Goal: Task Accomplishment & Management: Manage account settings

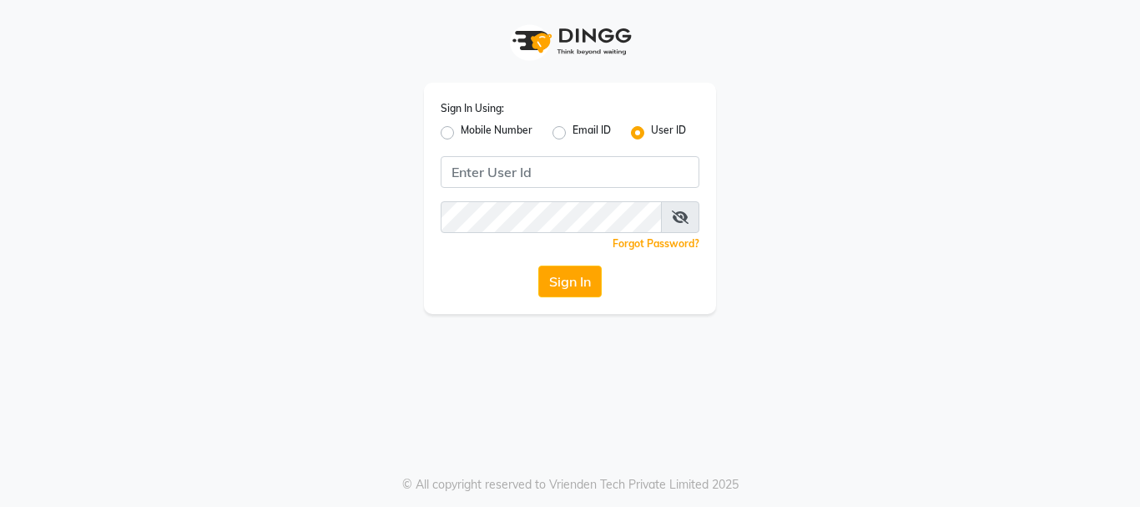
click at [461, 135] on label "Mobile Number" at bounding box center [497, 133] width 72 height 20
click at [461, 134] on input "Mobile Number" at bounding box center [466, 128] width 11 height 11
radio input "true"
radio input "false"
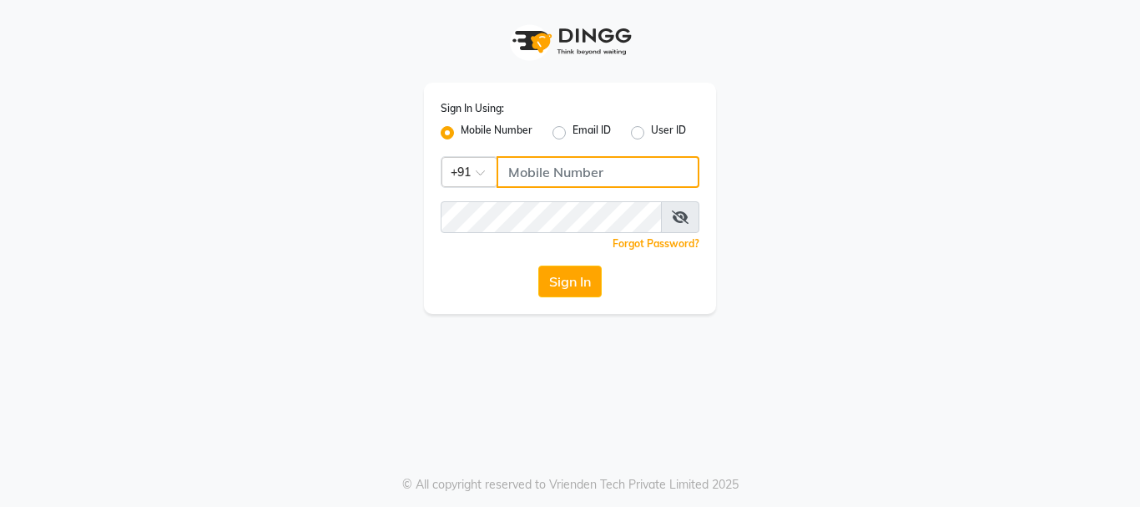
click at [566, 174] on input "Username" at bounding box center [598, 172] width 203 height 32
type input "9552205208"
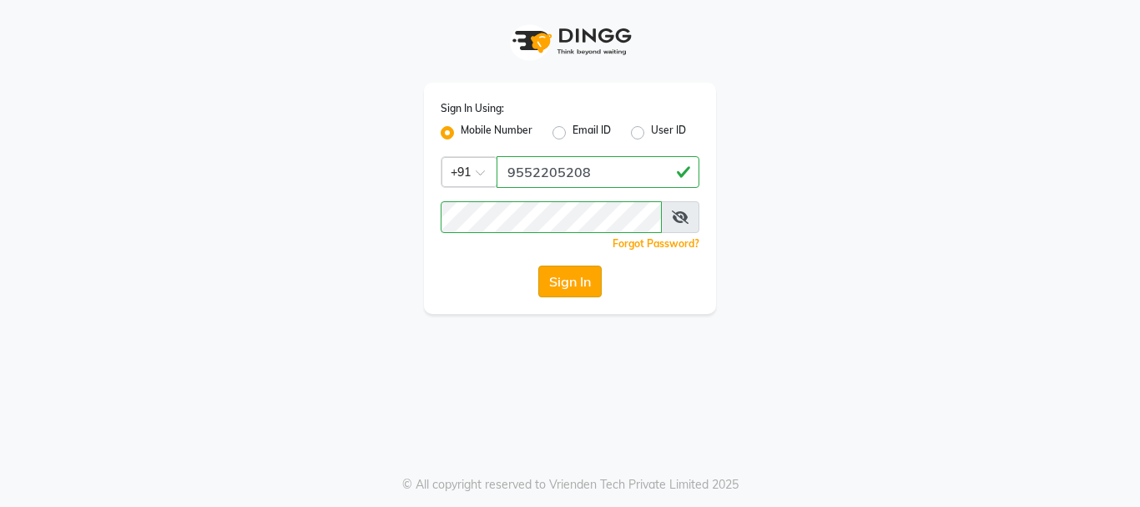
click at [568, 283] on button "Sign In" at bounding box center [569, 281] width 63 height 32
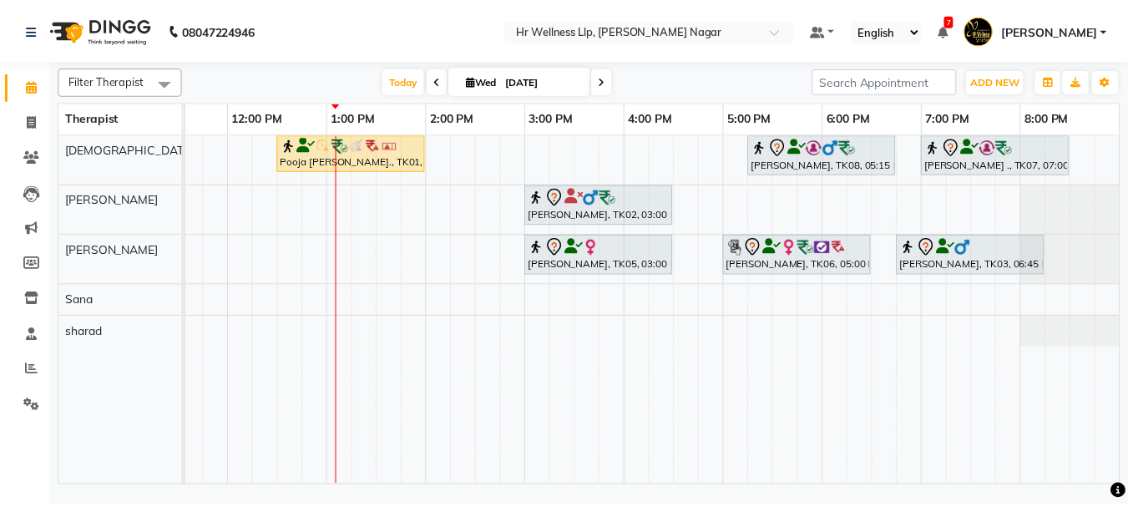
scroll to position [0, 225]
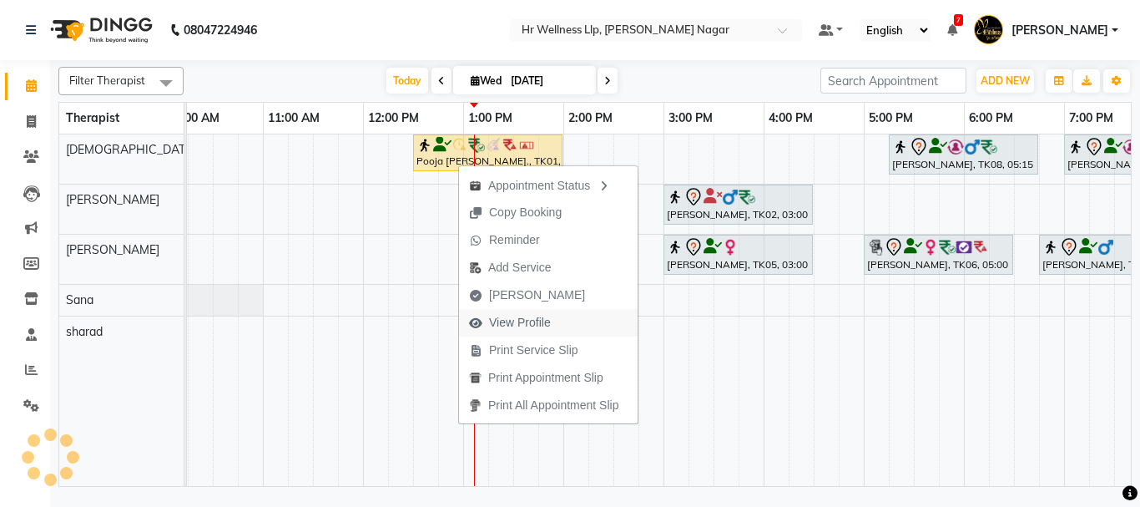
click at [529, 321] on span "View Profile" at bounding box center [520, 323] width 62 height 18
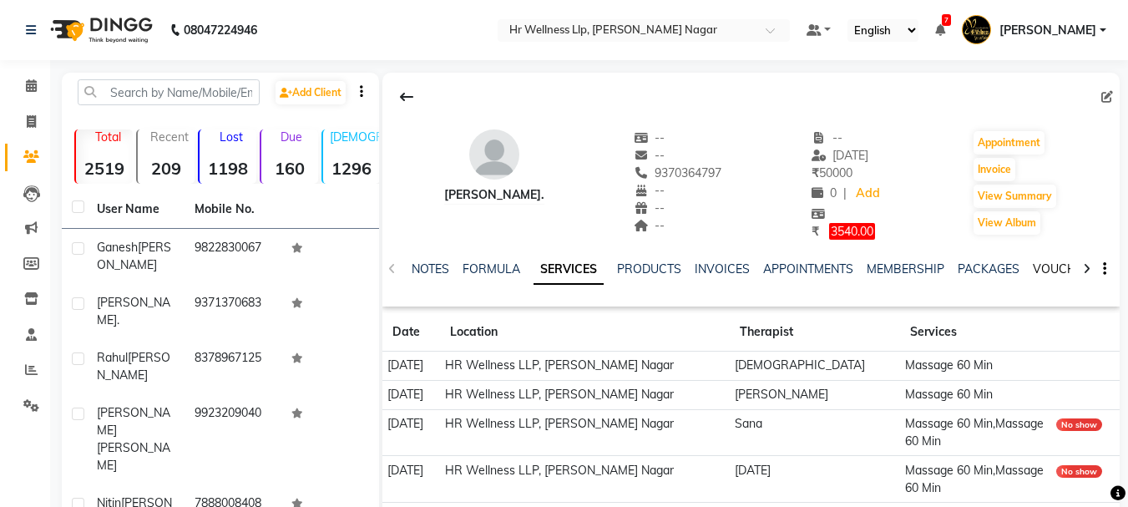
click at [1049, 268] on link "VOUCHERS" at bounding box center [1066, 268] width 66 height 15
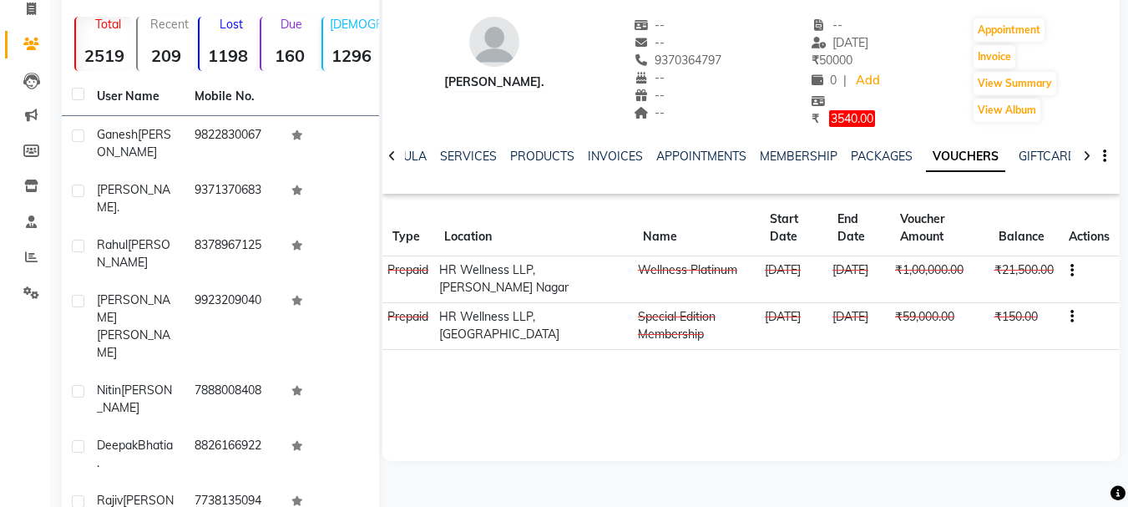
scroll to position [106, 0]
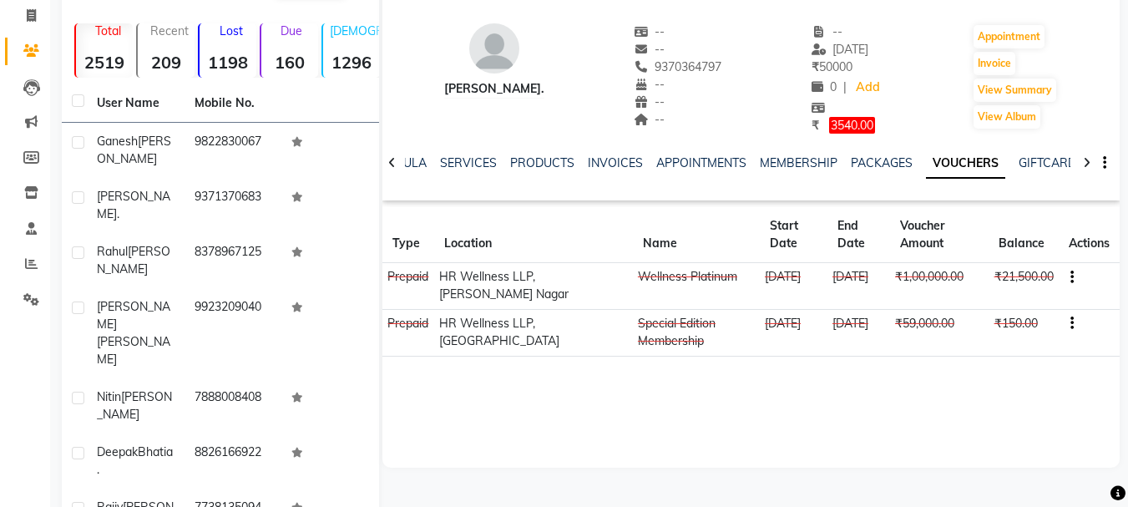
click at [1072, 277] on icon "button" at bounding box center [1071, 277] width 3 height 1
click at [957, 275] on div "Edit" at bounding box center [993, 275] width 104 height 21
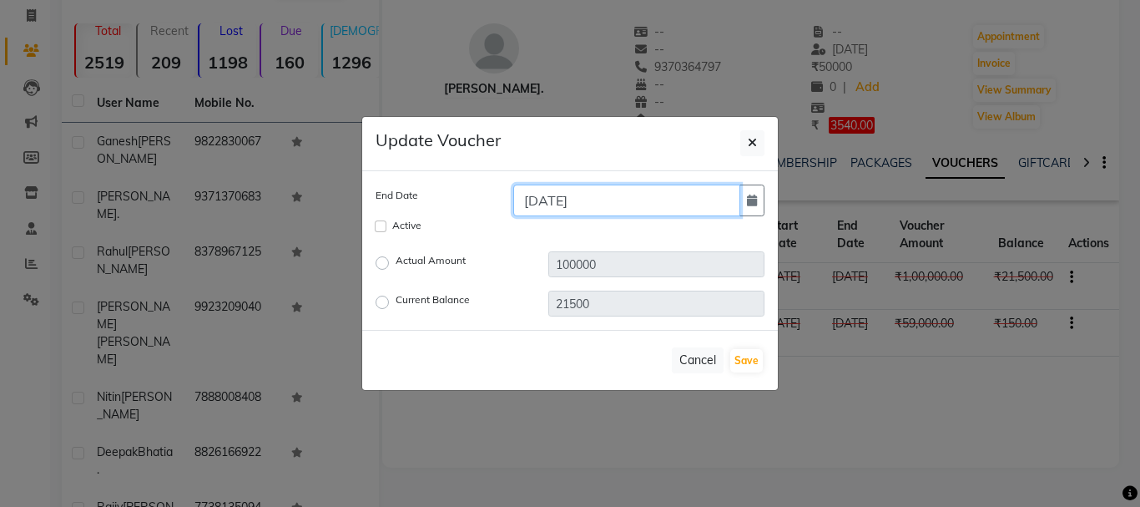
click at [604, 201] on input "30-04-2025" at bounding box center [626, 200] width 227 height 32
type input "30-04-2026"
click at [750, 361] on button "Save" at bounding box center [746, 360] width 33 height 23
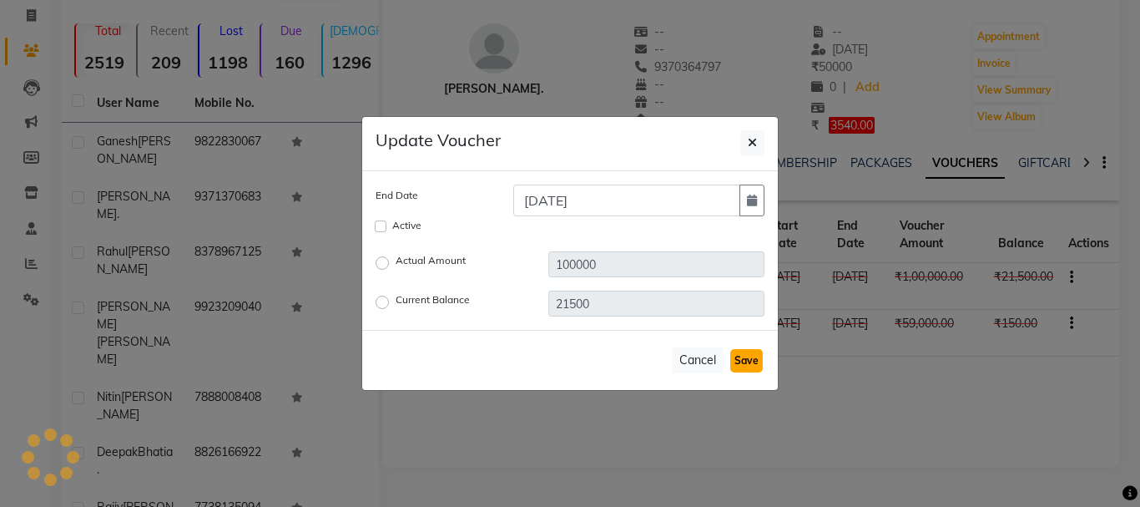
checkbox input "false"
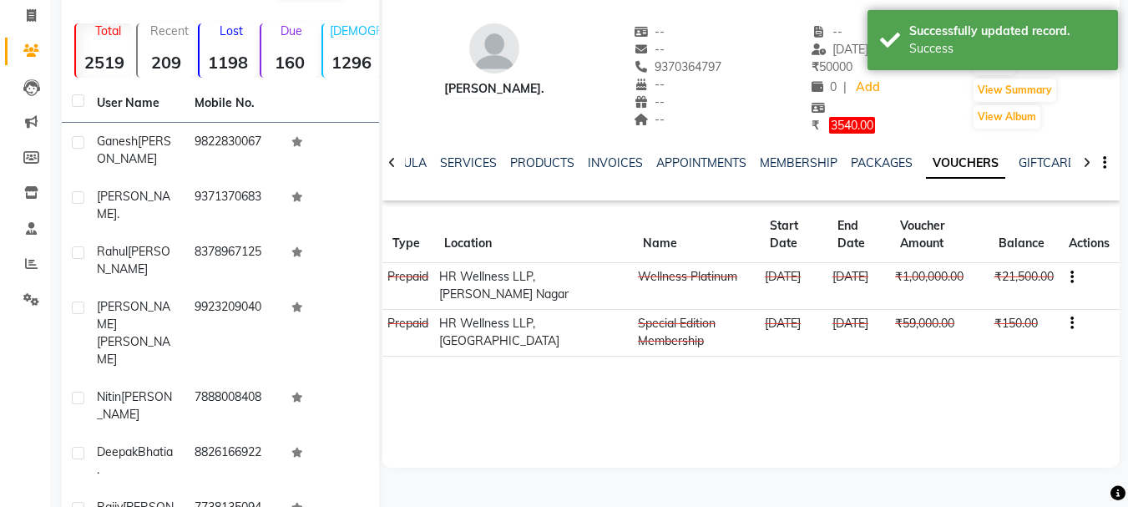
click at [1070, 277] on icon "button" at bounding box center [1071, 277] width 3 height 1
click at [973, 277] on div "Edit" at bounding box center [993, 275] width 104 height 21
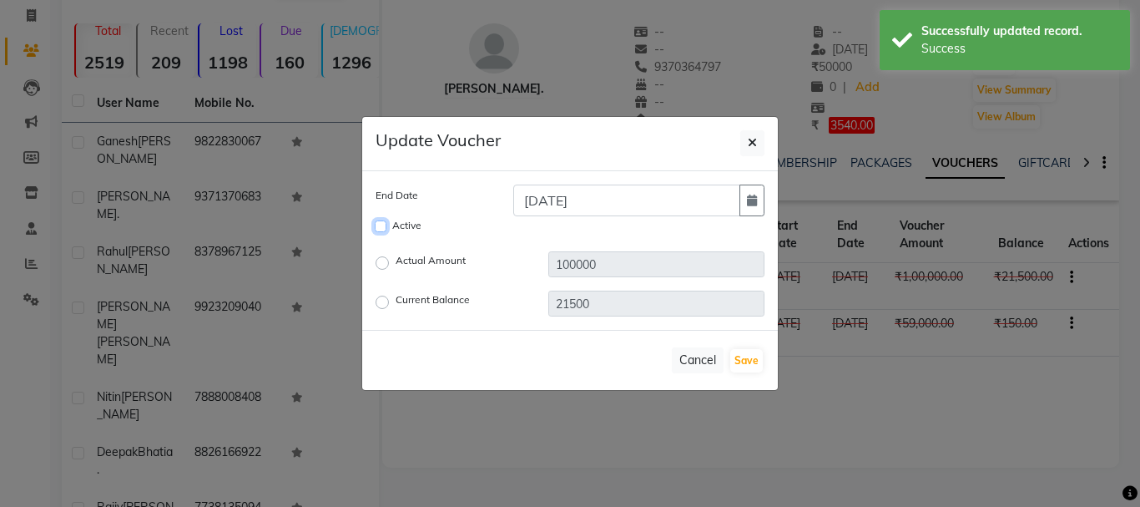
click at [381, 227] on input "Active" at bounding box center [381, 226] width 12 height 12
checkbox input "true"
click at [751, 363] on button "Save" at bounding box center [746, 360] width 33 height 23
checkbox input "false"
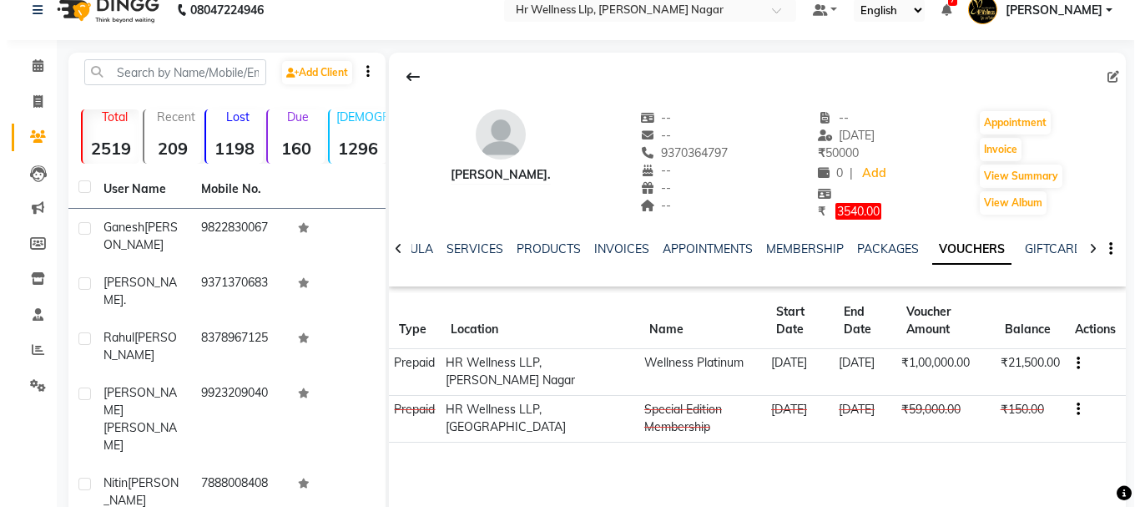
scroll to position [0, 0]
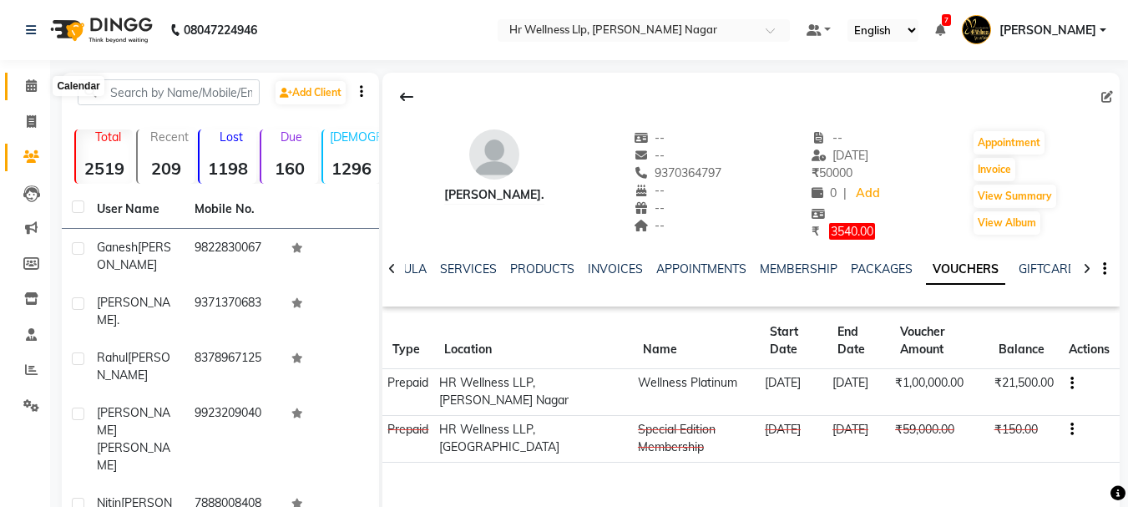
click at [29, 89] on icon at bounding box center [31, 85] width 11 height 13
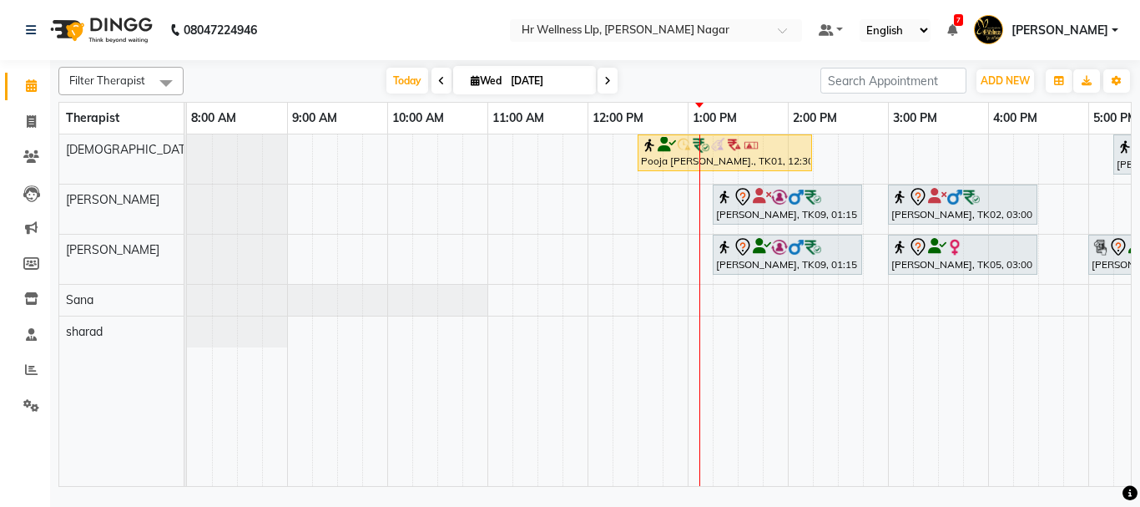
click at [682, 321] on tr at bounding box center [838, 309] width 1302 height 351
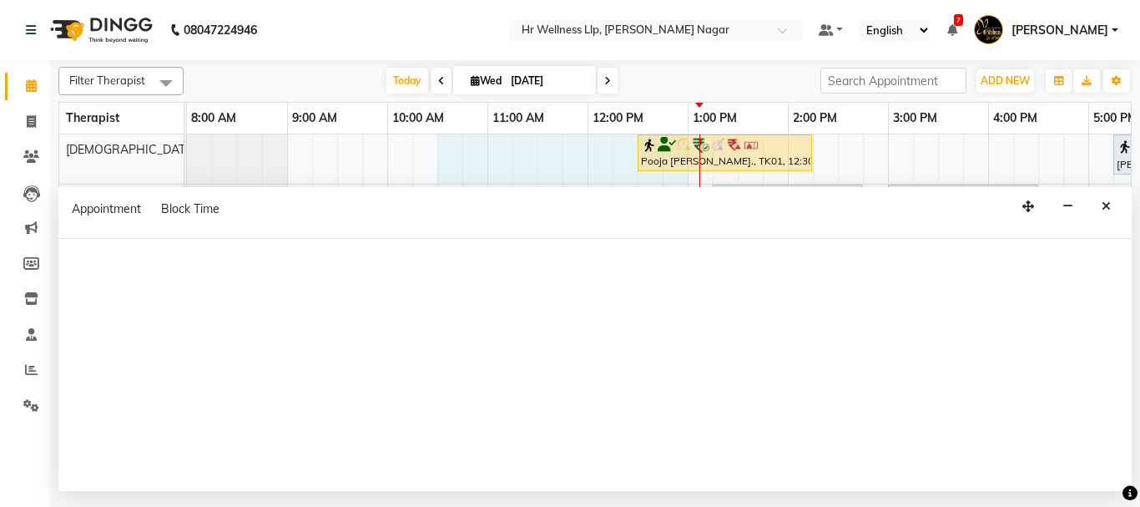
select select "19732"
select select "tentative"
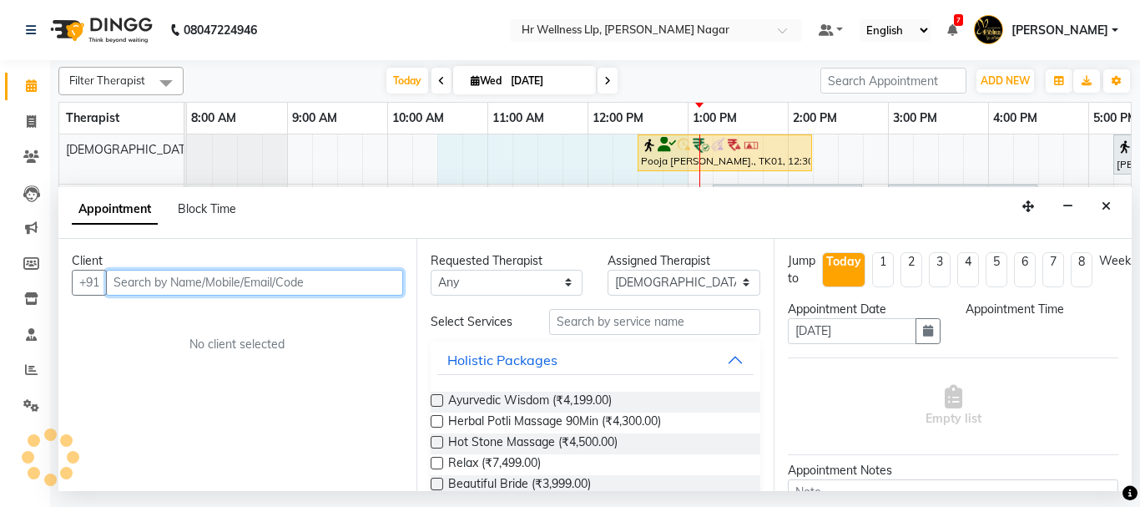
select select "630"
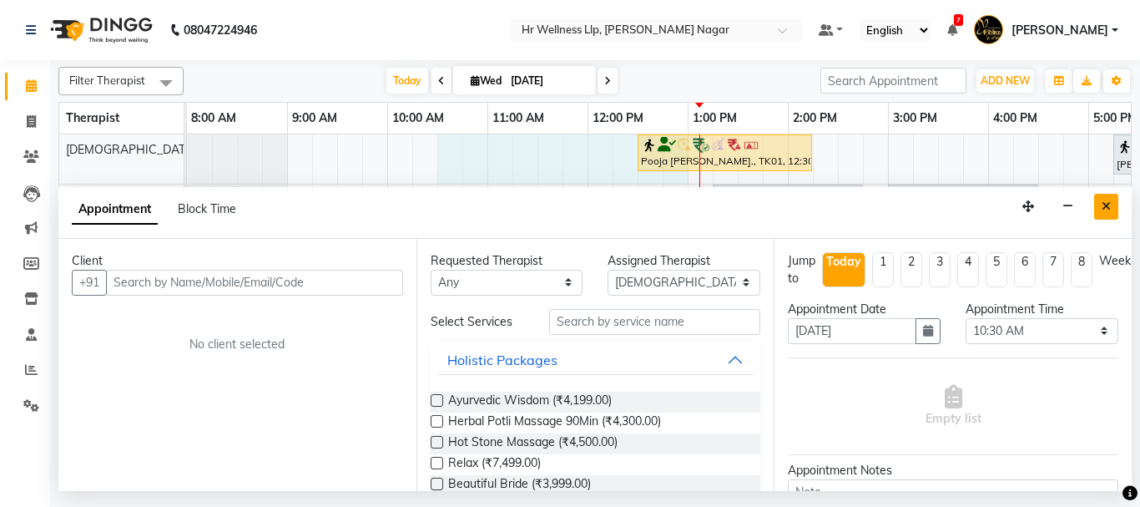
click at [1108, 203] on icon "Close" at bounding box center [1106, 206] width 9 height 12
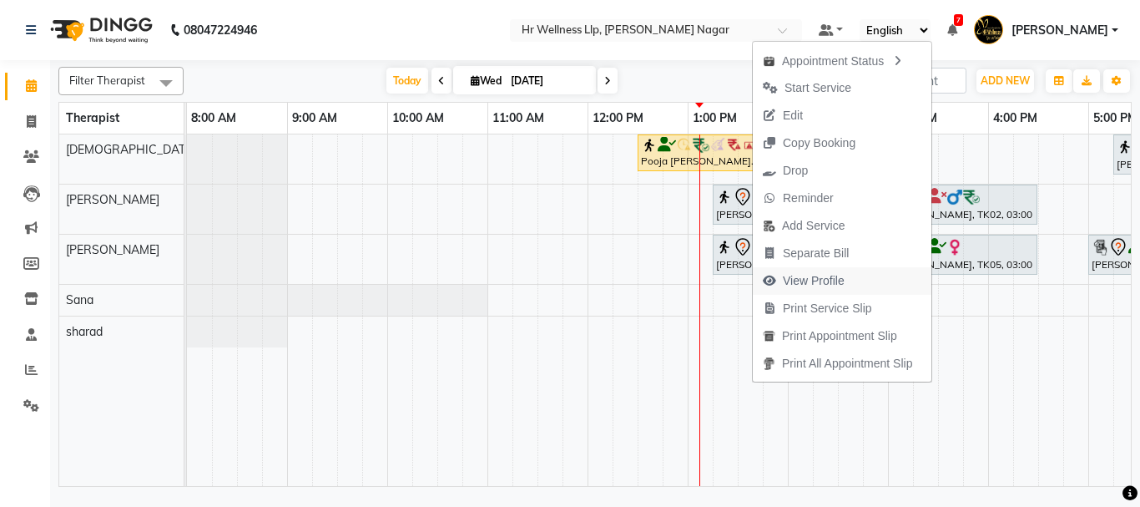
click at [809, 280] on span "View Profile" at bounding box center [814, 281] width 62 height 18
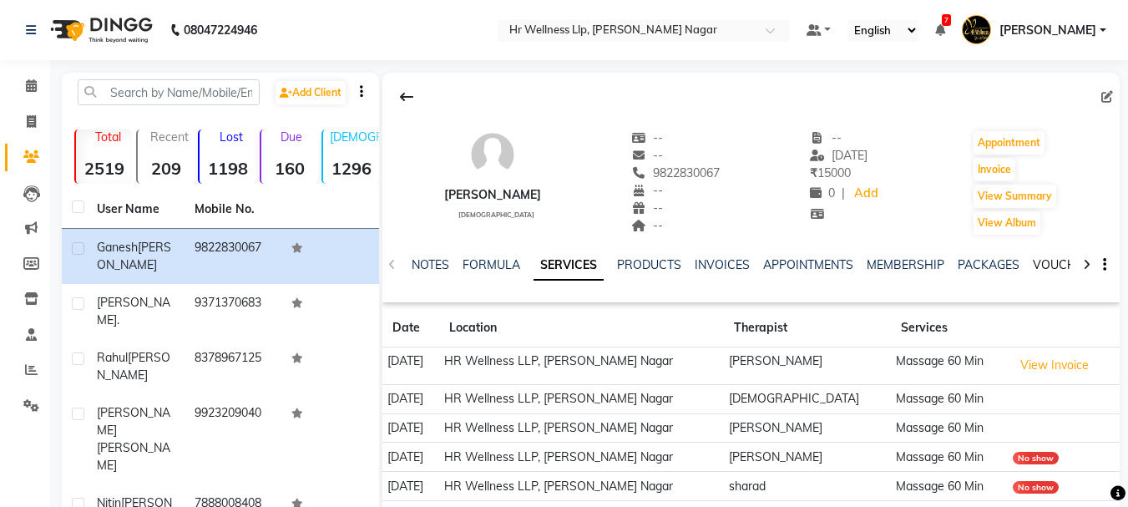
click at [1055, 264] on link "VOUCHERS" at bounding box center [1066, 264] width 66 height 15
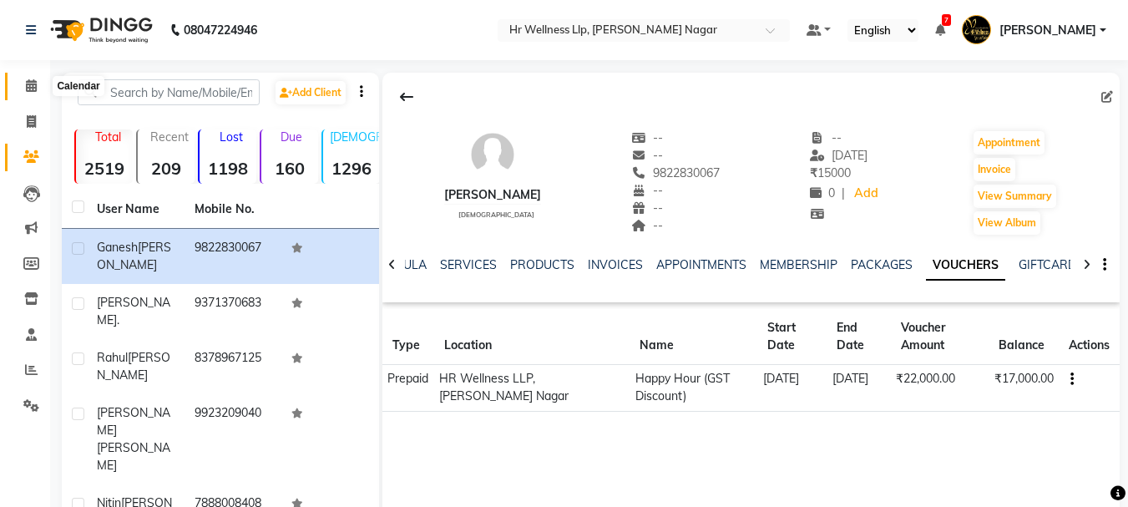
click at [27, 86] on icon at bounding box center [31, 85] width 11 height 13
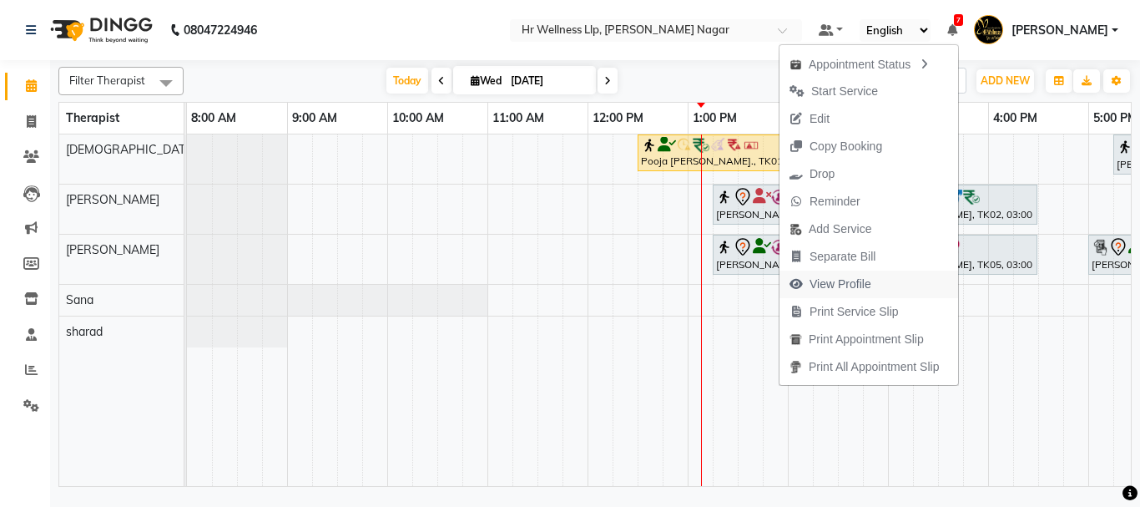
click at [841, 290] on span "View Profile" at bounding box center [841, 284] width 62 height 18
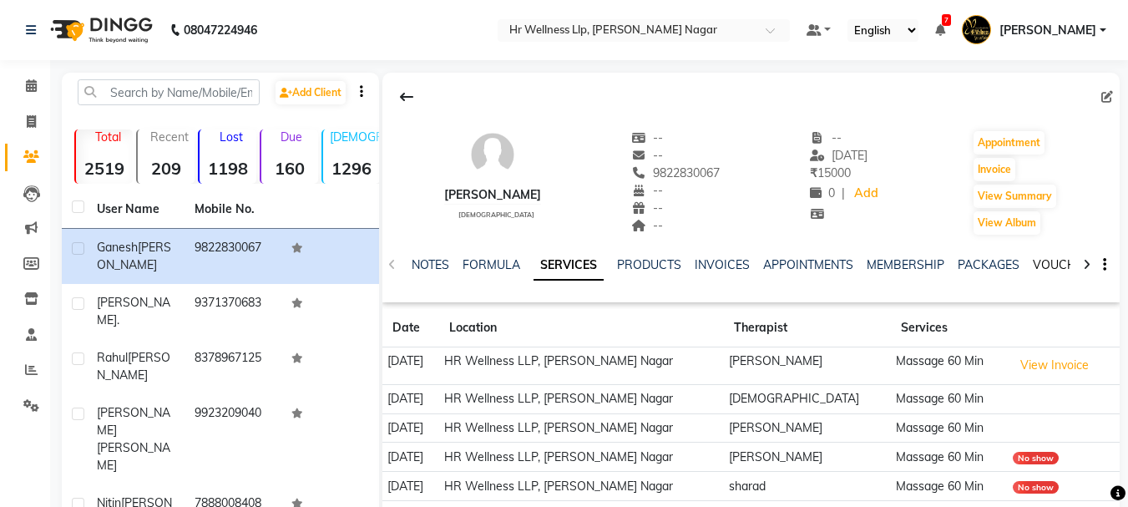
click at [1044, 267] on link "VOUCHERS" at bounding box center [1066, 264] width 66 height 15
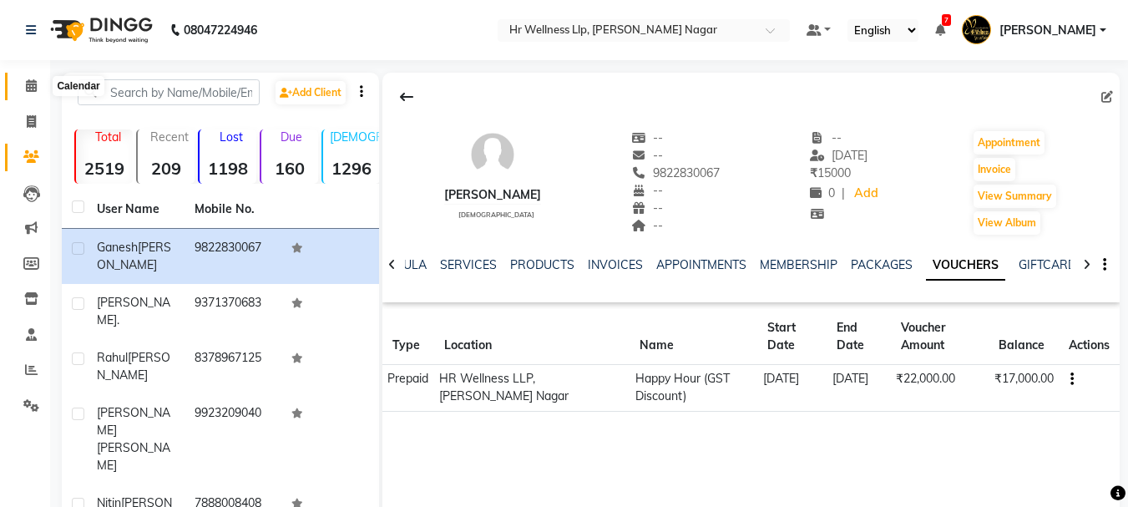
click at [35, 83] on icon at bounding box center [31, 85] width 11 height 13
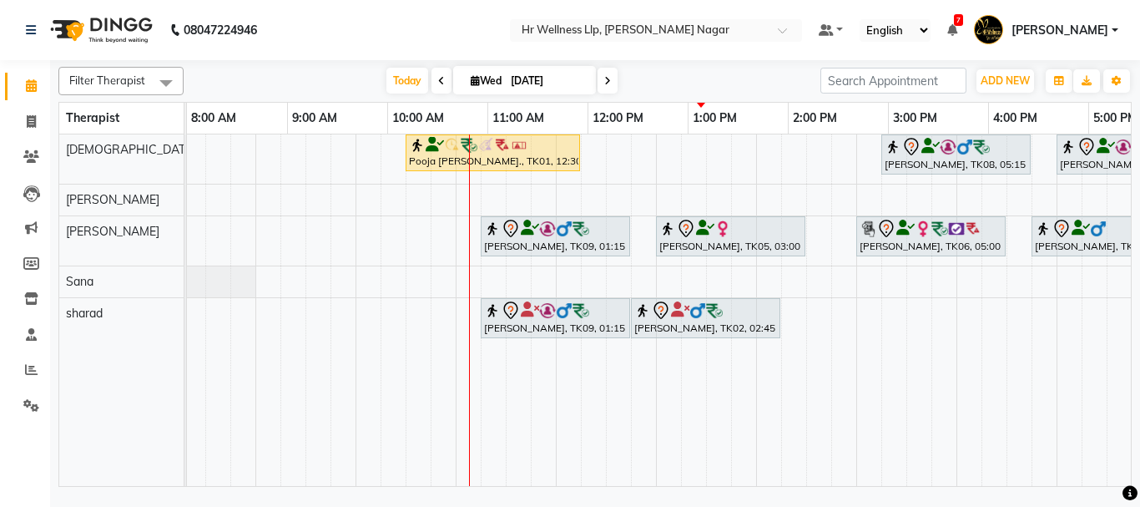
scroll to position [0, 232]
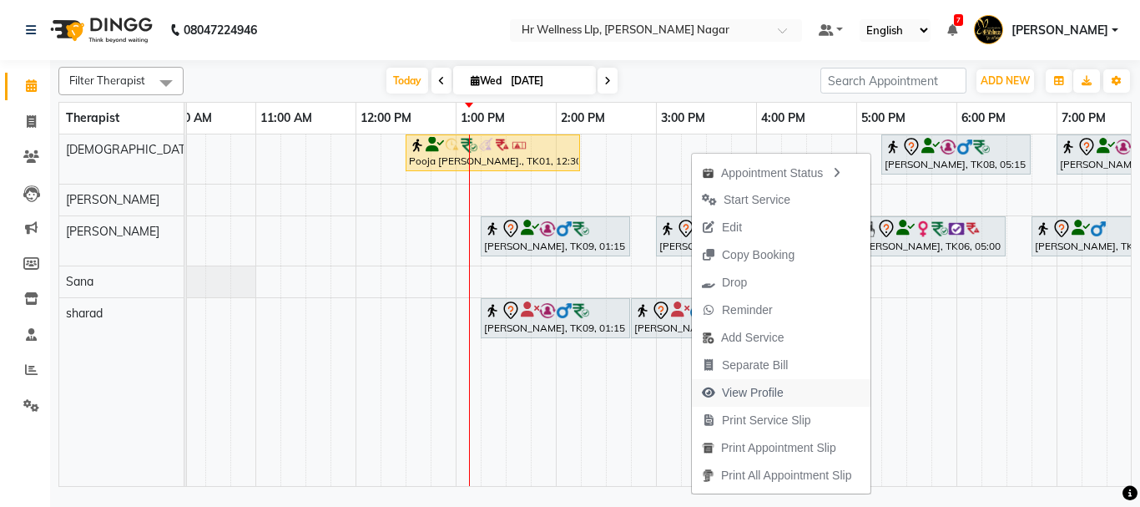
click at [747, 387] on span "View Profile" at bounding box center [753, 393] width 62 height 18
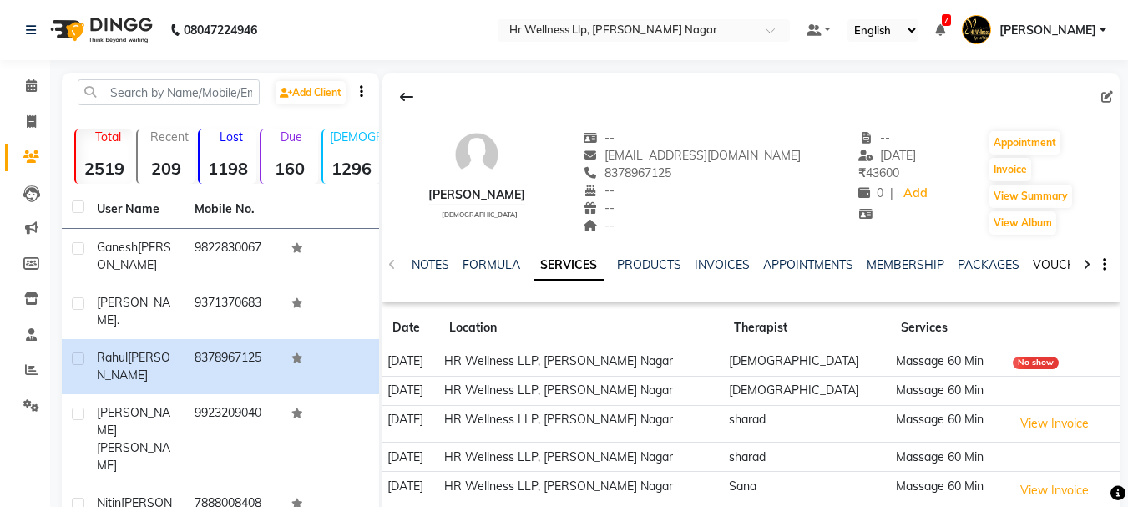
click at [1043, 260] on link "VOUCHERS" at bounding box center [1066, 264] width 66 height 15
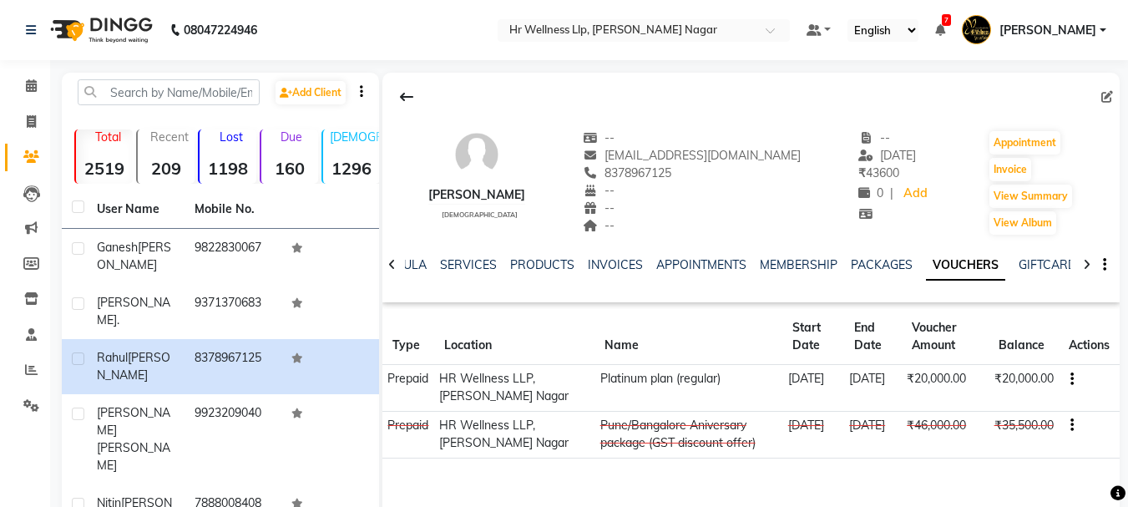
click at [1071, 426] on icon "button" at bounding box center [1071, 425] width 3 height 1
click at [959, 446] on div "Merge" at bounding box center [993, 445] width 104 height 21
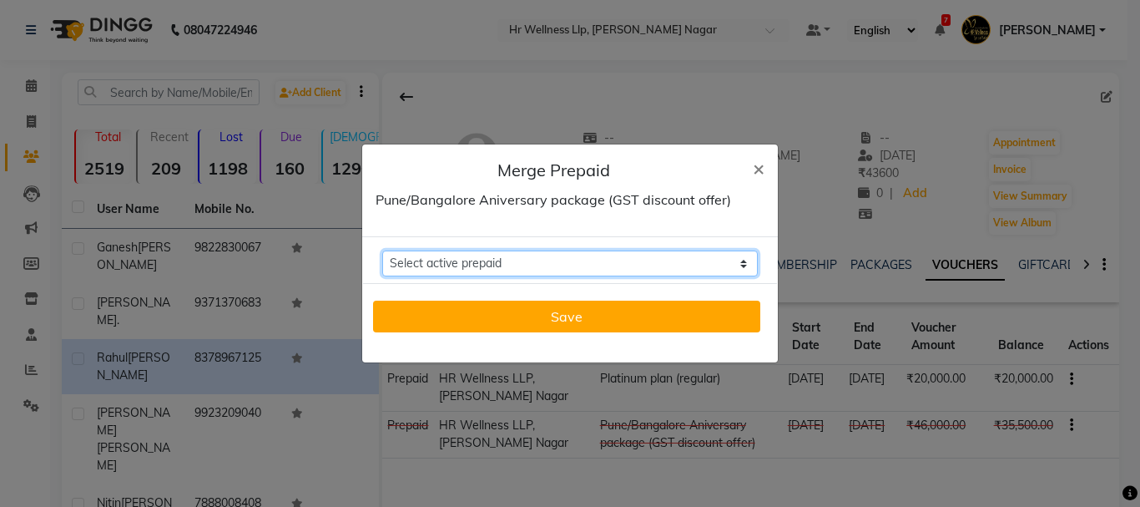
click at [699, 265] on select "Select active prepaid Platinum plan (regular) Balance: 20000" at bounding box center [570, 263] width 376 height 26
select select "293593"
click at [382, 250] on select "Select active prepaid Platinum plan (regular) Balance: 20000" at bounding box center [570, 263] width 376 height 26
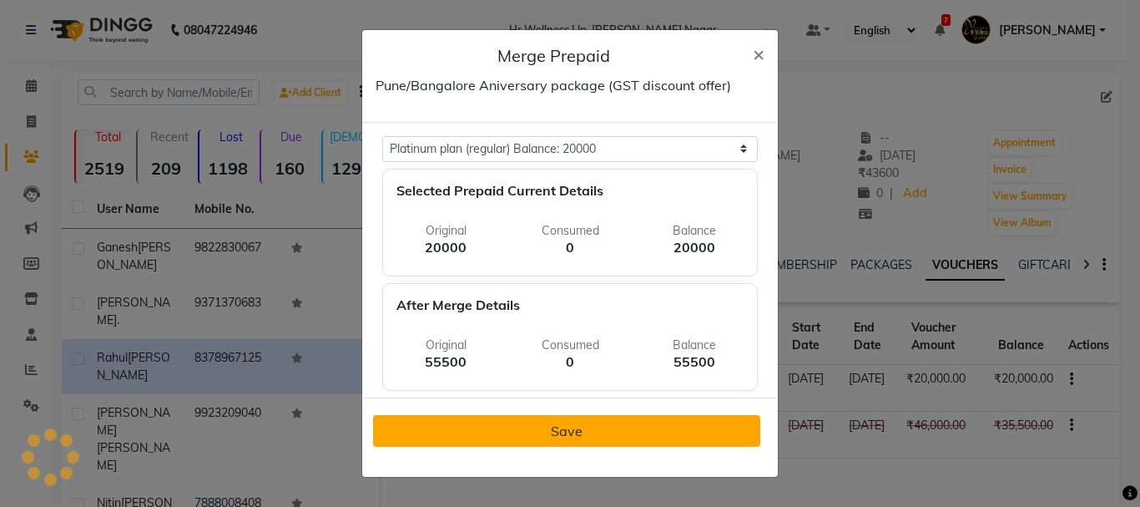
click at [543, 428] on button "Save" at bounding box center [566, 431] width 387 height 32
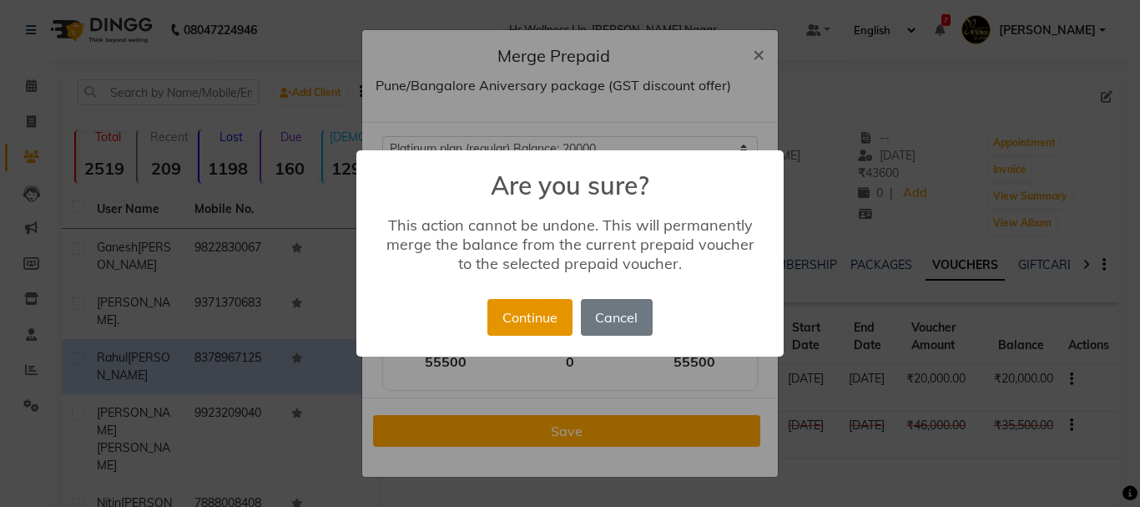
click at [544, 317] on button "Continue" at bounding box center [530, 317] width 84 height 37
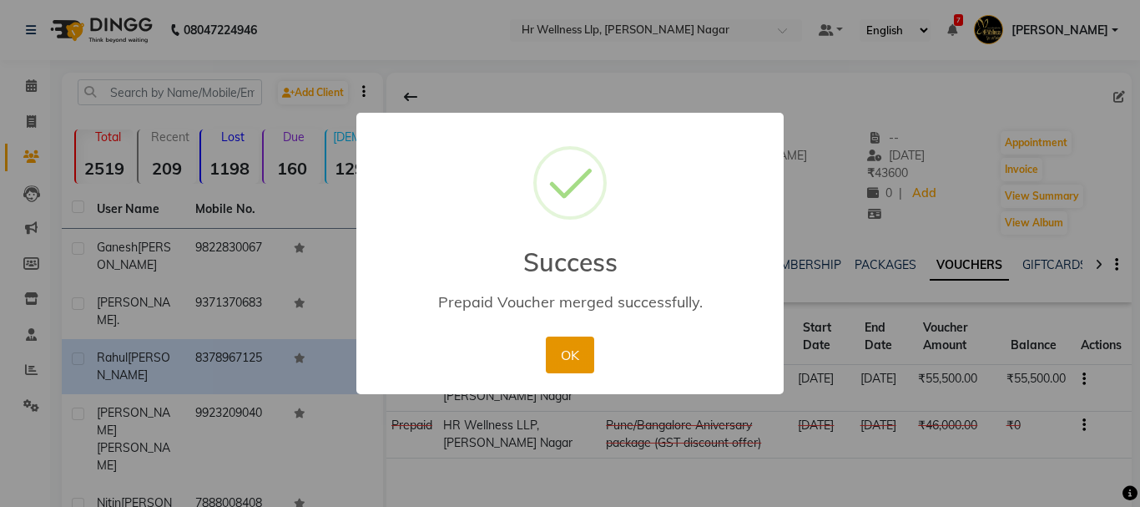
click at [569, 354] on button "OK" at bounding box center [570, 354] width 48 height 37
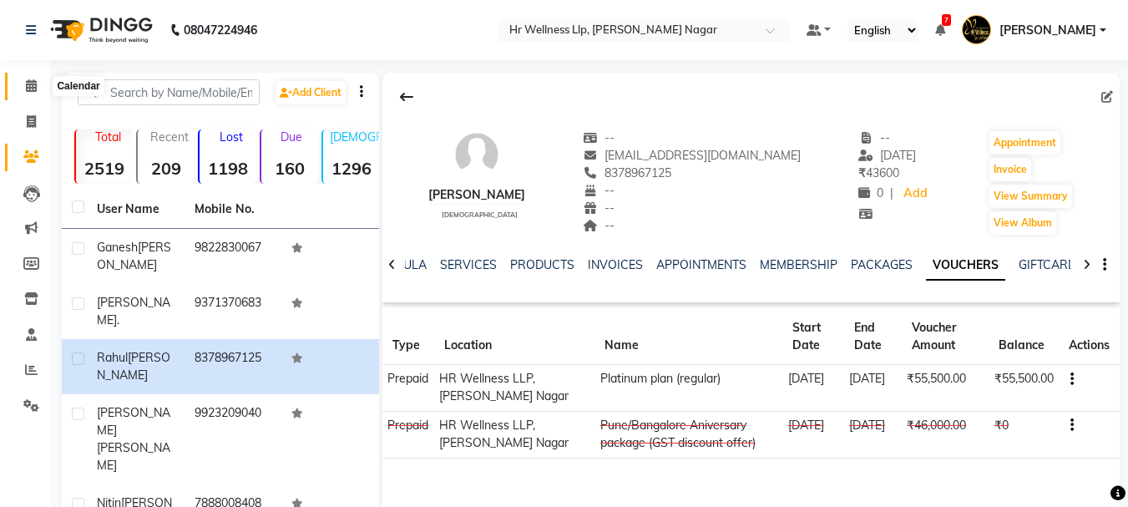
click at [33, 88] on icon at bounding box center [31, 85] width 11 height 13
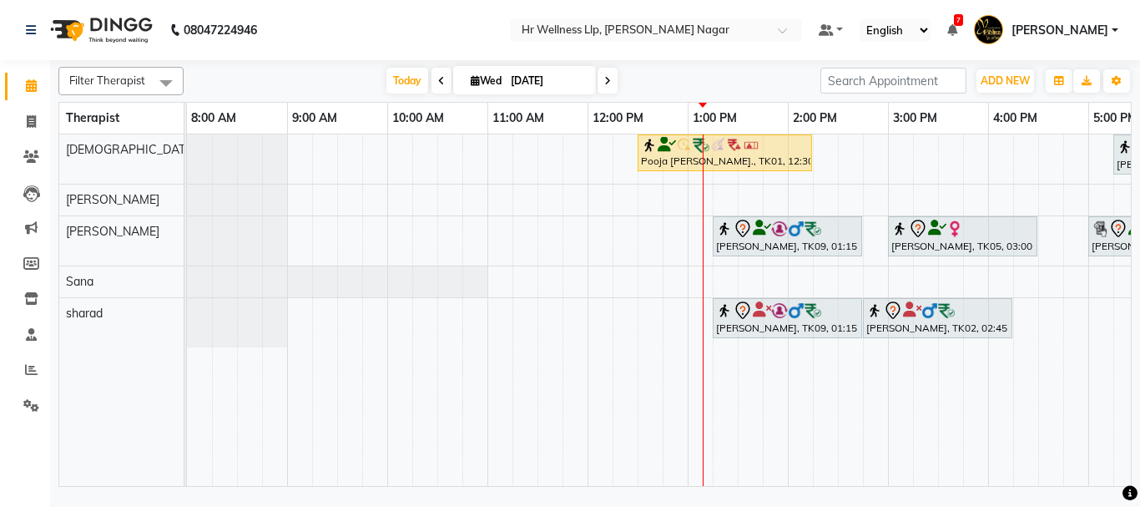
scroll to position [0, 345]
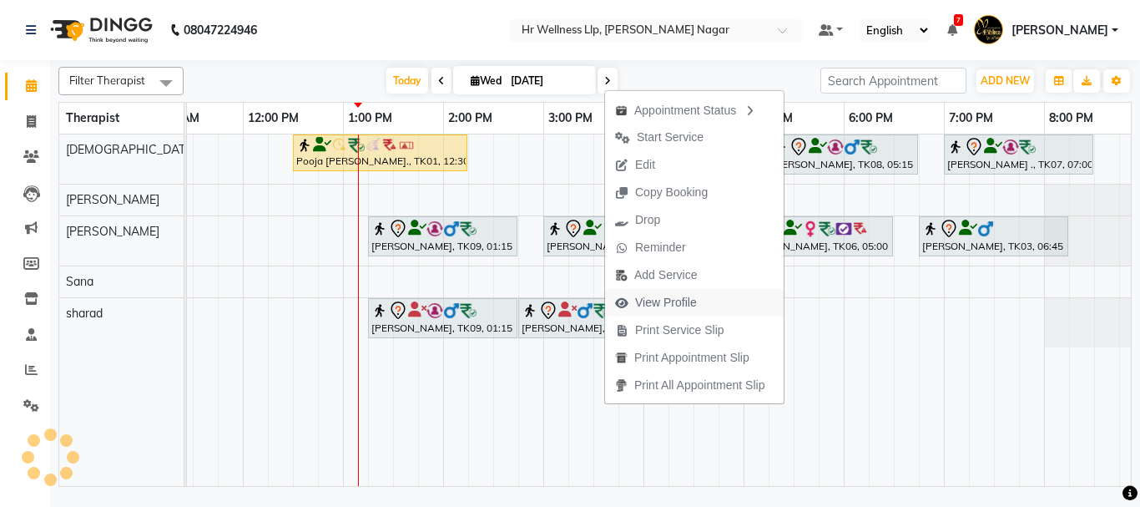
click at [669, 301] on span "View Profile" at bounding box center [666, 303] width 62 height 18
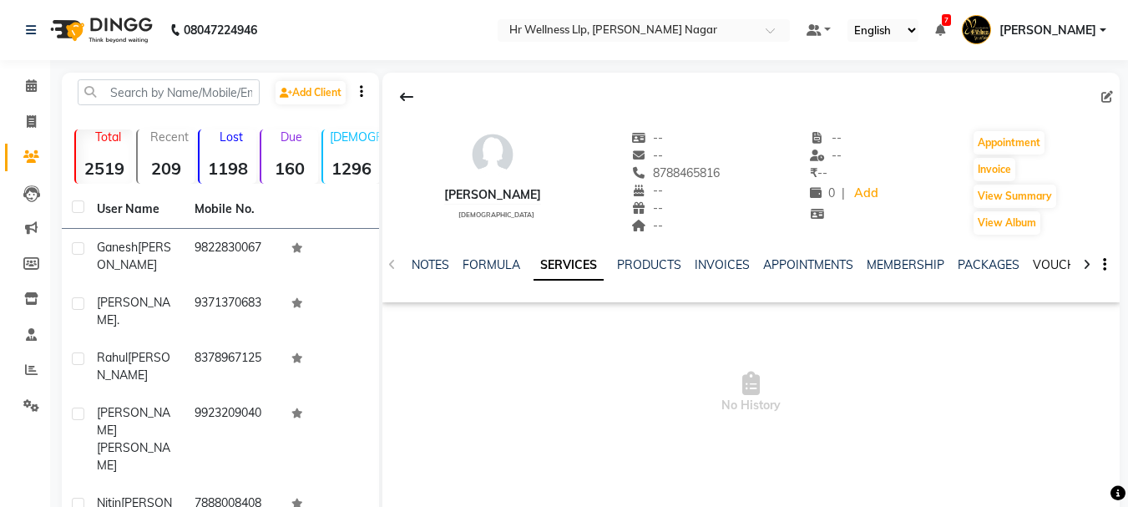
click at [1040, 263] on link "VOUCHERS" at bounding box center [1066, 264] width 66 height 15
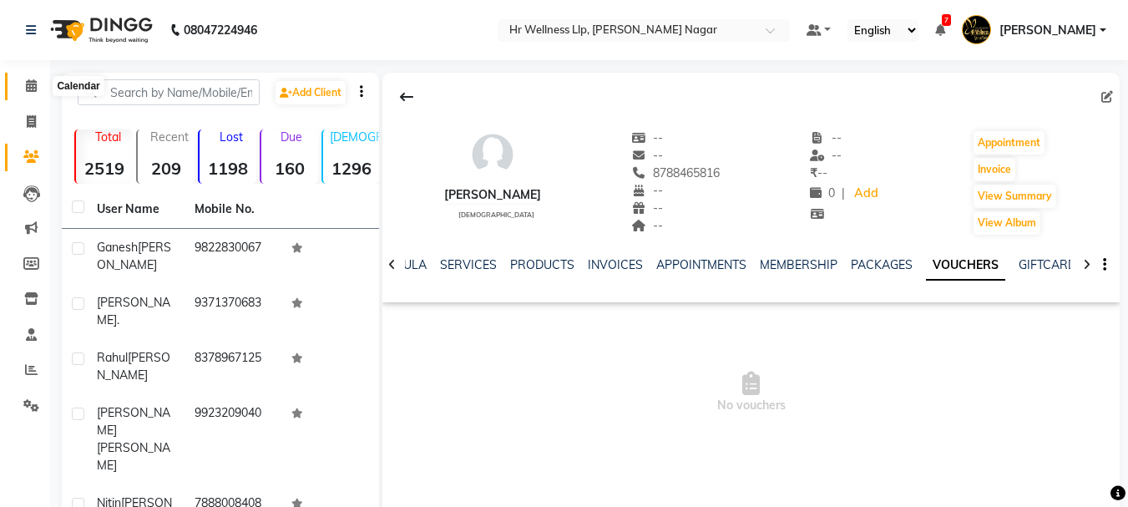
click at [28, 87] on icon at bounding box center [31, 85] width 11 height 13
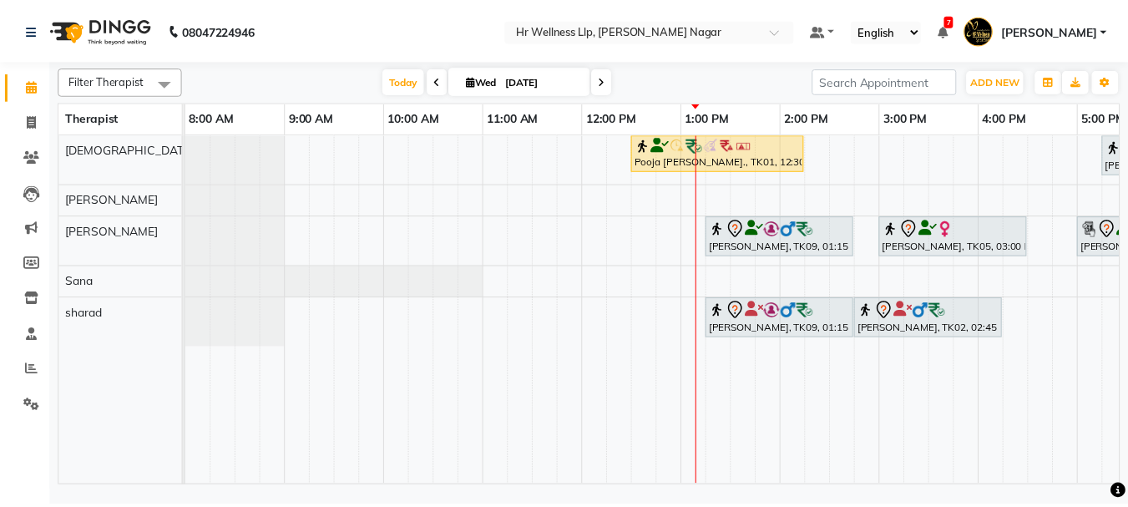
scroll to position [0, 358]
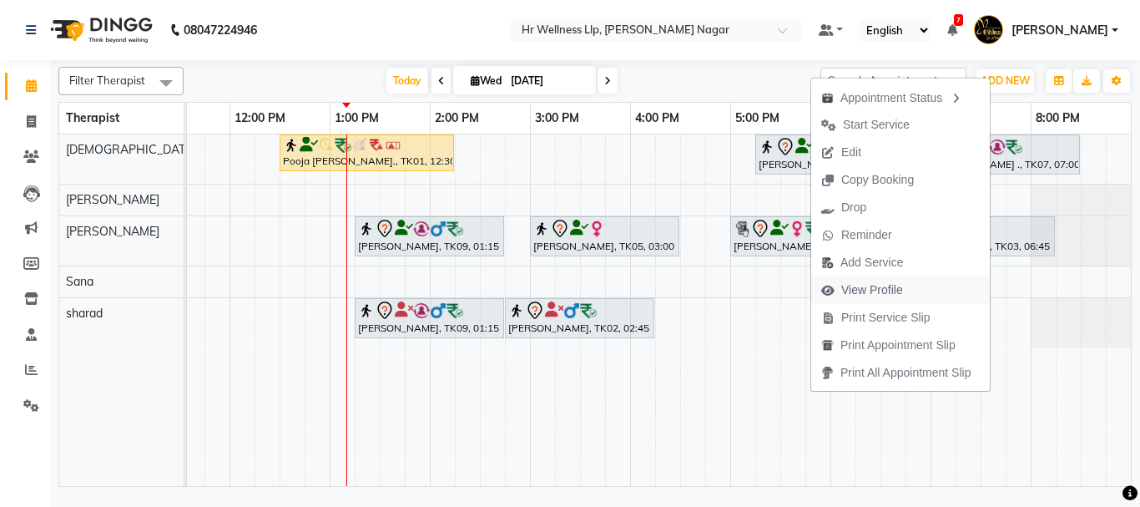
click at [862, 291] on span "View Profile" at bounding box center [872, 290] width 62 height 18
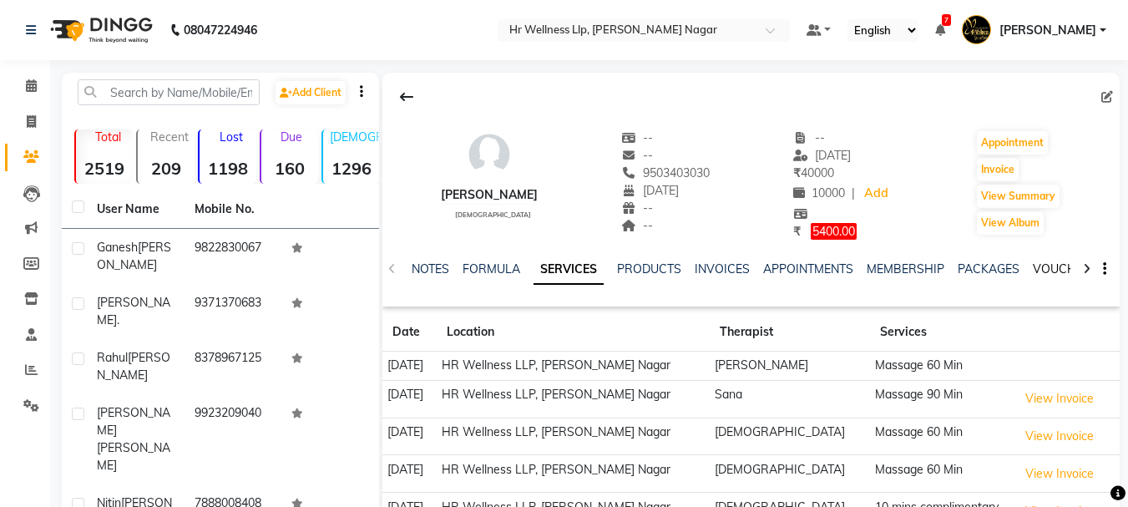
click at [1059, 266] on link "VOUCHERS" at bounding box center [1066, 268] width 66 height 15
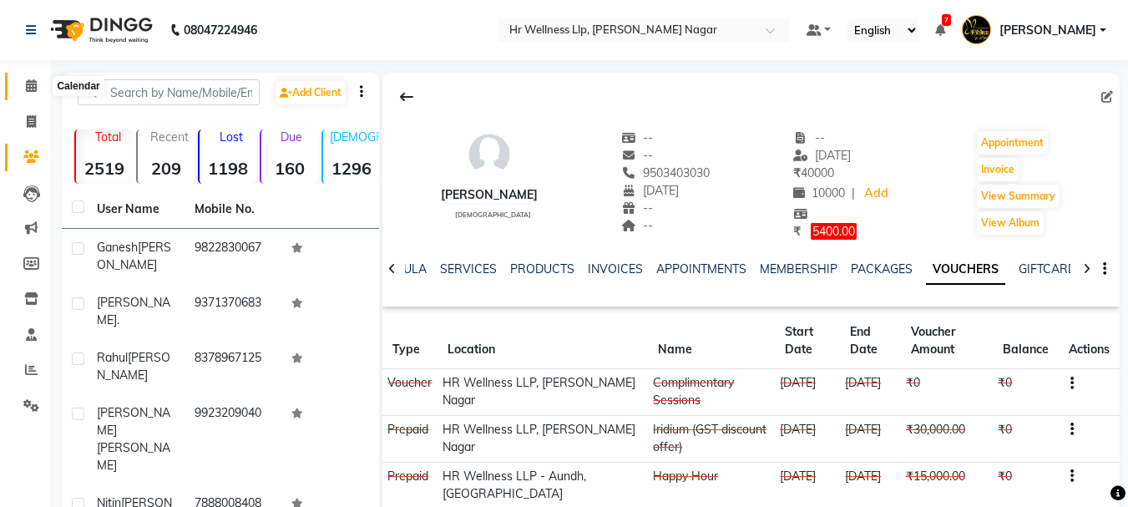
click at [29, 88] on icon at bounding box center [31, 85] width 11 height 13
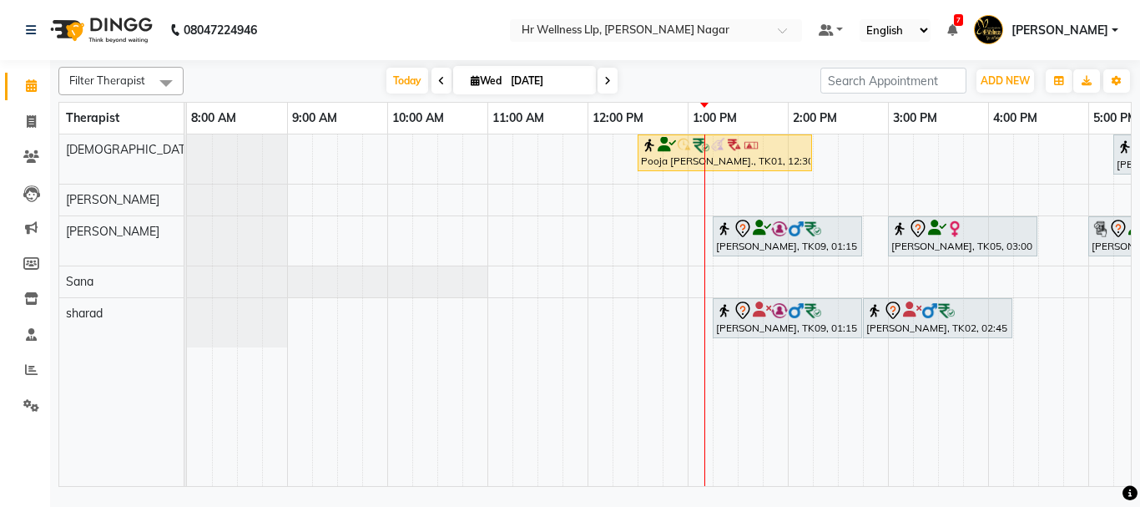
scroll to position [0, 358]
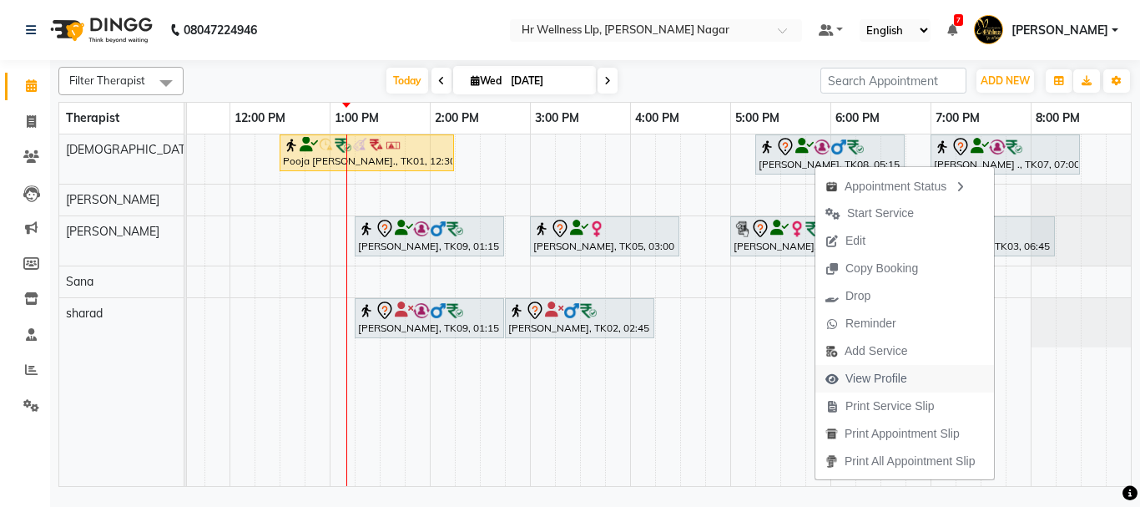
click at [899, 376] on span "View Profile" at bounding box center [877, 379] width 62 height 18
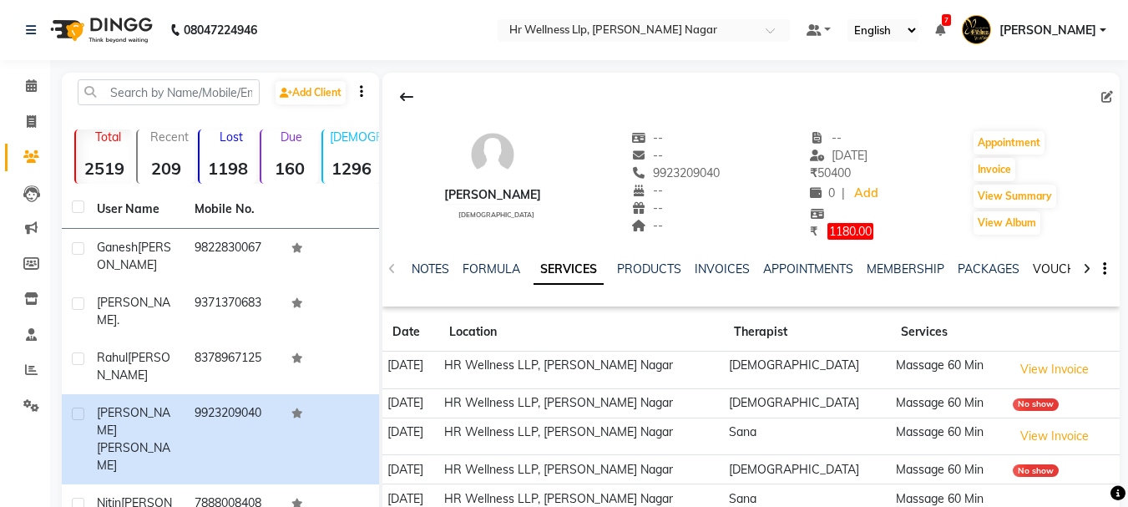
click at [1055, 267] on link "VOUCHERS" at bounding box center [1066, 268] width 66 height 15
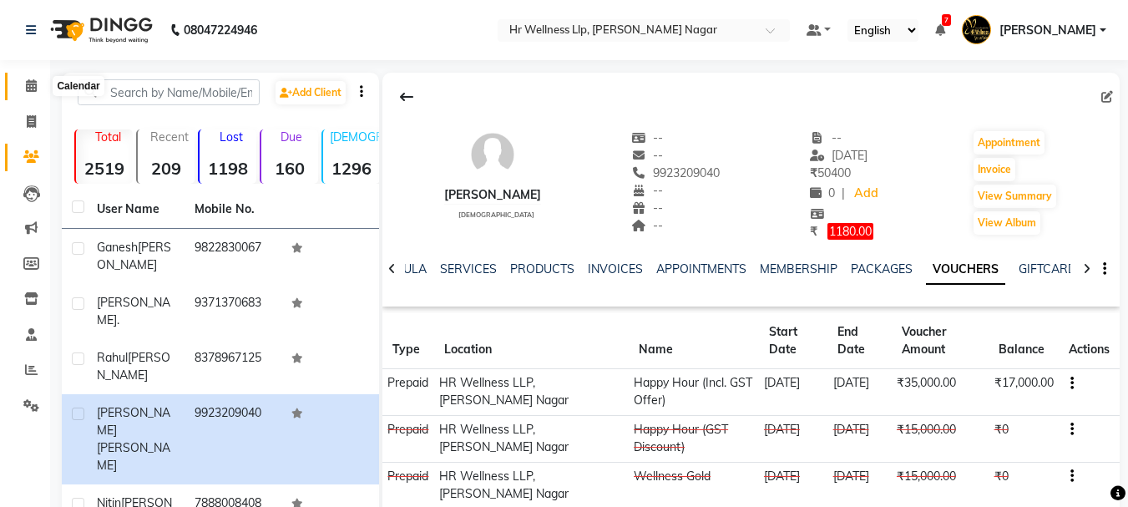
drag, startPoint x: 30, startPoint y: 88, endPoint x: 43, endPoint y: 91, distance: 12.8
click at [31, 88] on icon at bounding box center [31, 85] width 11 height 13
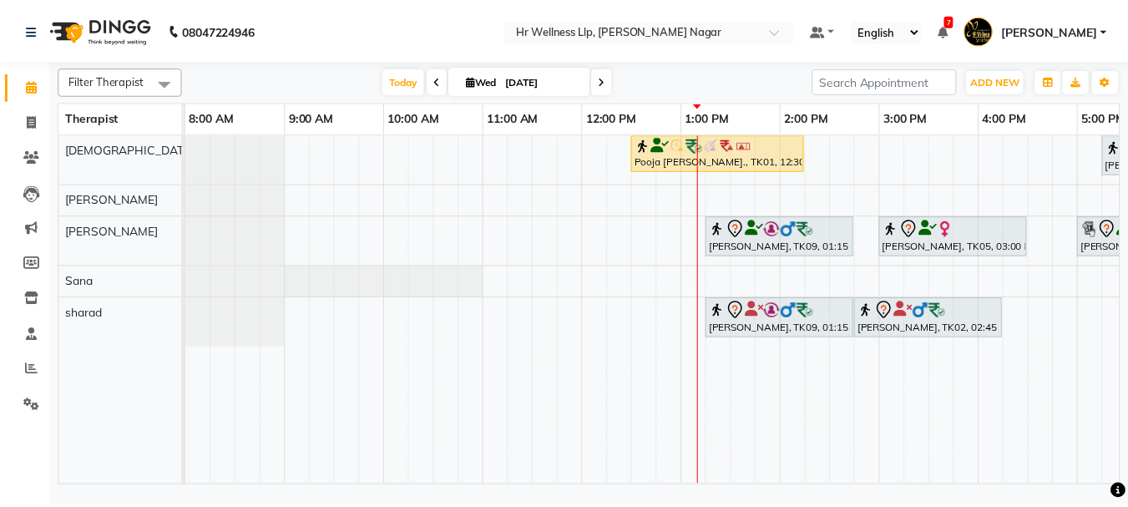
scroll to position [0, 358]
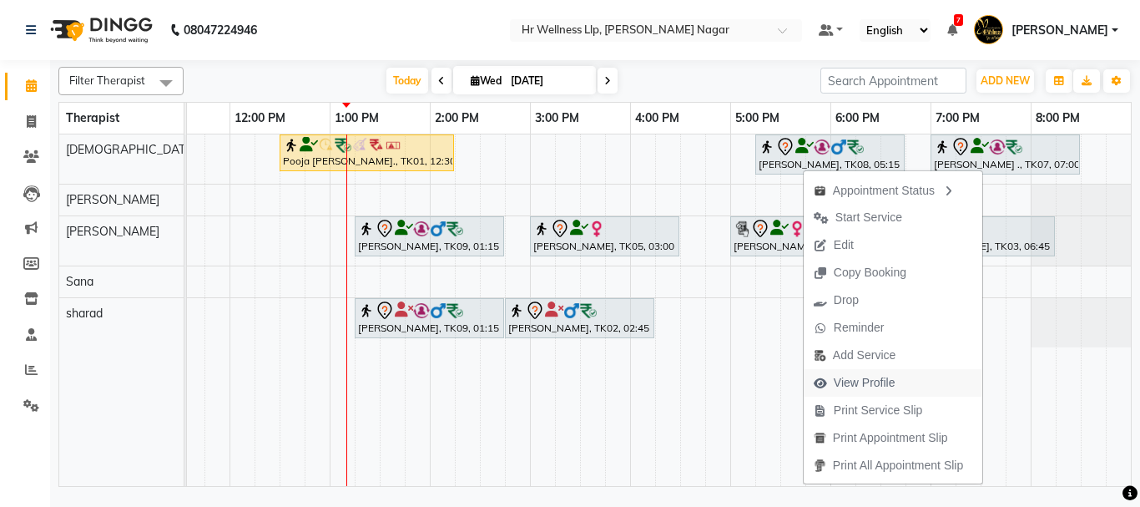
click at [865, 381] on span "View Profile" at bounding box center [865, 383] width 62 height 18
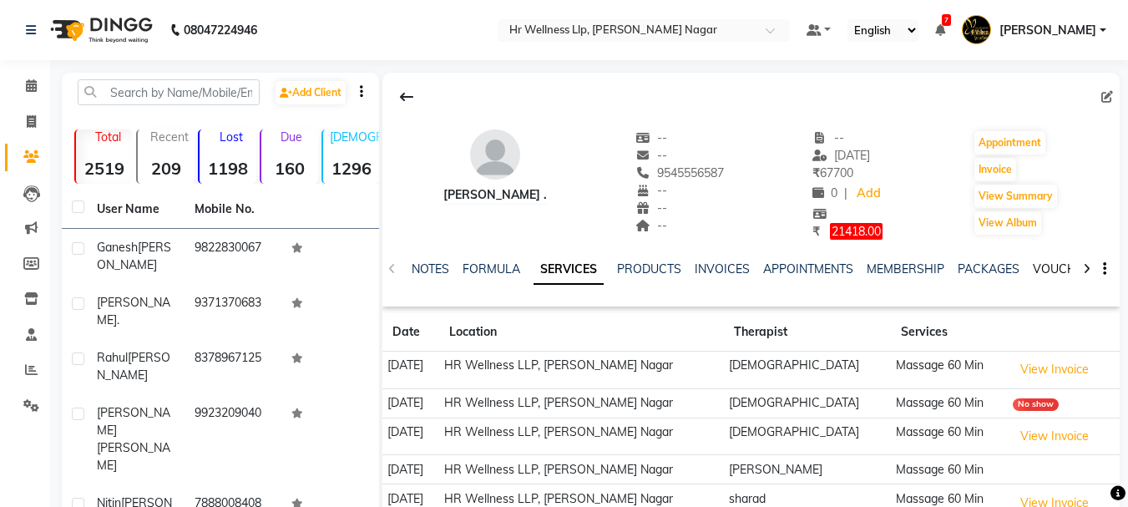
click at [1053, 263] on link "VOUCHERS" at bounding box center [1066, 268] width 66 height 15
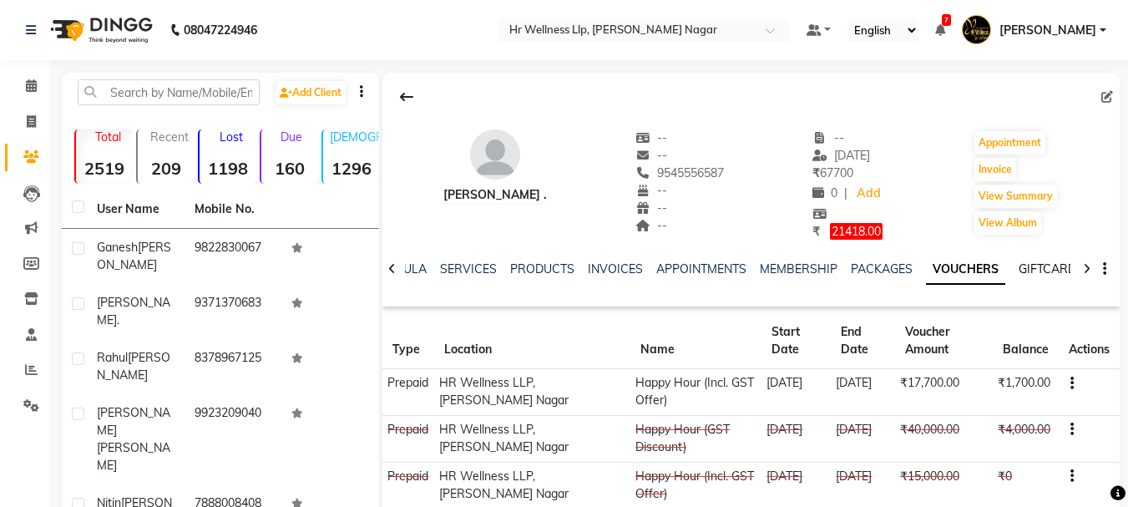
click at [1053, 263] on link "GIFTCARDS" at bounding box center [1050, 268] width 65 height 15
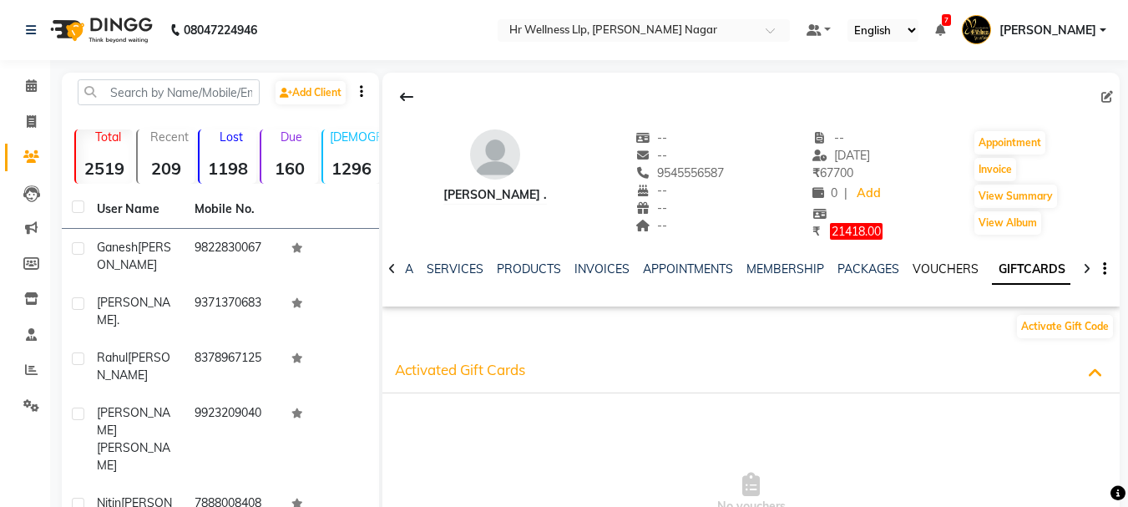
click at [945, 267] on link "VOUCHERS" at bounding box center [945, 268] width 66 height 15
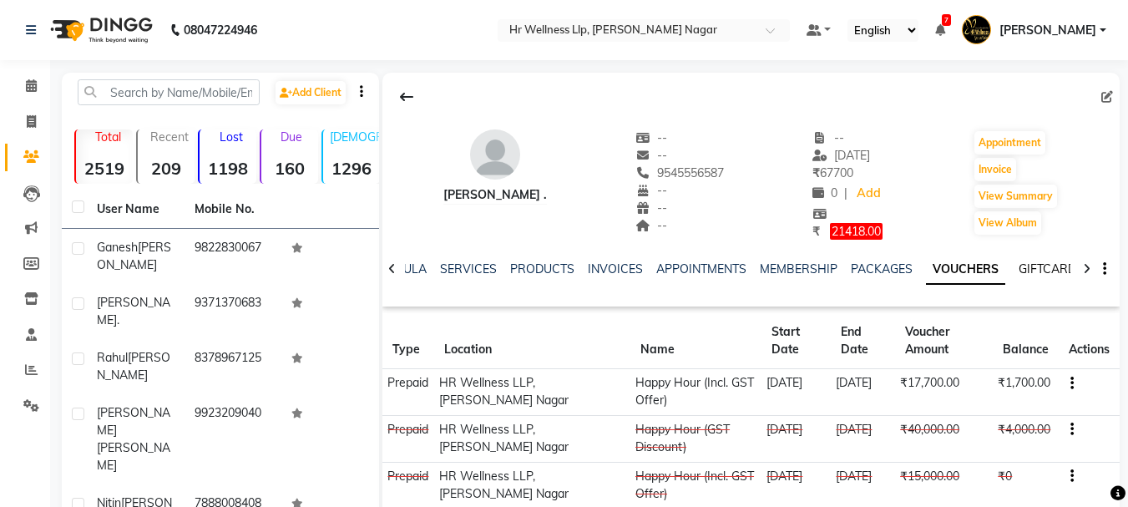
click at [1044, 268] on link "GIFTCARDS" at bounding box center [1050, 268] width 65 height 15
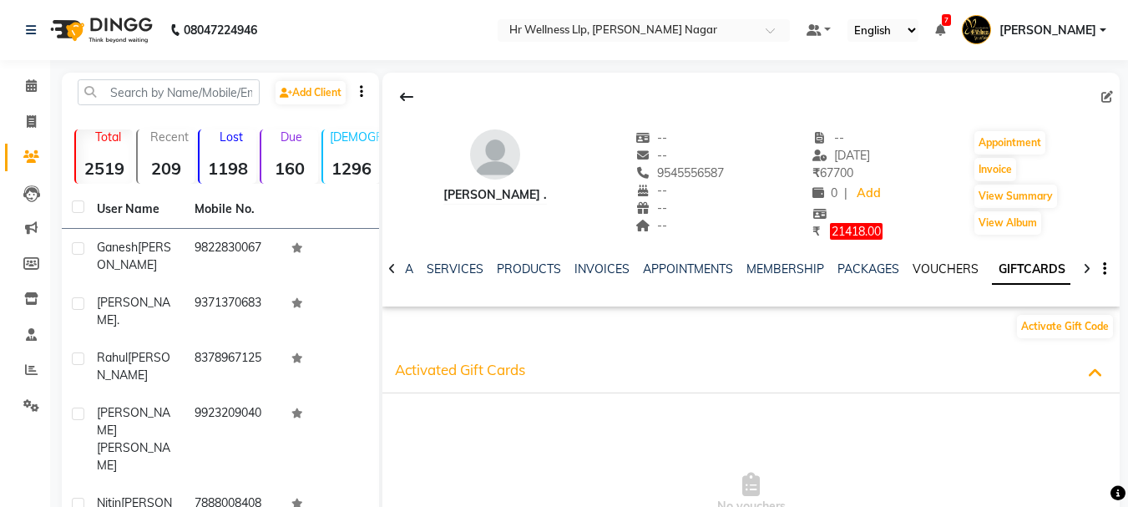
click at [948, 267] on link "VOUCHERS" at bounding box center [945, 268] width 66 height 15
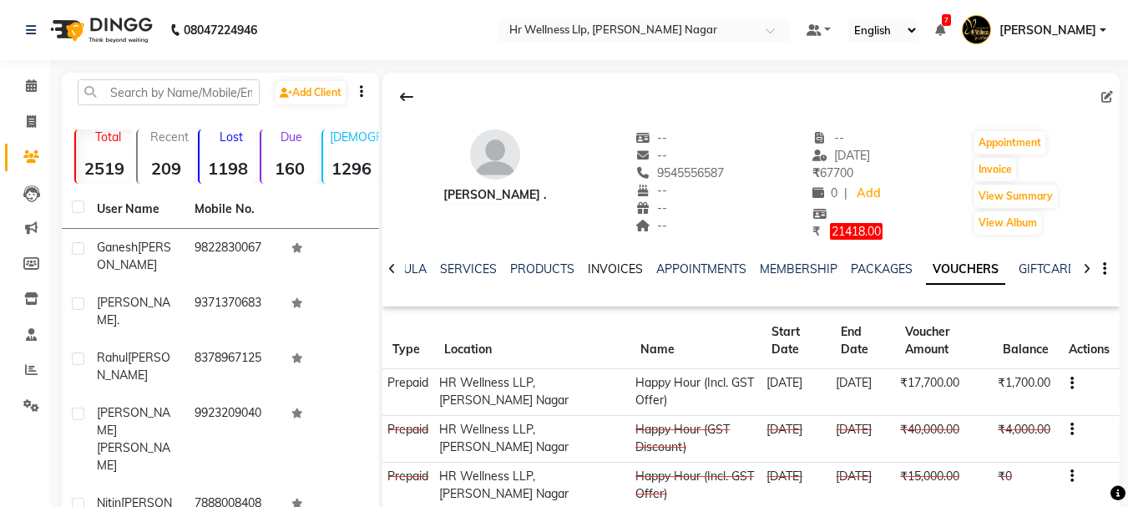
click at [606, 262] on link "INVOICES" at bounding box center [615, 268] width 55 height 15
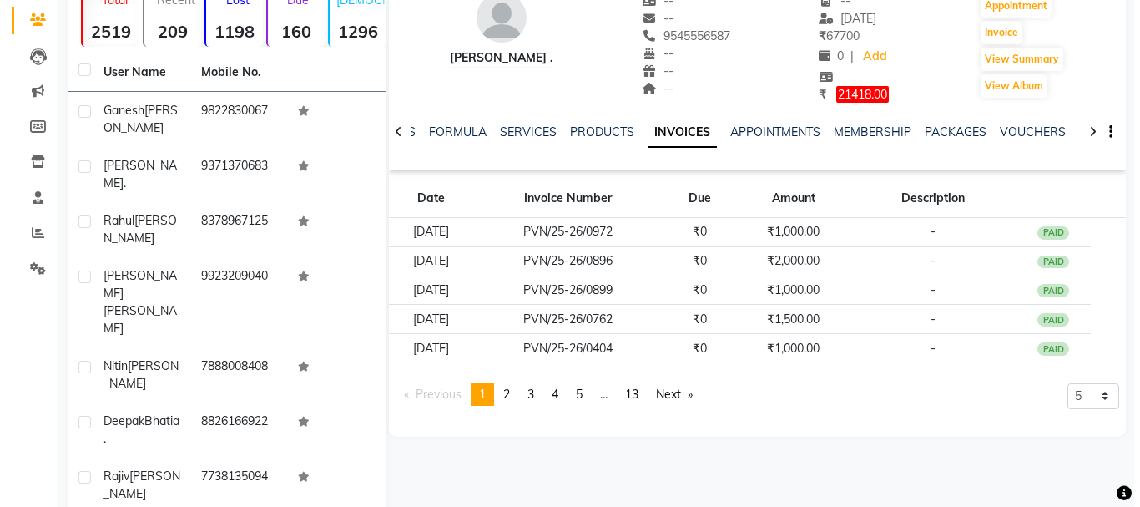
scroll to position [144, 0]
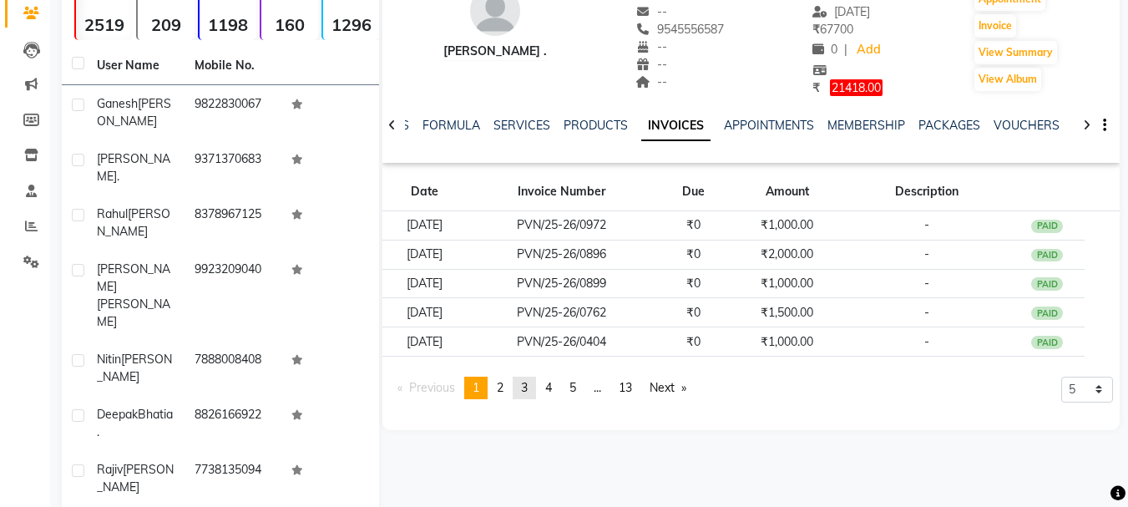
click at [525, 386] on span "3" at bounding box center [524, 387] width 7 height 15
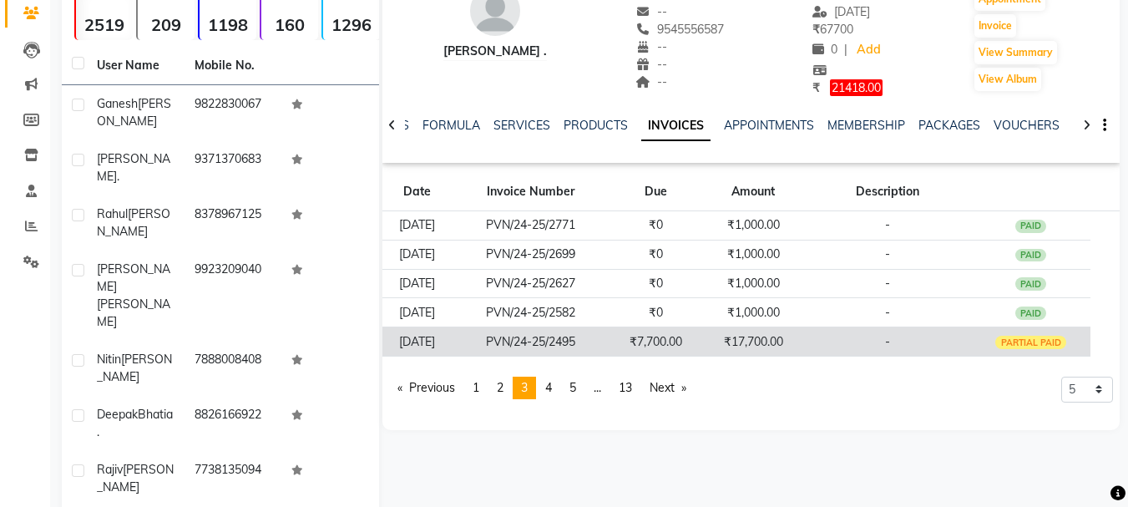
click at [1032, 344] on div "PARTIAL PAID" at bounding box center [1030, 342] width 71 height 13
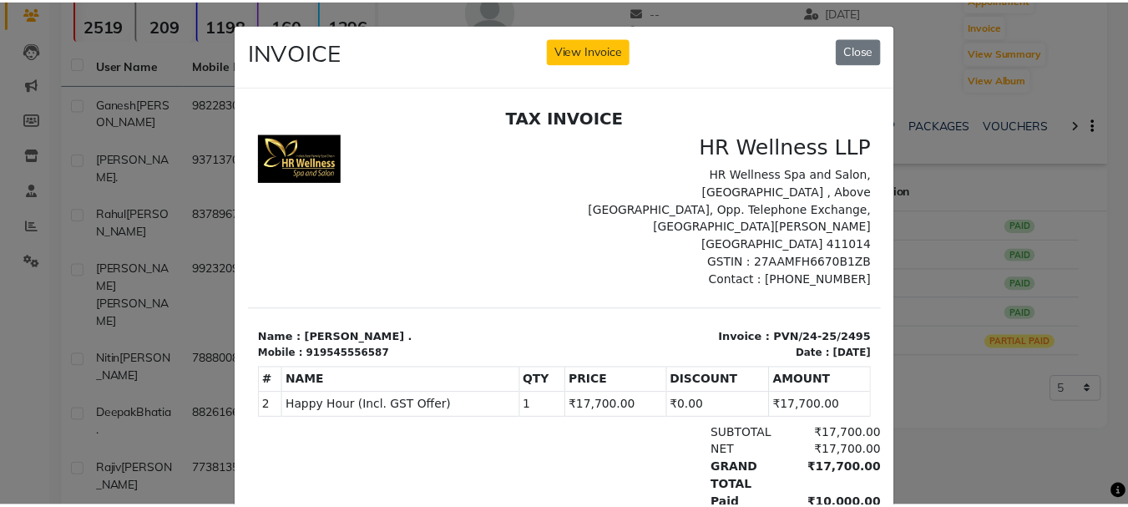
scroll to position [13, 0]
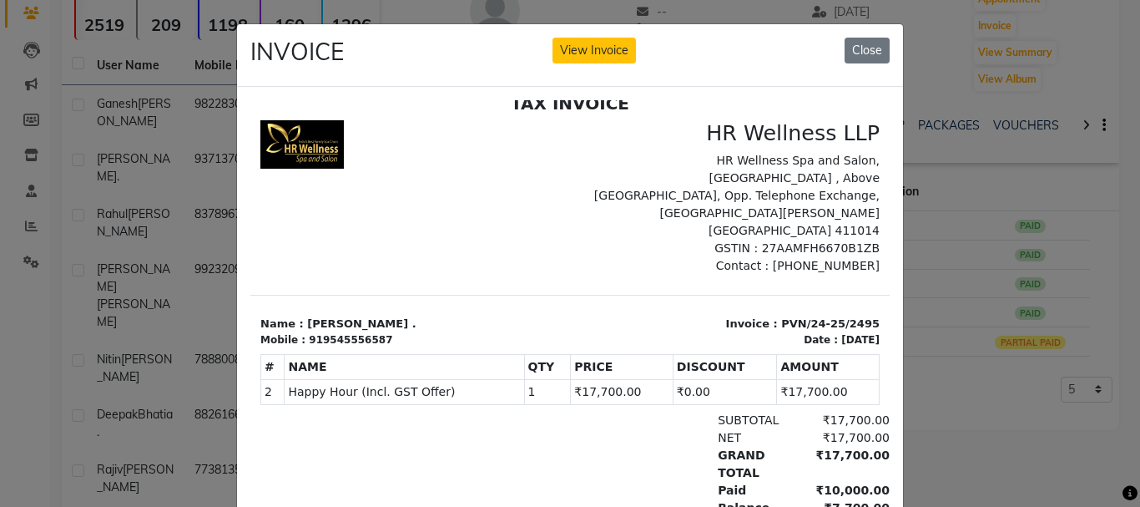
drag, startPoint x: 873, startPoint y: 184, endPoint x: 1124, endPoint y: 302, distance: 277.5
click at [862, 49] on button "Close" at bounding box center [867, 51] width 45 height 26
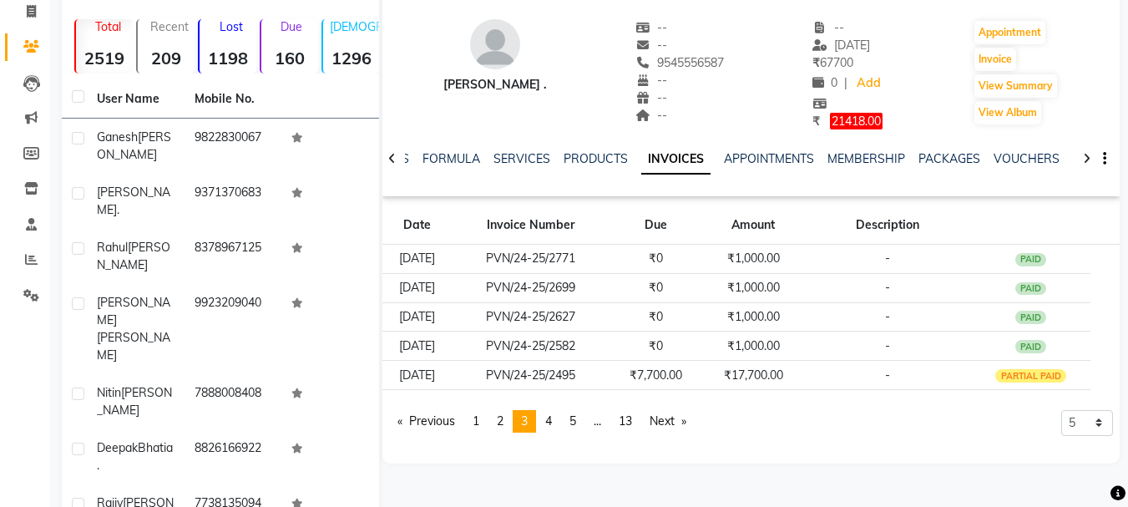
scroll to position [144, 0]
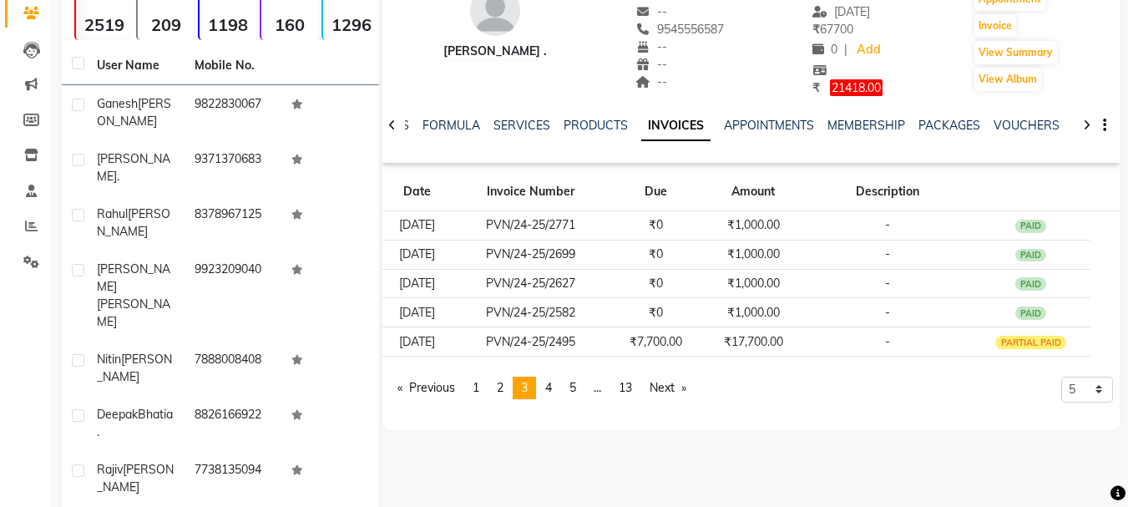
drag, startPoint x: 1133, startPoint y: 240, endPoint x: 573, endPoint y: 444, distance: 595.2
click at [573, 444] on div "Pratik . -- -- 9545556587 -- -- -- -- 08-08-2025 ₹ 67700 0 | Add ₹ 21418.00 App…" at bounding box center [749, 284] width 740 height 710
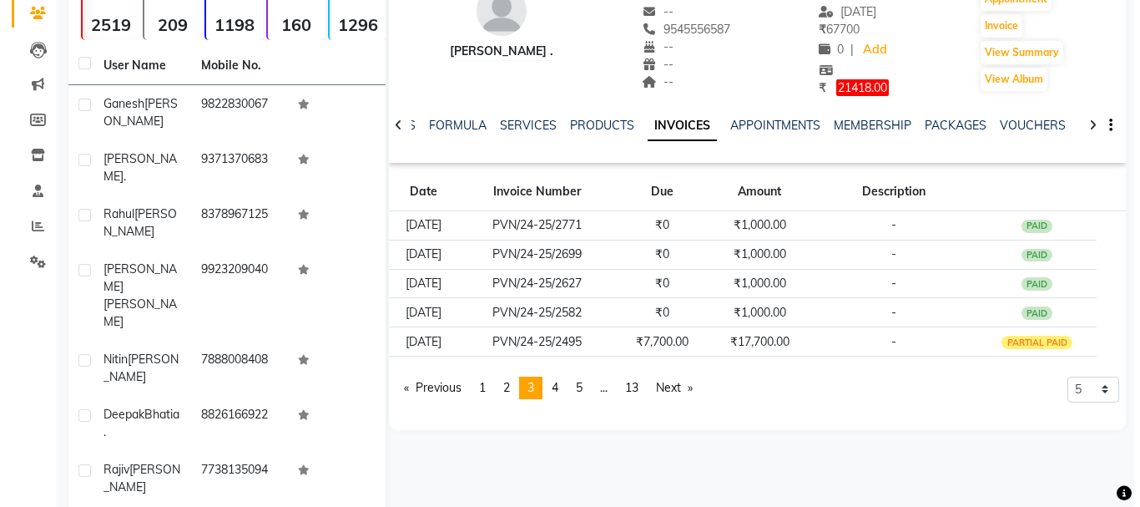
scroll to position [0, 0]
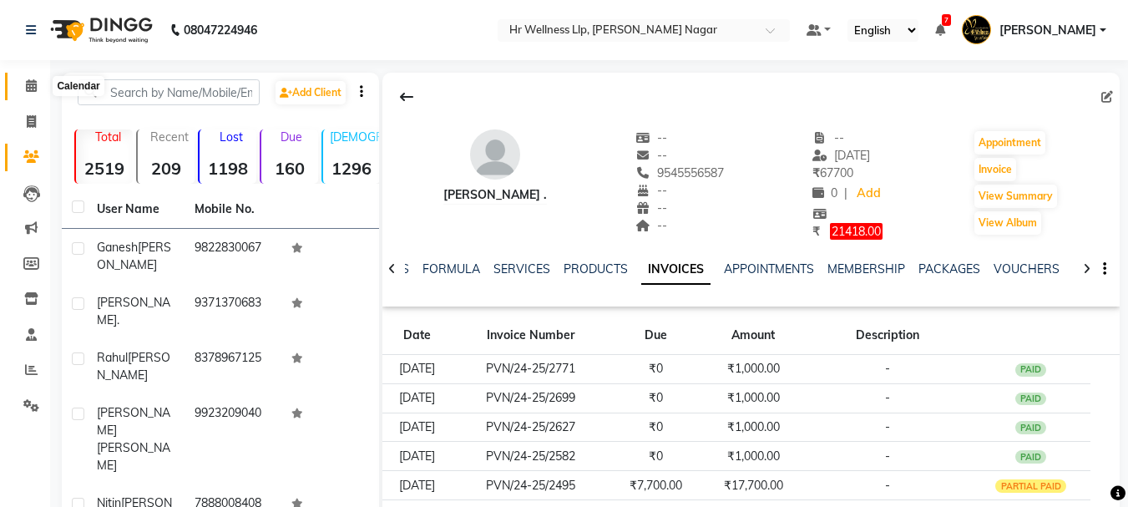
click at [33, 90] on icon at bounding box center [31, 85] width 11 height 13
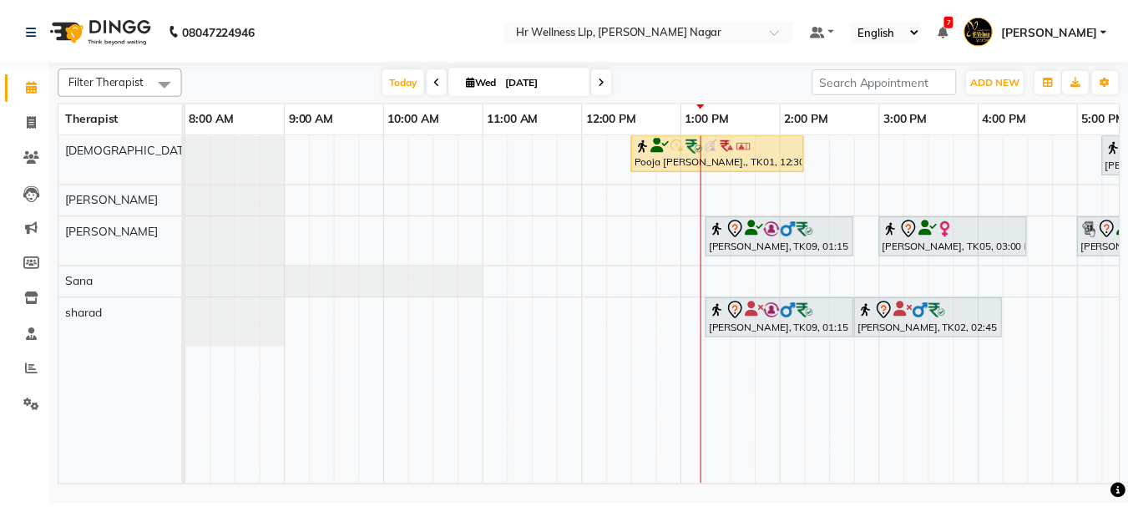
scroll to position [0, 358]
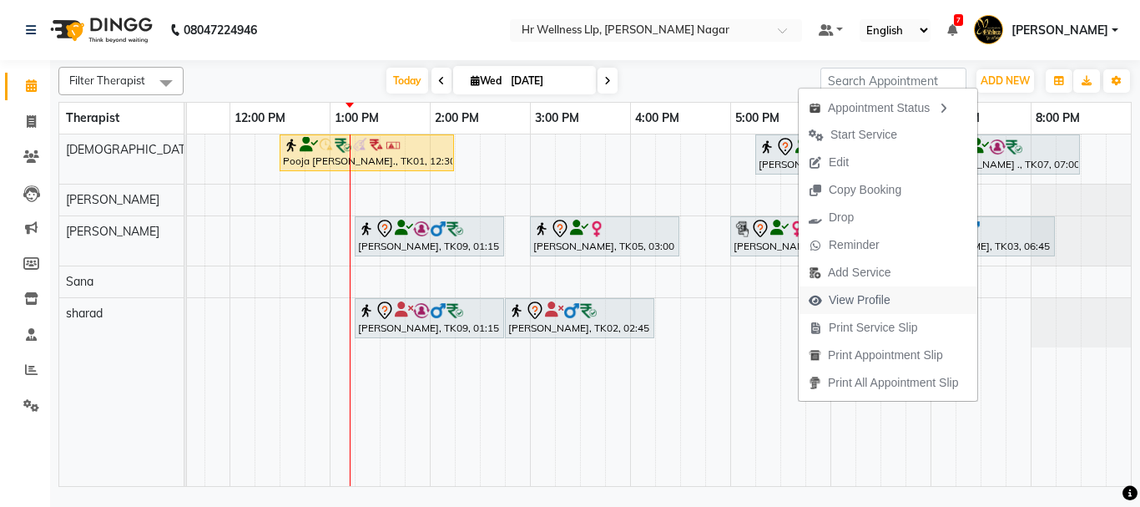
click at [863, 298] on span "View Profile" at bounding box center [860, 300] width 62 height 18
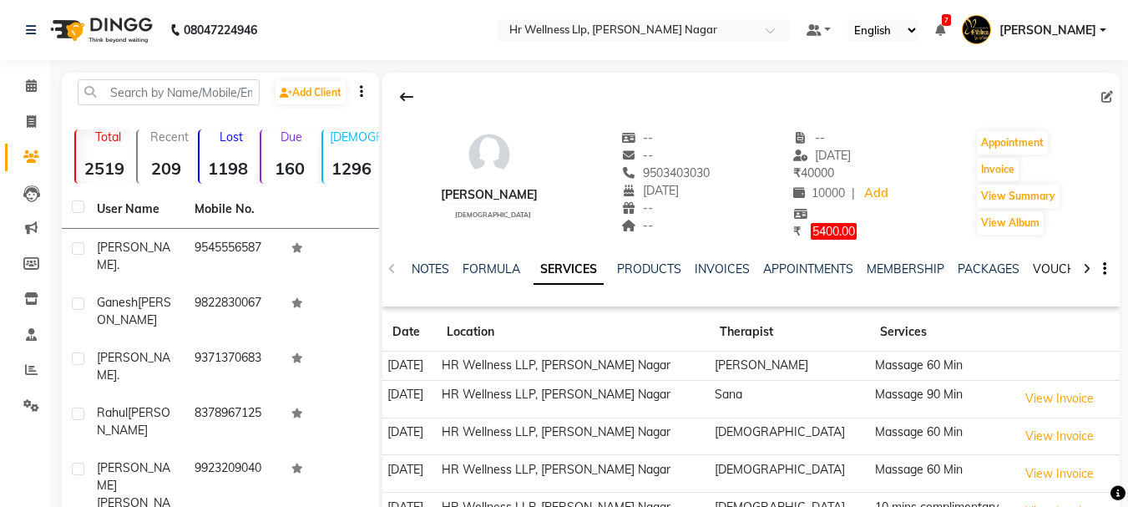
click at [1051, 272] on link "VOUCHERS" at bounding box center [1066, 268] width 66 height 15
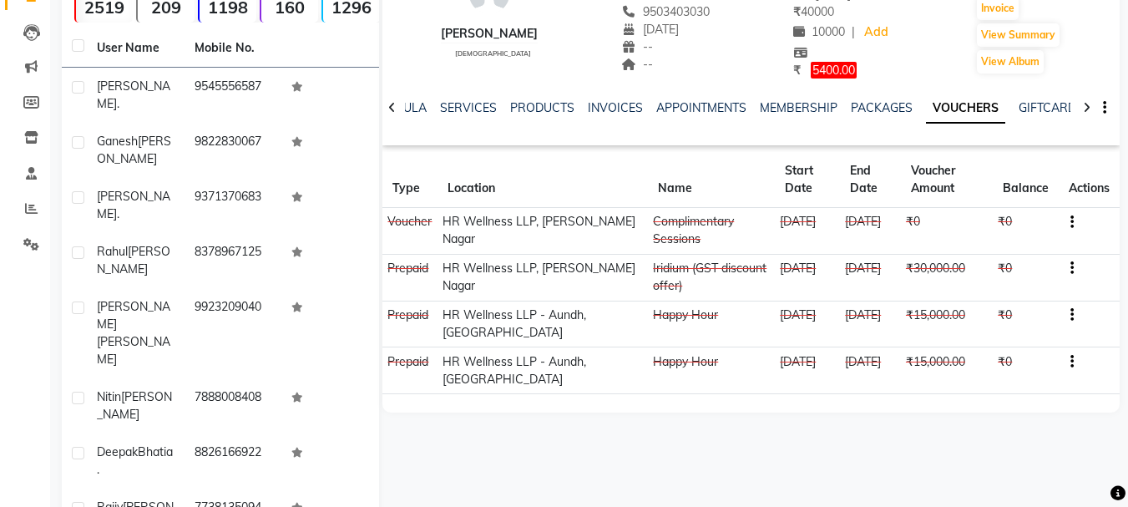
scroll to position [174, 0]
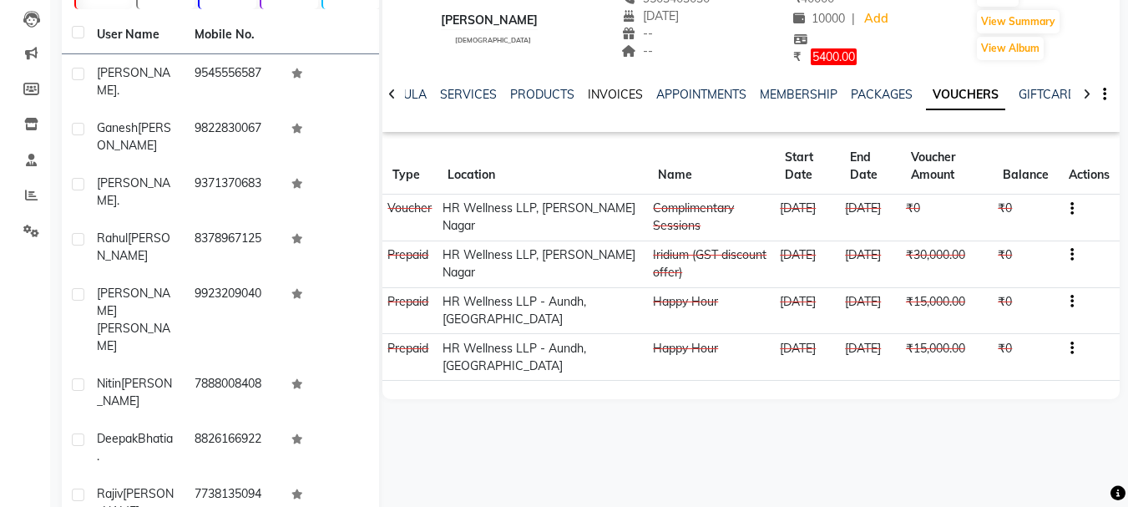
click at [615, 92] on link "INVOICES" at bounding box center [615, 94] width 55 height 15
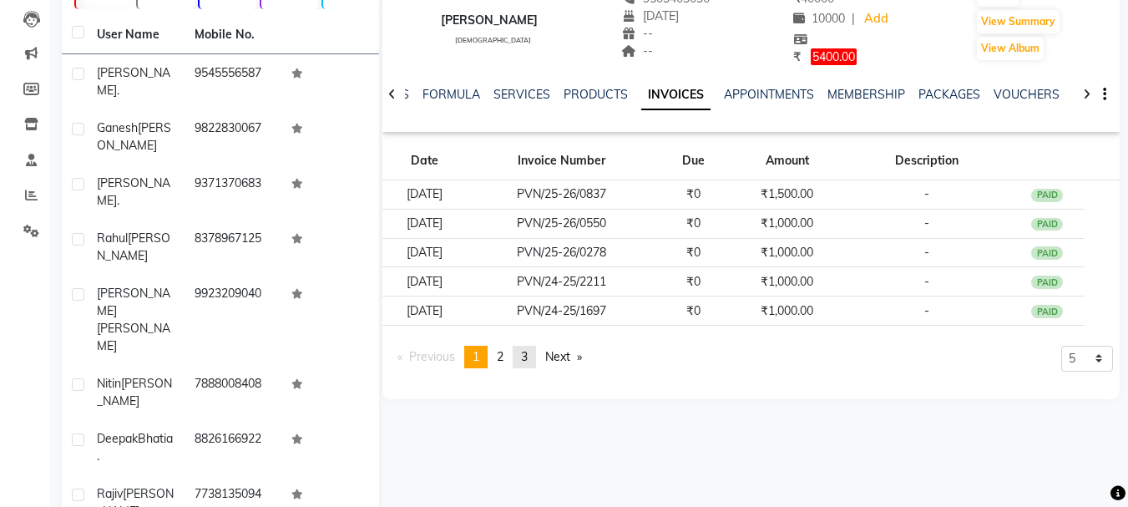
click at [528, 357] on span "3" at bounding box center [524, 356] width 7 height 15
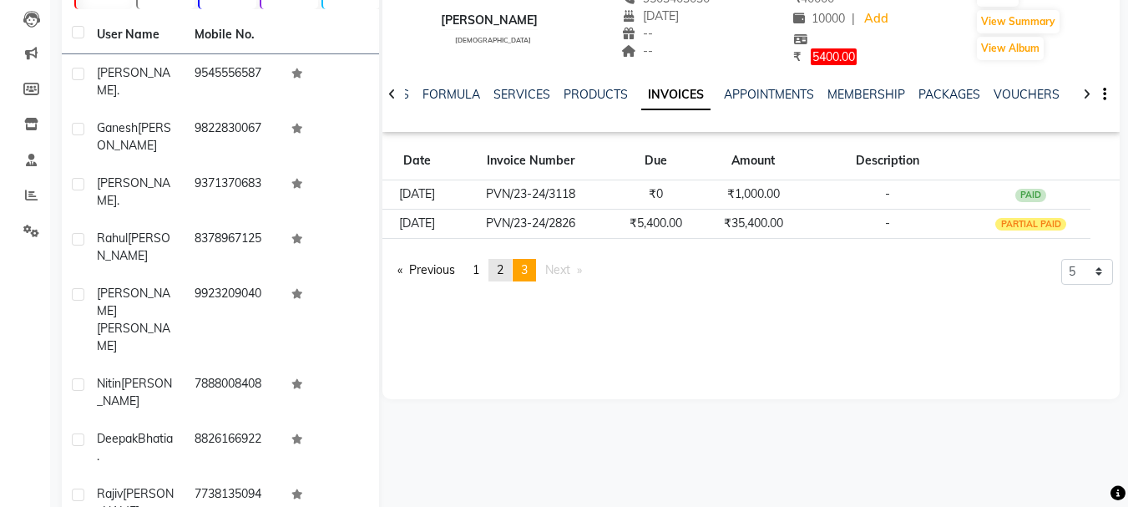
click at [508, 272] on link "page 2" at bounding box center [499, 270] width 23 height 23
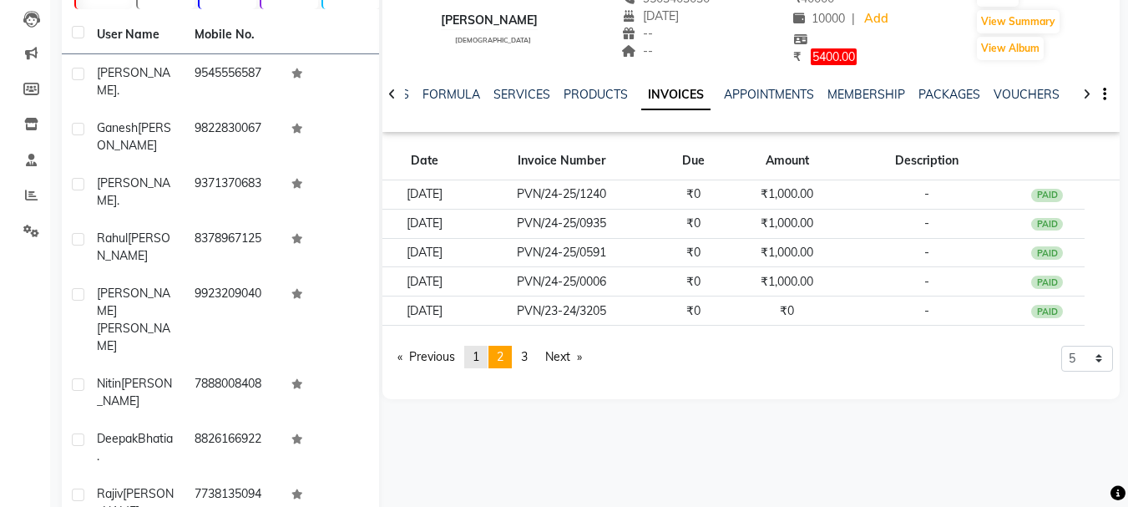
click at [479, 357] on span "1" at bounding box center [475, 356] width 7 height 15
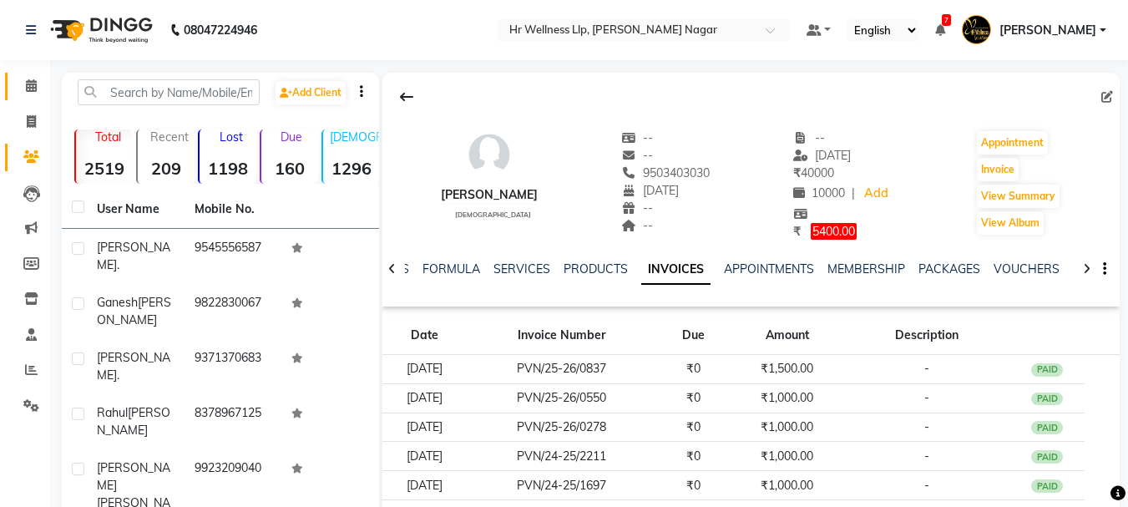
click at [33, 86] on icon at bounding box center [31, 85] width 11 height 13
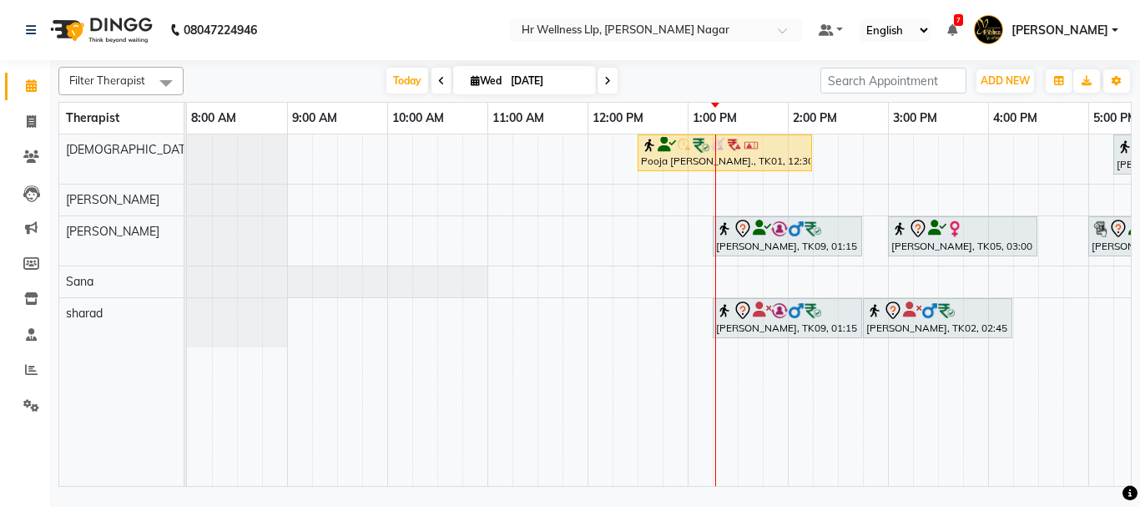
click at [523, 78] on input "[DATE]" at bounding box center [547, 80] width 83 height 25
select select "9"
select select "2025"
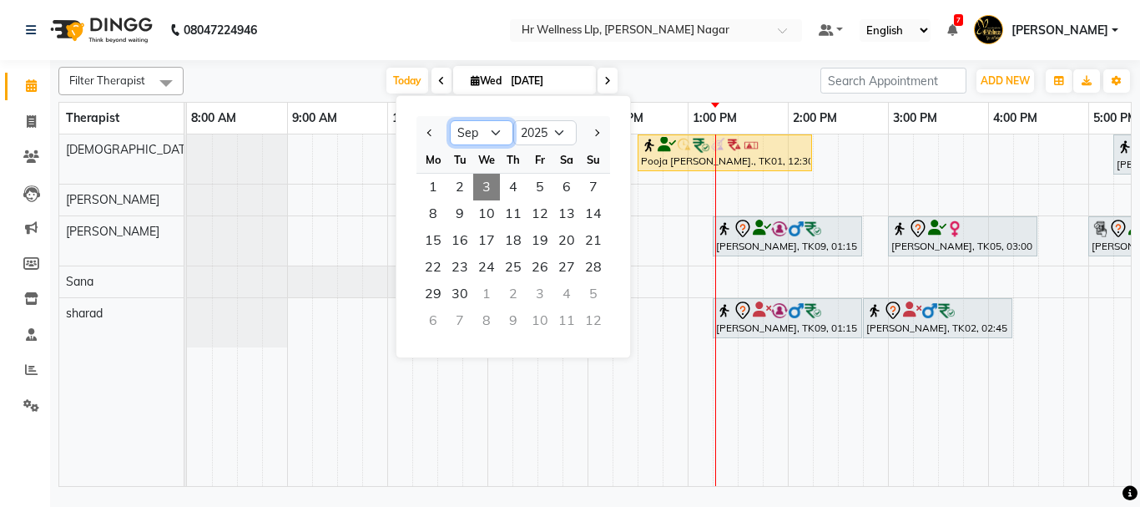
click at [493, 131] on select "Jan Feb Mar Apr May Jun Jul Aug Sep Oct Nov Dec" at bounding box center [481, 132] width 63 height 25
select select "8"
click at [450, 120] on select "Jan Feb Mar Apr May Jun Jul Aug Sep Oct Nov Dec" at bounding box center [481, 132] width 63 height 25
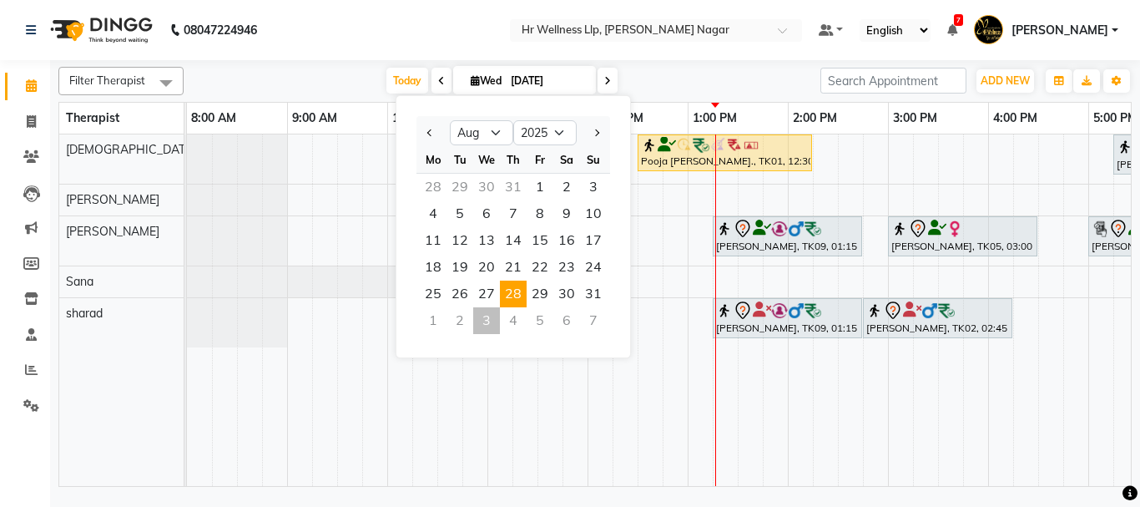
click at [518, 295] on span "28" at bounding box center [513, 293] width 27 height 27
type input "28-08-2025"
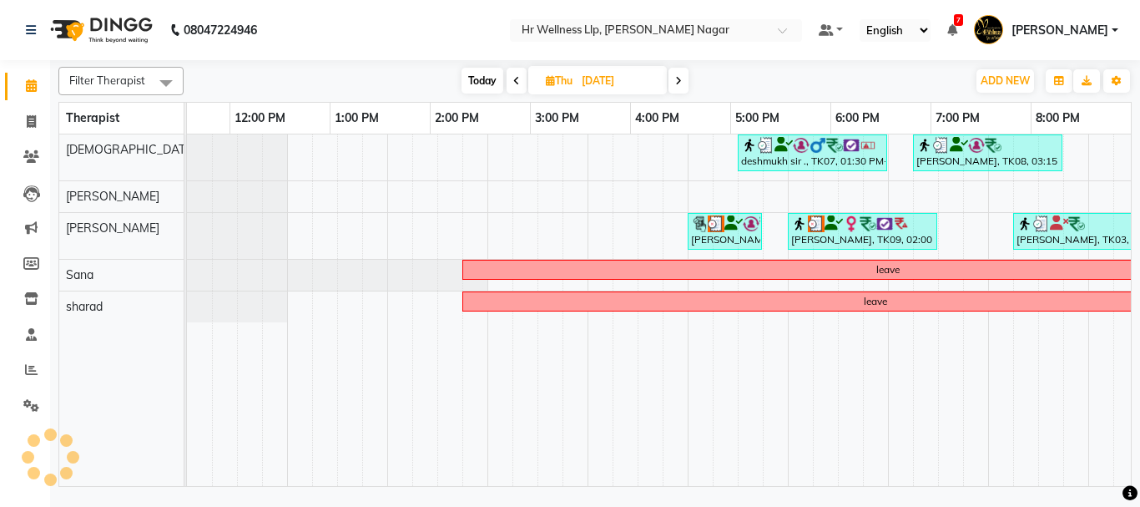
scroll to position [0, 358]
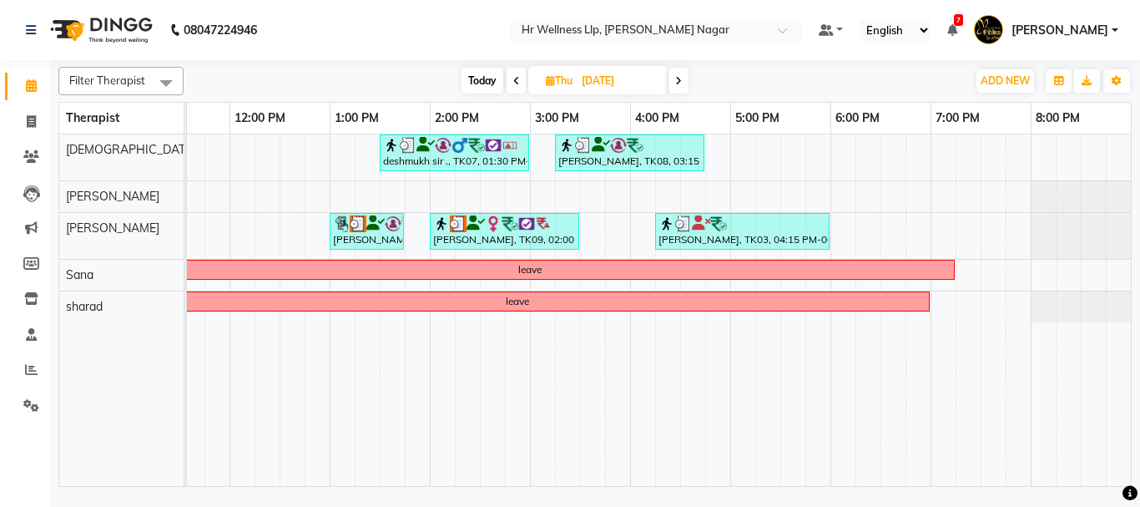
click at [585, 75] on input "28-08-2025" at bounding box center [618, 80] width 83 height 25
select select "8"
select select "2025"
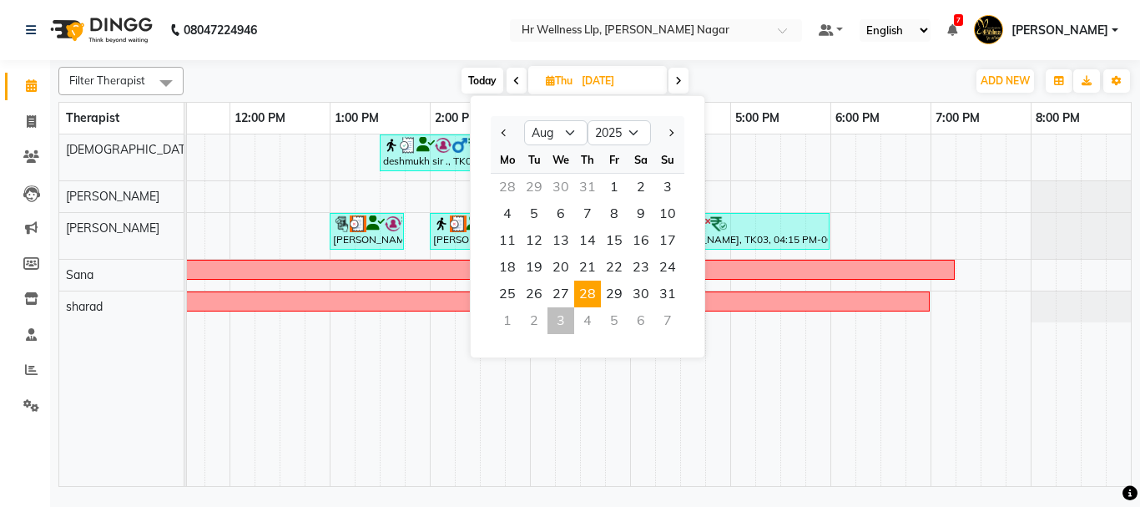
click at [584, 75] on input "28-08-2025" at bounding box center [618, 80] width 83 height 25
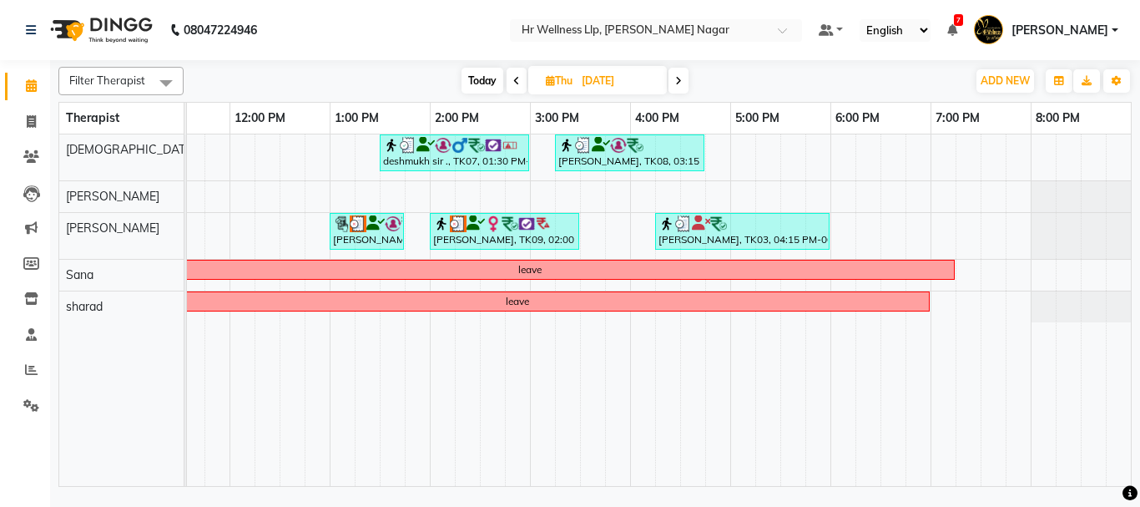
click at [584, 76] on input "28-08-2025" at bounding box center [618, 80] width 83 height 25
select select "8"
select select "2025"
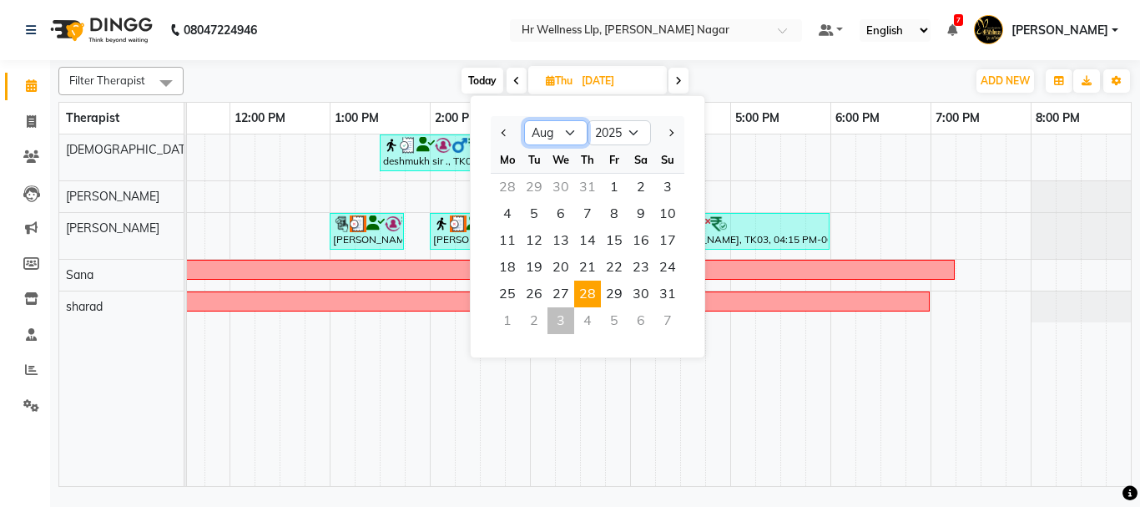
click at [565, 135] on select "Jan Feb Mar Apr May Jun Jul Aug Sep Oct Nov Dec" at bounding box center [555, 132] width 63 height 25
select select "7"
click at [524, 120] on select "Jan Feb Mar Apr May Jun Jul Aug Sep Oct Nov Dec" at bounding box center [555, 132] width 63 height 25
click at [664, 215] on span "13" at bounding box center [667, 213] width 27 height 27
type input "13-07-2025"
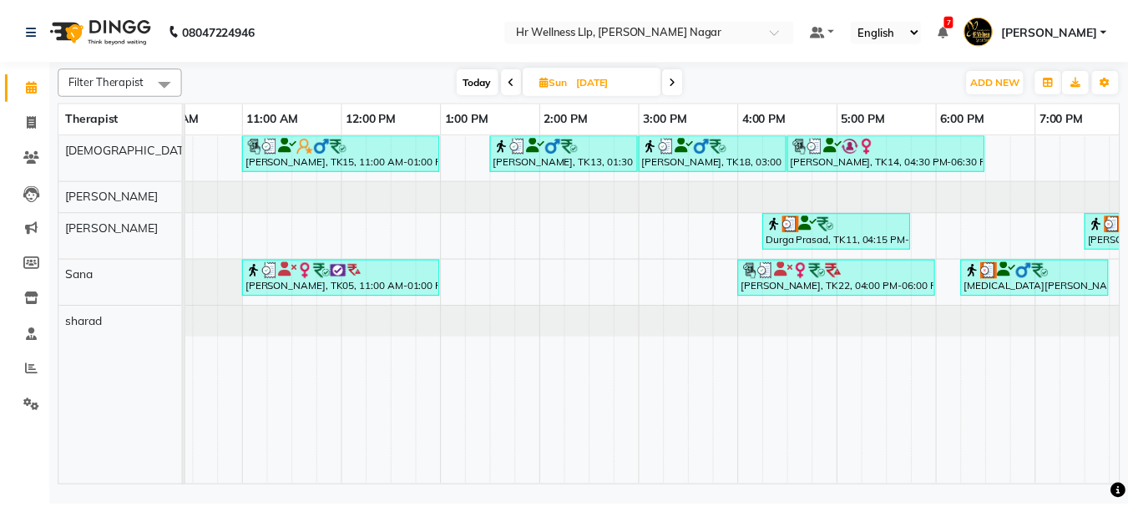
scroll to position [0, 215]
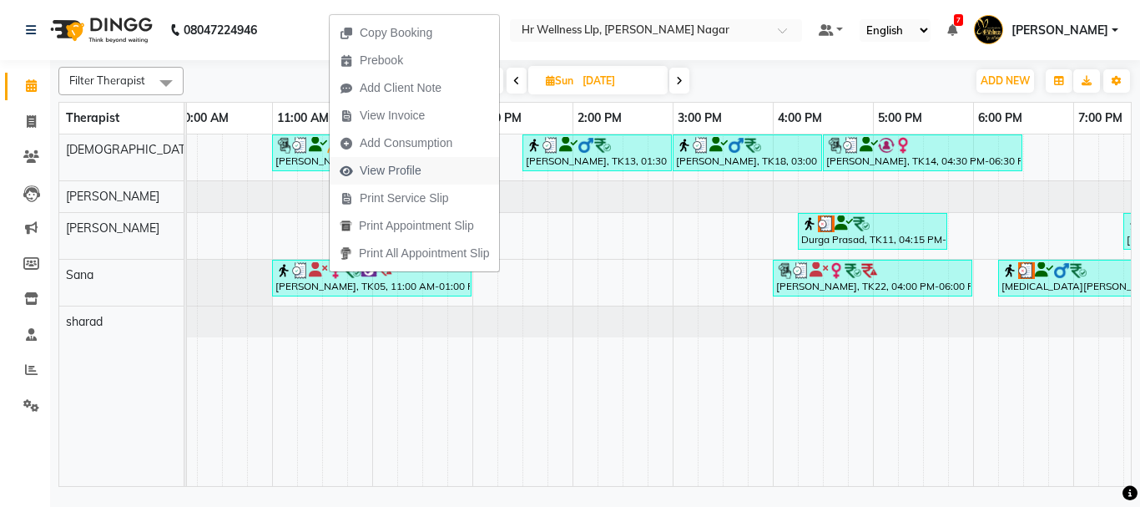
click at [396, 171] on span "View Profile" at bounding box center [391, 171] width 62 height 18
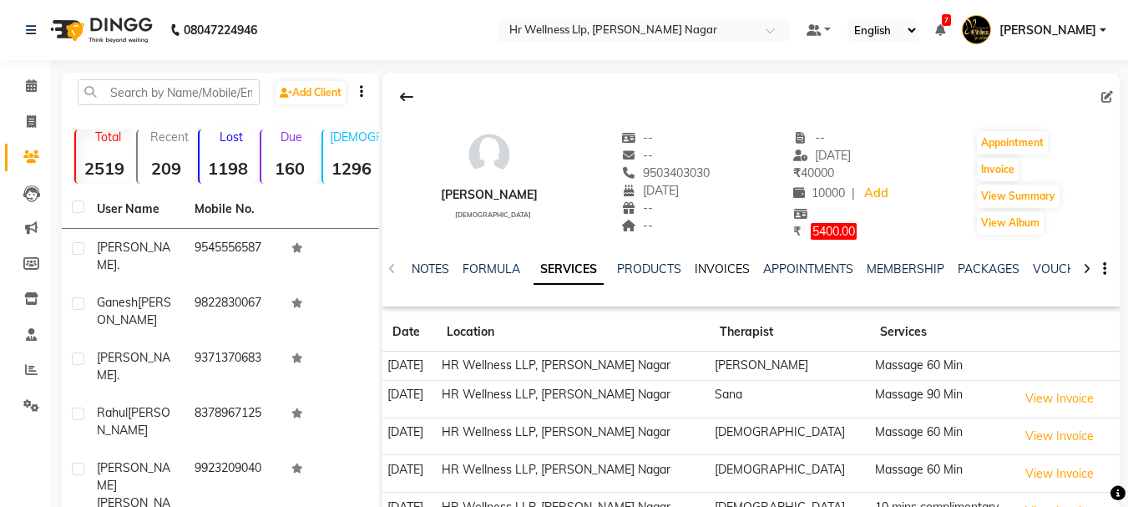
click at [717, 267] on link "INVOICES" at bounding box center [722, 268] width 55 height 15
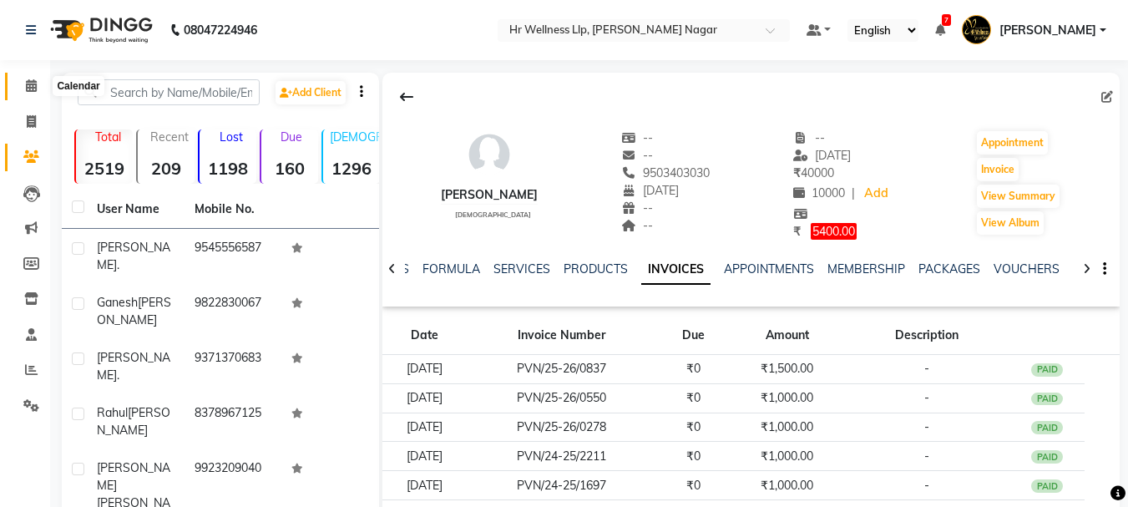
click at [31, 91] on icon at bounding box center [31, 85] width 11 height 13
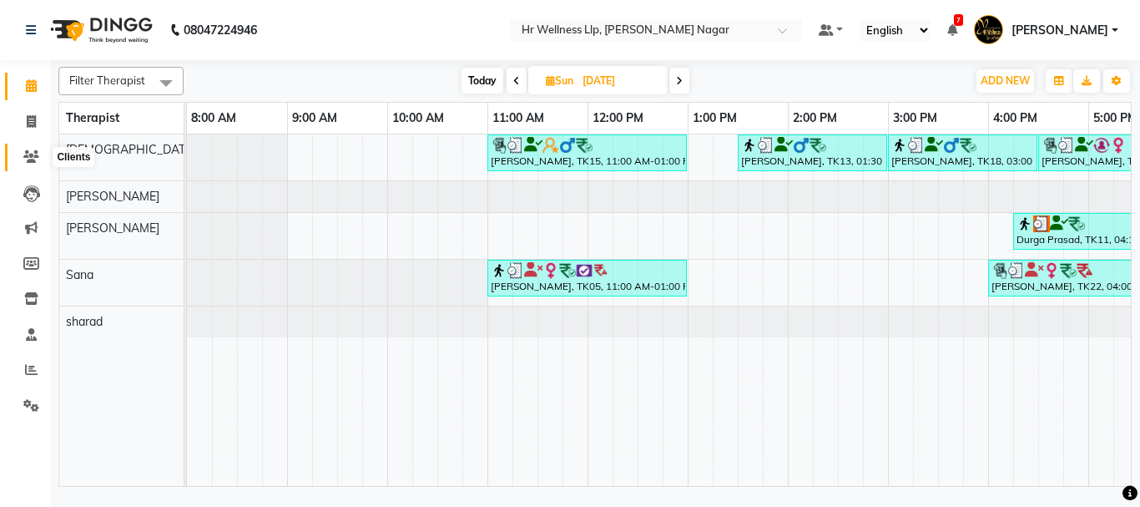
click at [28, 159] on icon at bounding box center [31, 156] width 16 height 13
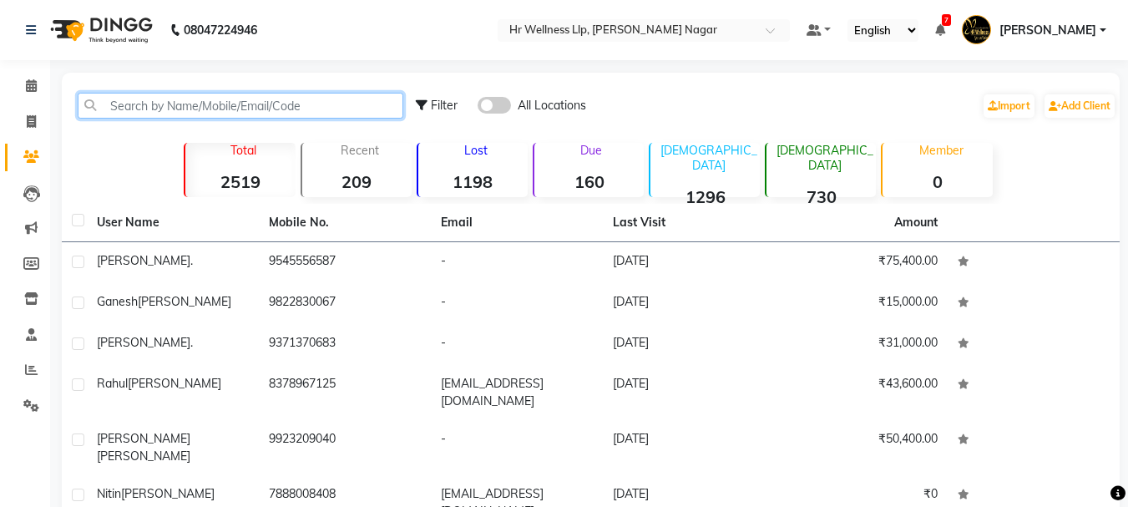
click at [227, 101] on input "text" at bounding box center [241, 106] width 326 height 26
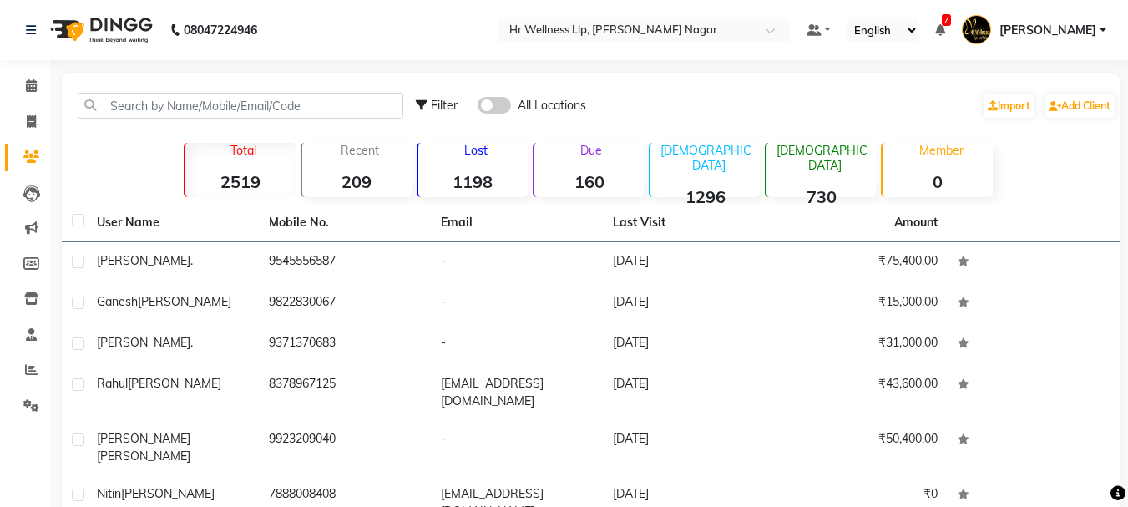
click at [499, 106] on span at bounding box center [493, 105] width 33 height 17
click at [477, 108] on input "checkbox" at bounding box center [477, 108] width 0 height 0
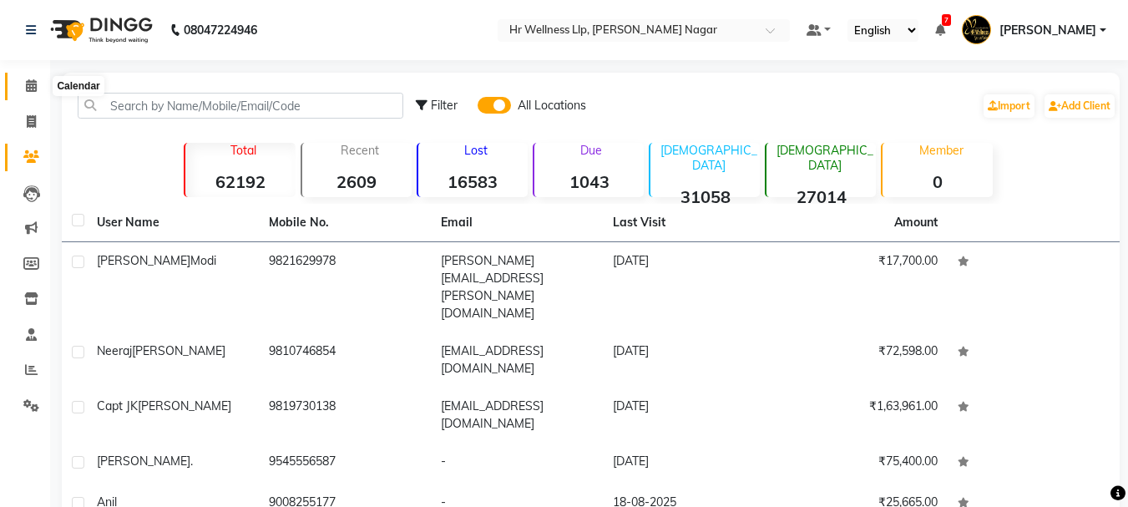
click at [32, 88] on icon at bounding box center [31, 85] width 11 height 13
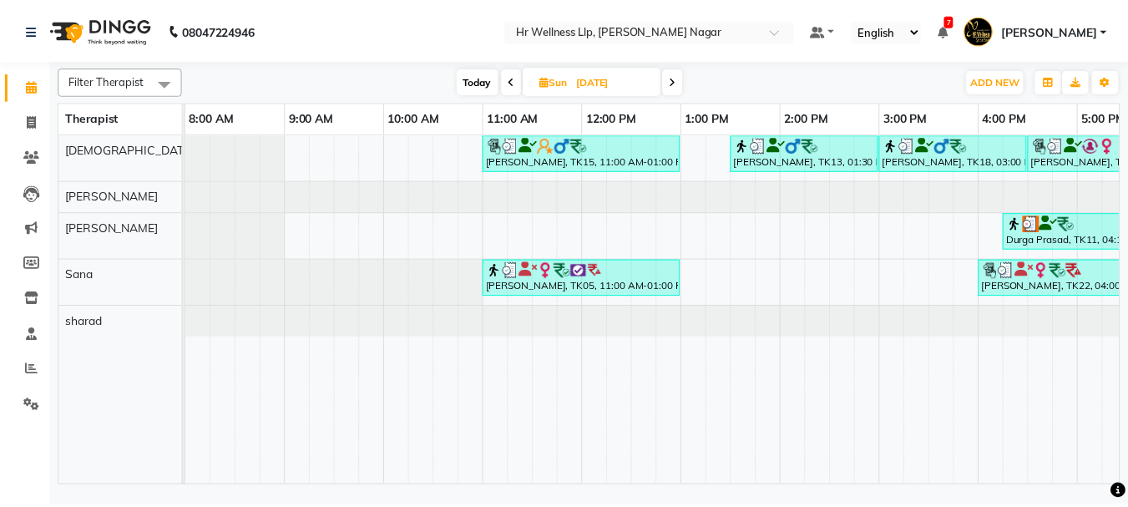
scroll to position [0, 358]
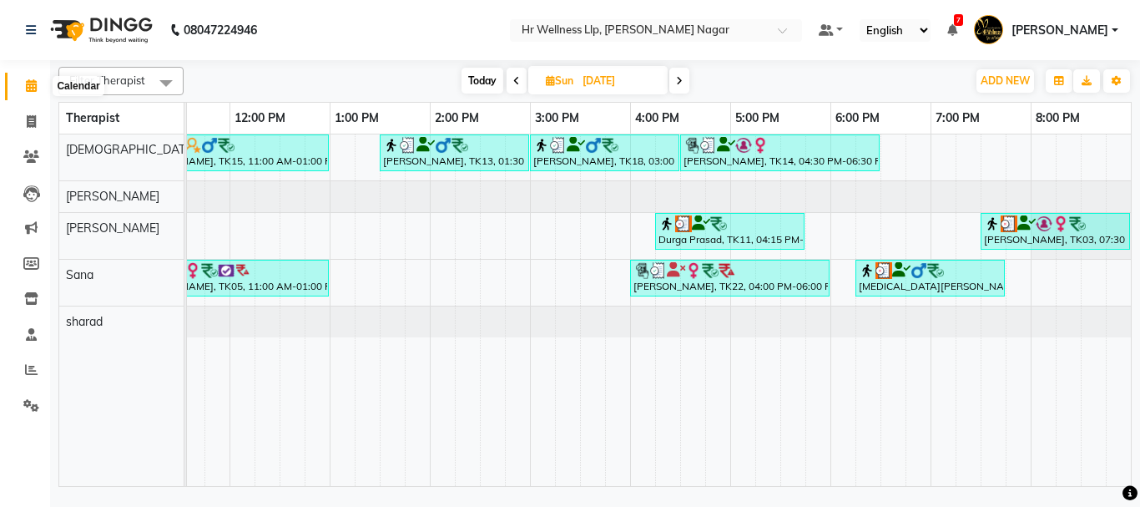
click at [32, 86] on icon at bounding box center [31, 85] width 11 height 13
click at [787, 30] on span at bounding box center [788, 35] width 21 height 17
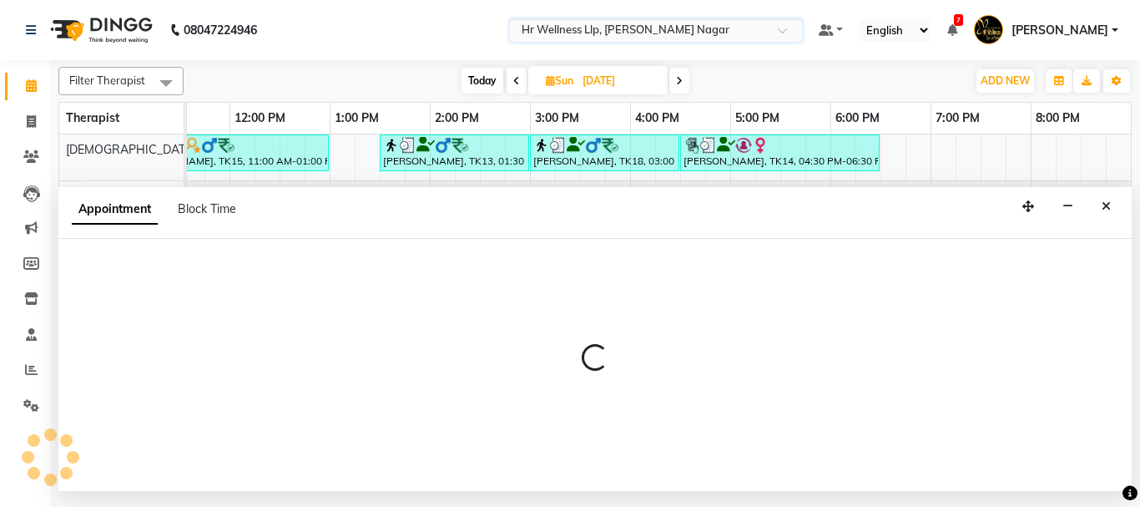
select select "86679"
select select "915"
select select "tentative"
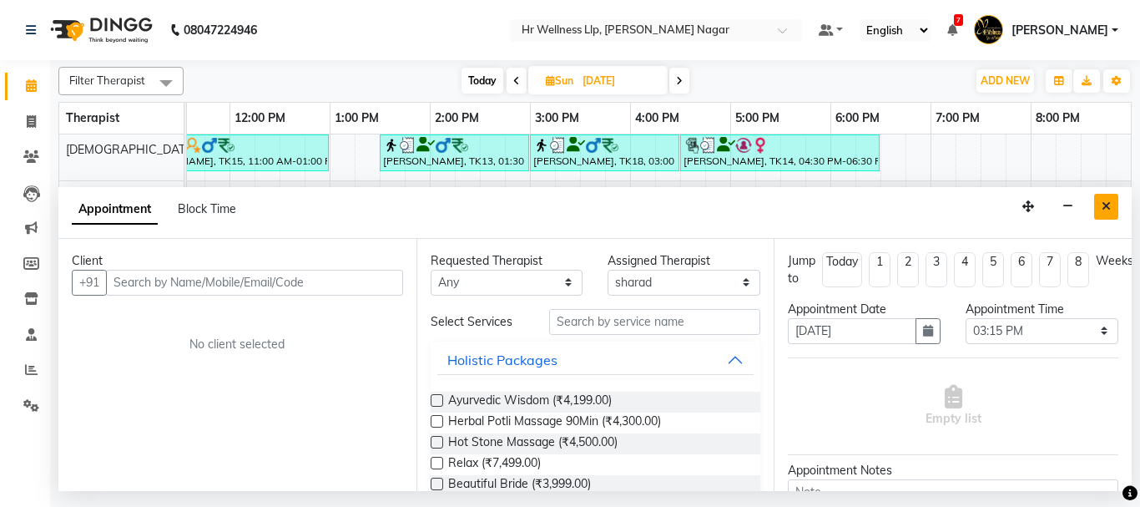
click at [1107, 206] on icon "Close" at bounding box center [1106, 206] width 9 height 12
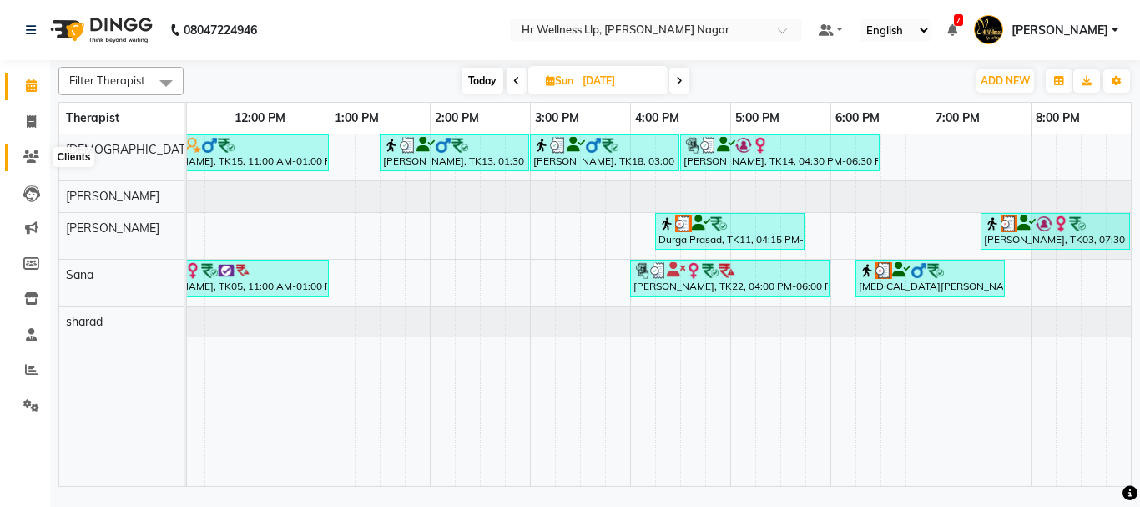
click at [28, 152] on icon at bounding box center [31, 156] width 16 height 13
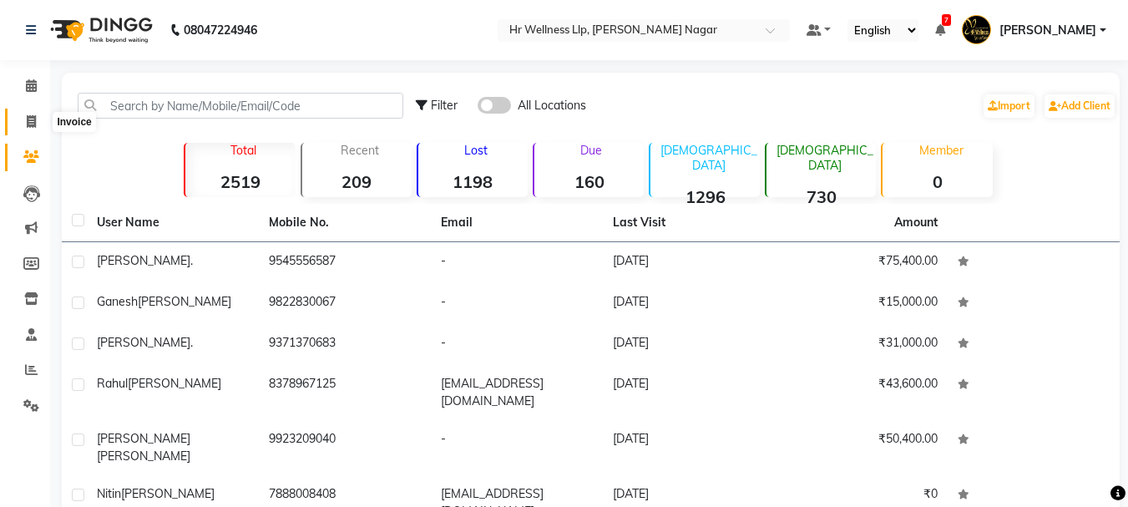
click at [32, 121] on icon at bounding box center [31, 121] width 9 height 13
select select "service"
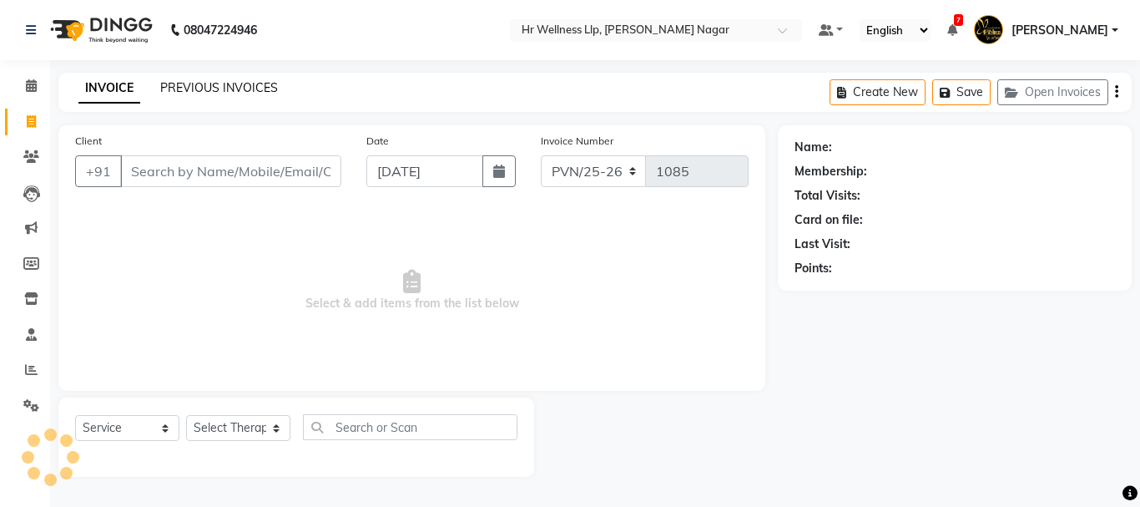
click at [250, 88] on link "PREVIOUS INVOICES" at bounding box center [219, 87] width 118 height 15
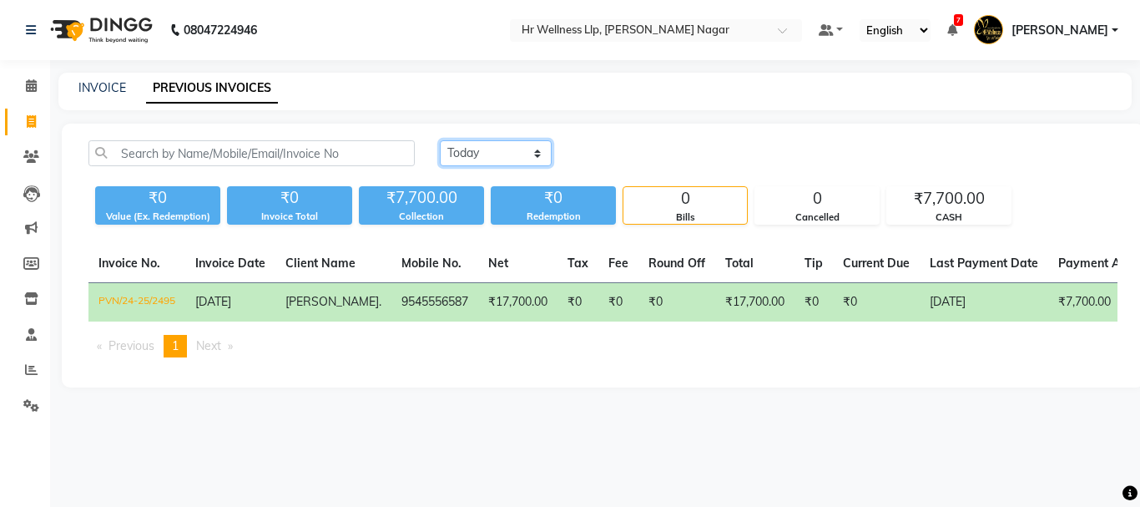
click at [534, 154] on select "Today Yesterday Custom Range" at bounding box center [496, 153] width 112 height 26
select select "range"
click at [440, 140] on select "Today Yesterday Custom Range" at bounding box center [496, 153] width 112 height 26
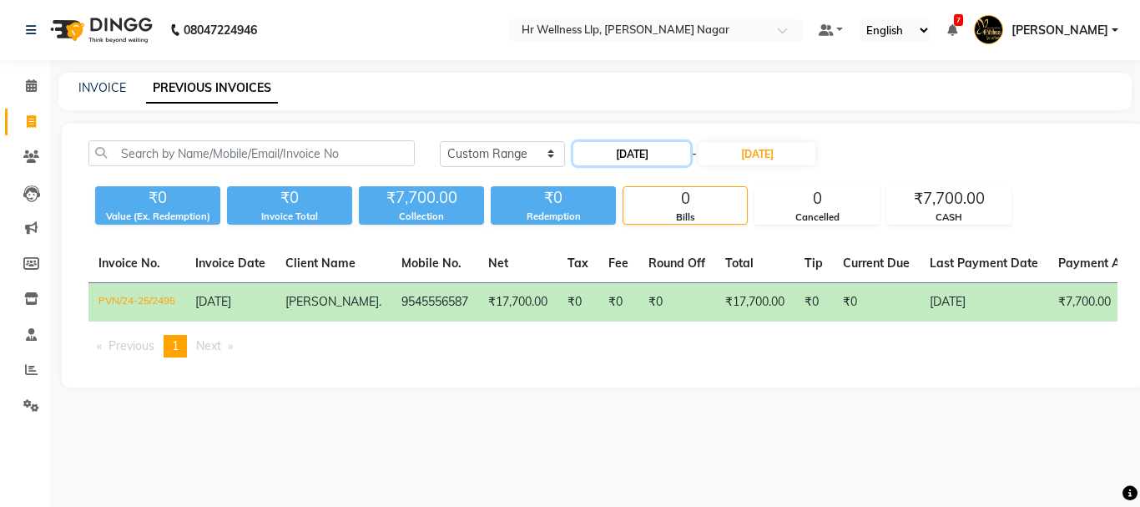
click at [664, 155] on input "[DATE]" at bounding box center [631, 153] width 117 height 23
select select "9"
select select "2025"
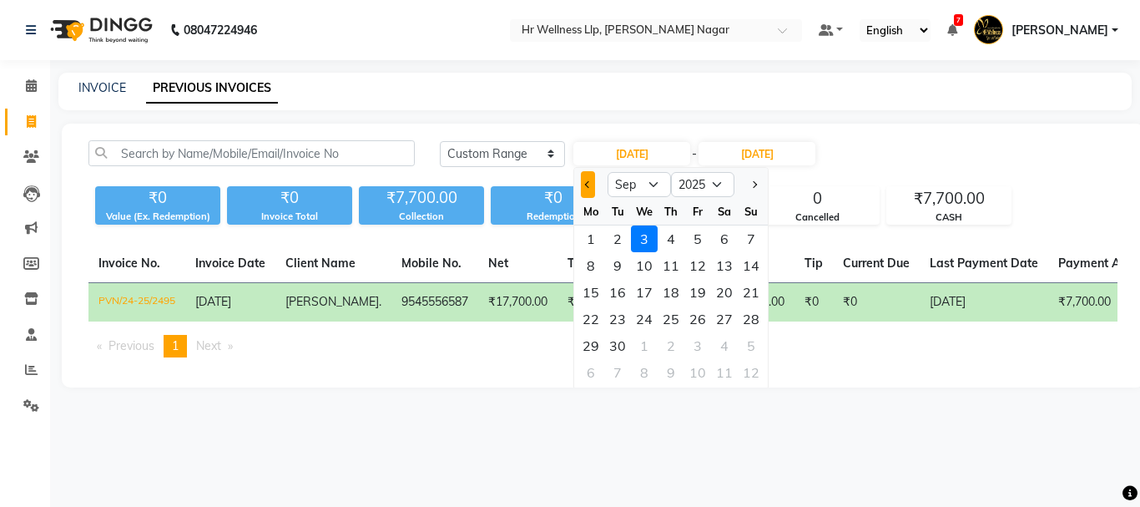
click at [586, 185] on span "Previous month" at bounding box center [588, 184] width 7 height 7
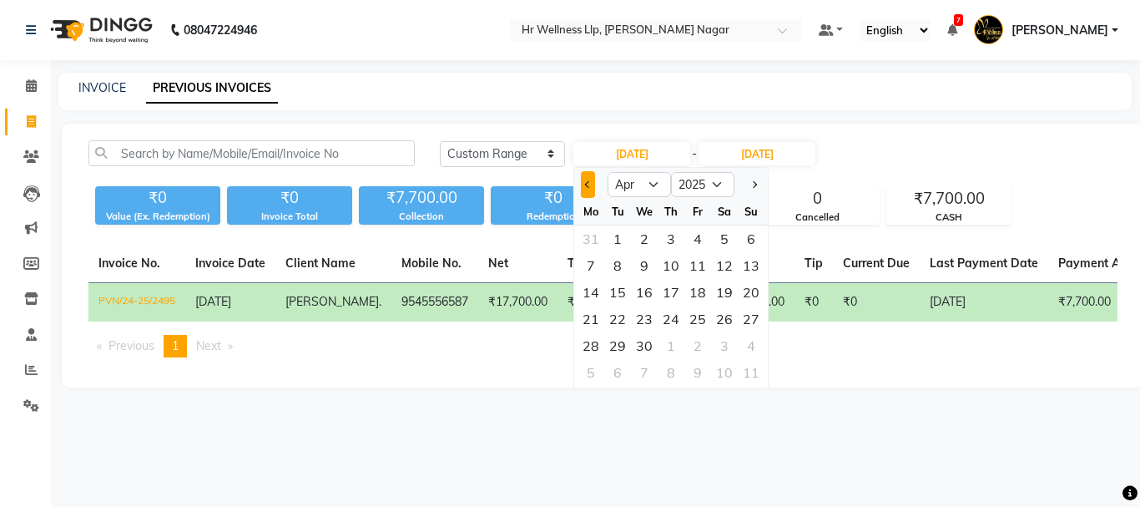
click at [586, 185] on span "Previous month" at bounding box center [588, 184] width 7 height 7
click at [752, 181] on span "Next month" at bounding box center [753, 184] width 7 height 7
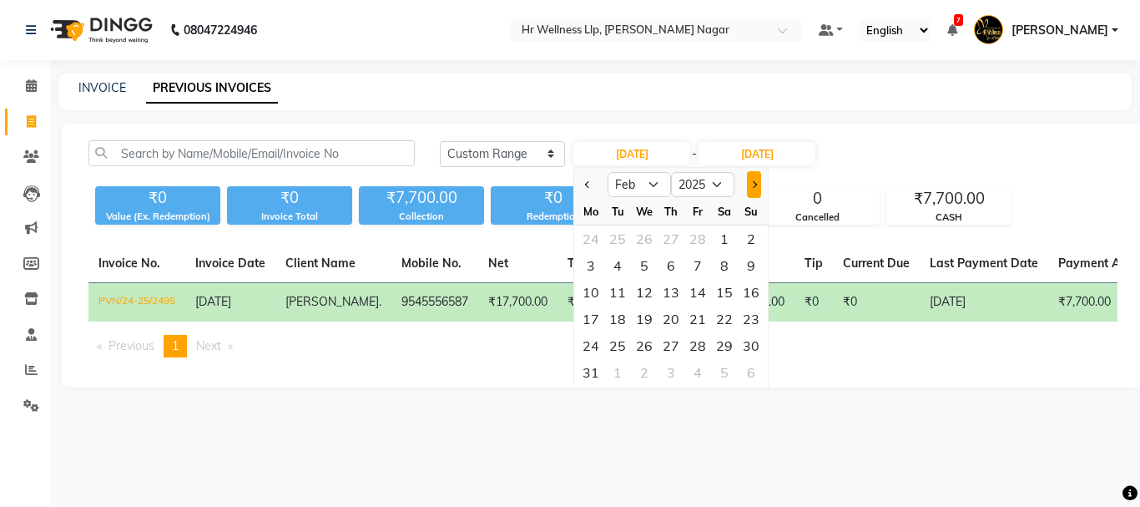
select select "3"
click at [725, 241] on div "1" at bounding box center [724, 238] width 27 height 27
type input "01-03-2025"
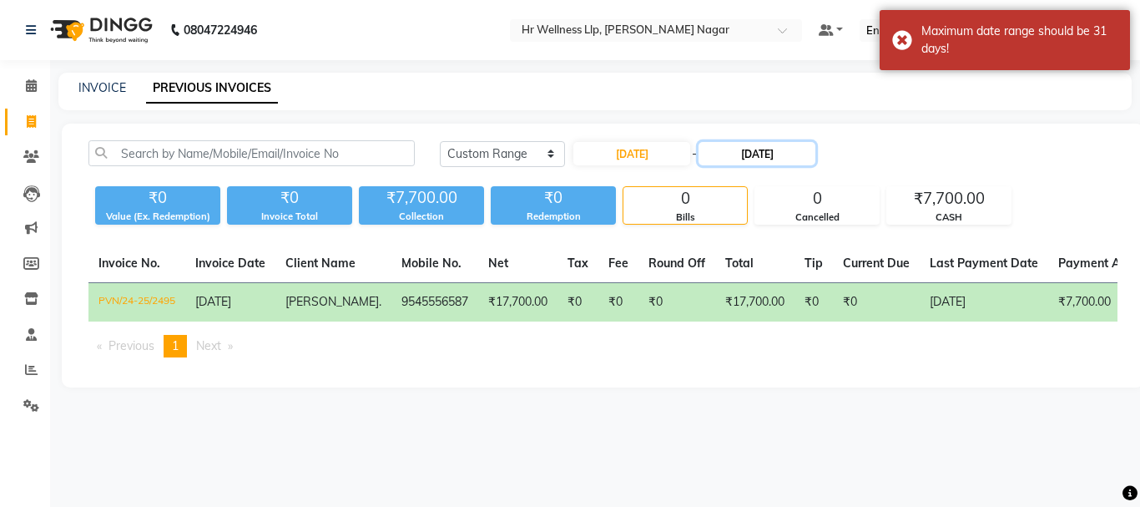
click at [760, 149] on input "[DATE]" at bounding box center [757, 153] width 117 height 23
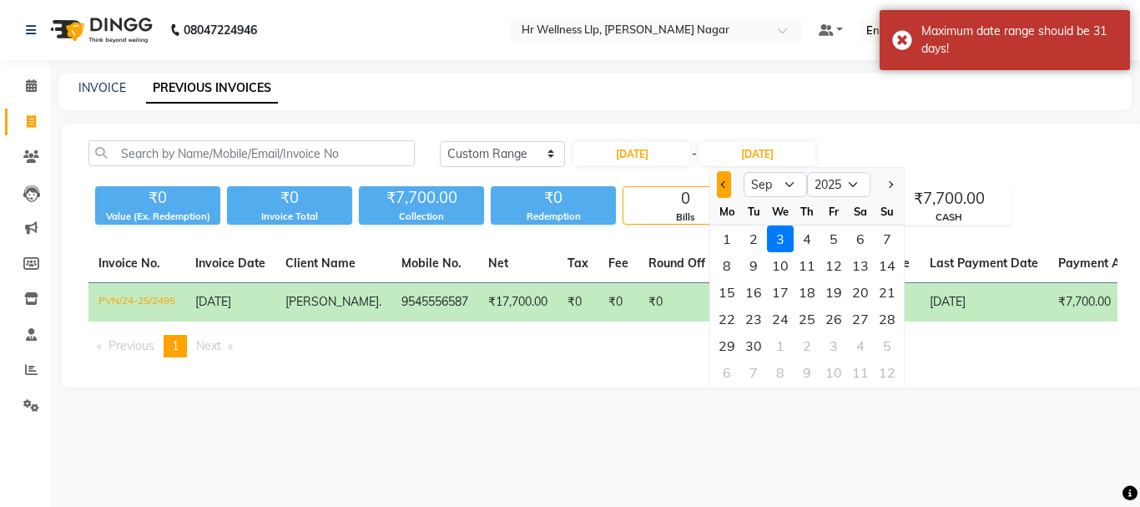
click at [725, 187] on span "Previous month" at bounding box center [724, 184] width 7 height 7
click at [896, 184] on button "Next month" at bounding box center [890, 184] width 14 height 27
click at [892, 186] on button "Next month" at bounding box center [890, 184] width 14 height 27
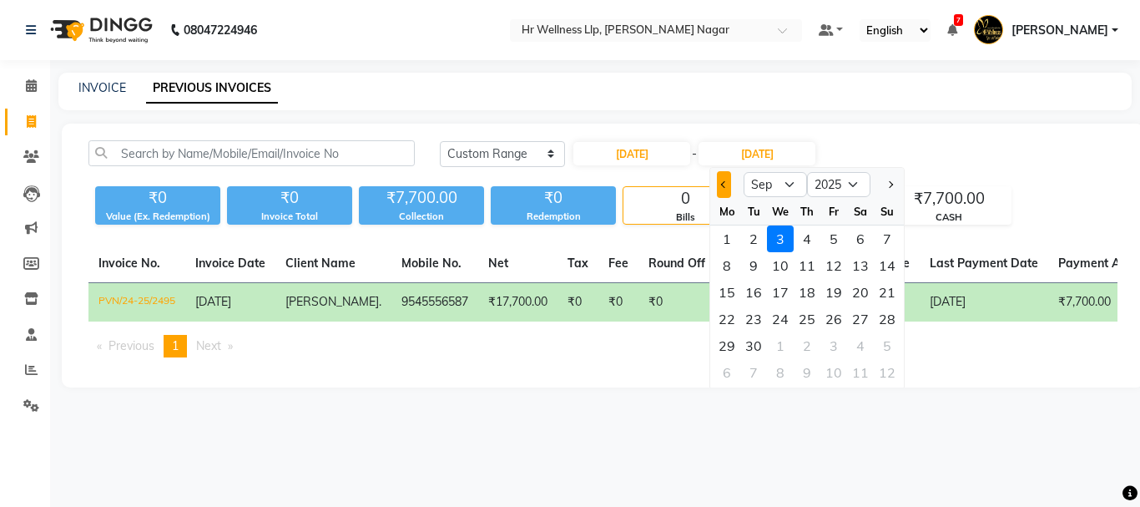
click at [727, 185] on span "Previous month" at bounding box center [724, 184] width 7 height 7
select select "8"
click at [883, 350] on div "31" at bounding box center [887, 345] width 27 height 27
type input "31-08-2025"
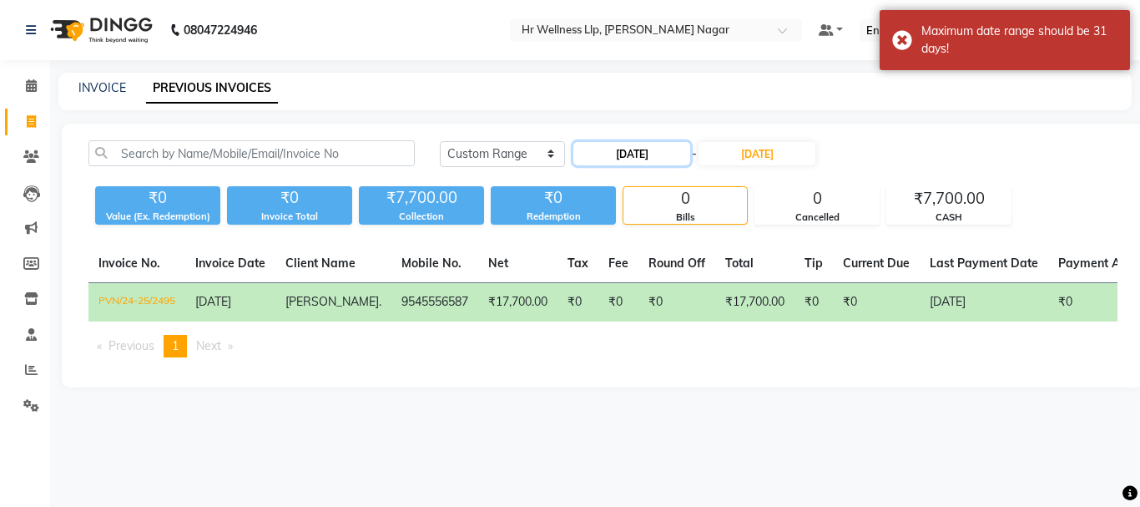
click at [680, 153] on input "01-03-2025" at bounding box center [631, 153] width 117 height 23
select select "3"
select select "2025"
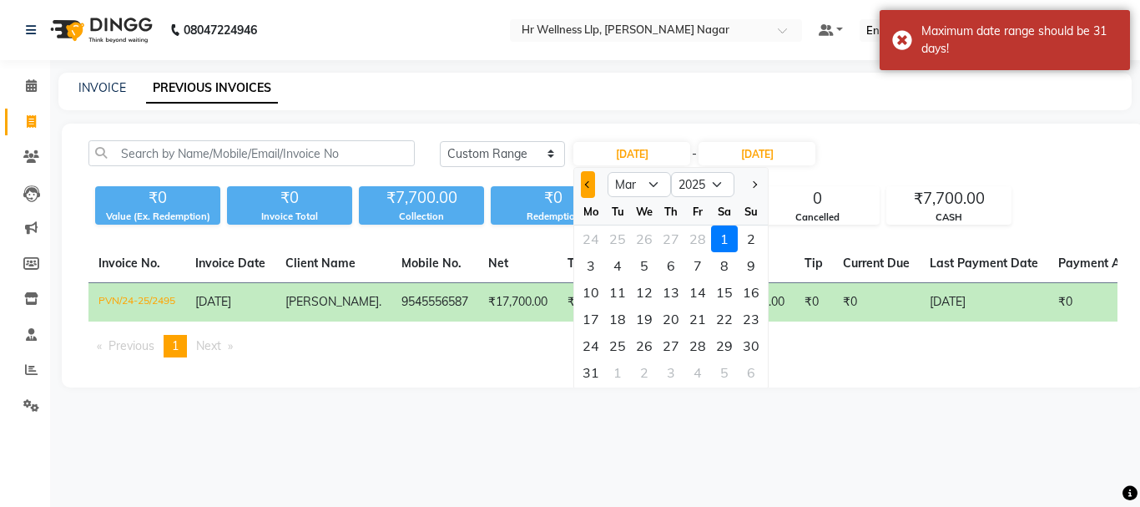
click at [588, 184] on span "Previous month" at bounding box center [588, 184] width 7 height 7
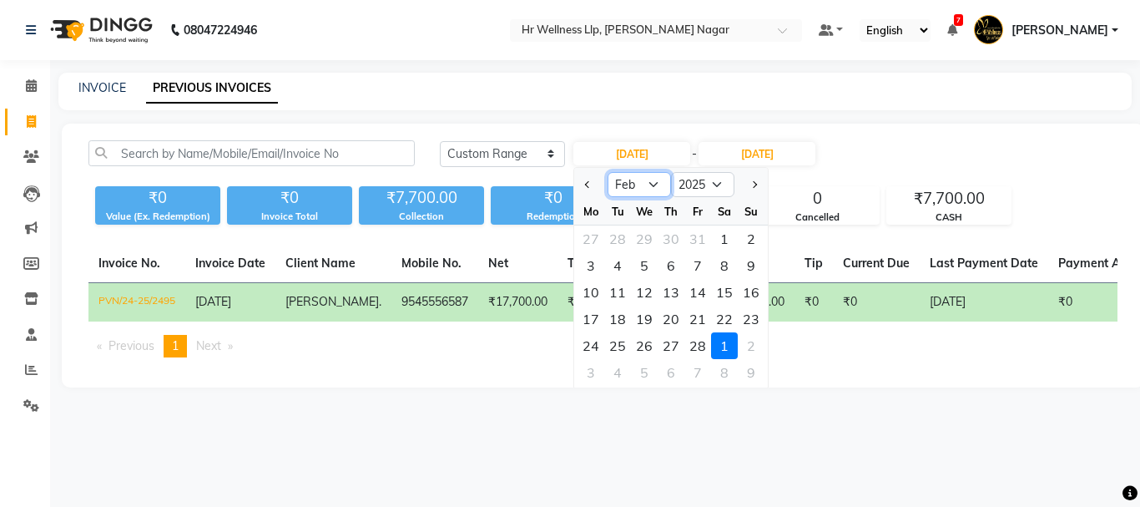
click at [653, 184] on select "Jan Feb Mar Apr May Jun Jul Aug Sep Oct Nov Dec" at bounding box center [639, 184] width 63 height 25
select select "8"
click at [608, 172] on select "Jan Feb Mar Apr May Jun Jul Aug Sep Oct Nov Dec" at bounding box center [639, 184] width 63 height 25
click at [735, 167] on div "01-03-2025 Jan Feb Mar Apr May Jun Jul Aug Sep Oct Nov Dec 2015 2016 2017 2018 …" at bounding box center [694, 153] width 245 height 27
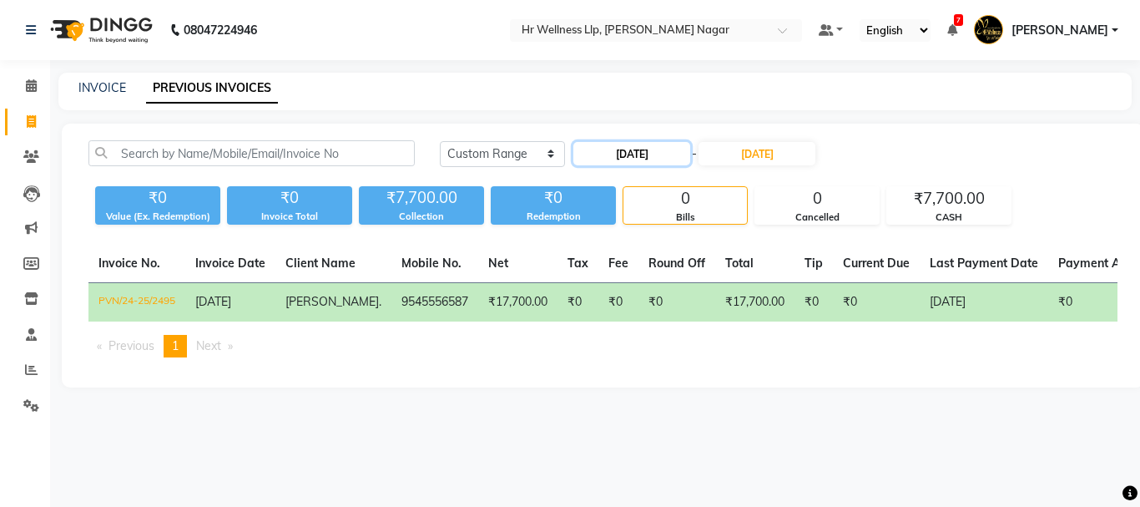
drag, startPoint x: 710, startPoint y: 260, endPoint x: 666, endPoint y: 154, distance: 114.6
click at [666, 154] on input "01-03-2025" at bounding box center [631, 153] width 117 height 23
select select "3"
select select "2025"
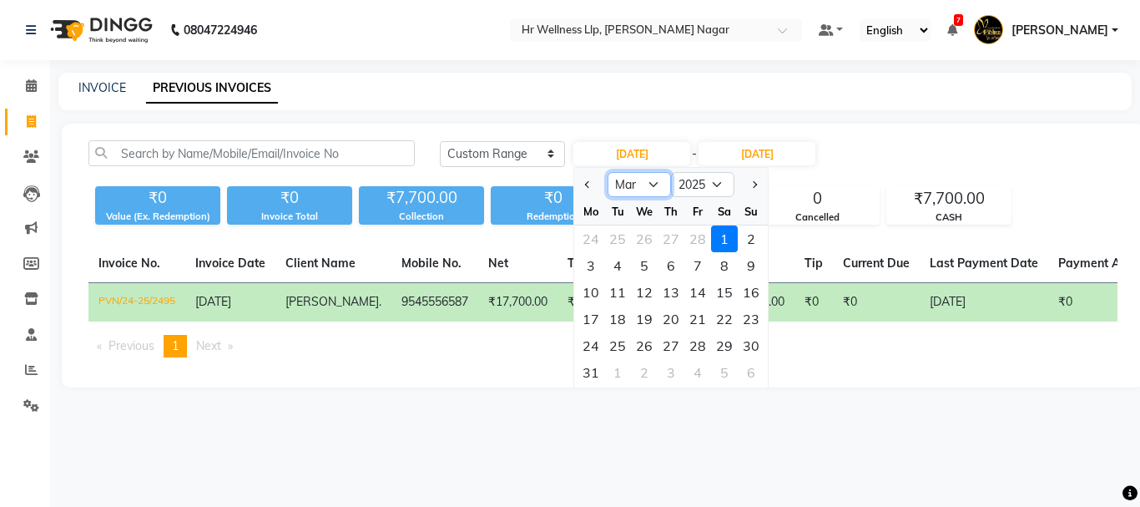
click at [653, 188] on select "Jan Feb Mar Apr May Jun Jul Aug Sep Oct Nov Dec" at bounding box center [639, 184] width 63 height 25
select select "8"
click at [608, 172] on select "Jan Feb Mar Apr May Jun Jul Aug Sep Oct Nov Dec" at bounding box center [639, 184] width 63 height 25
click at [700, 240] on div "1" at bounding box center [698, 238] width 27 height 27
type input "01-08-2025"
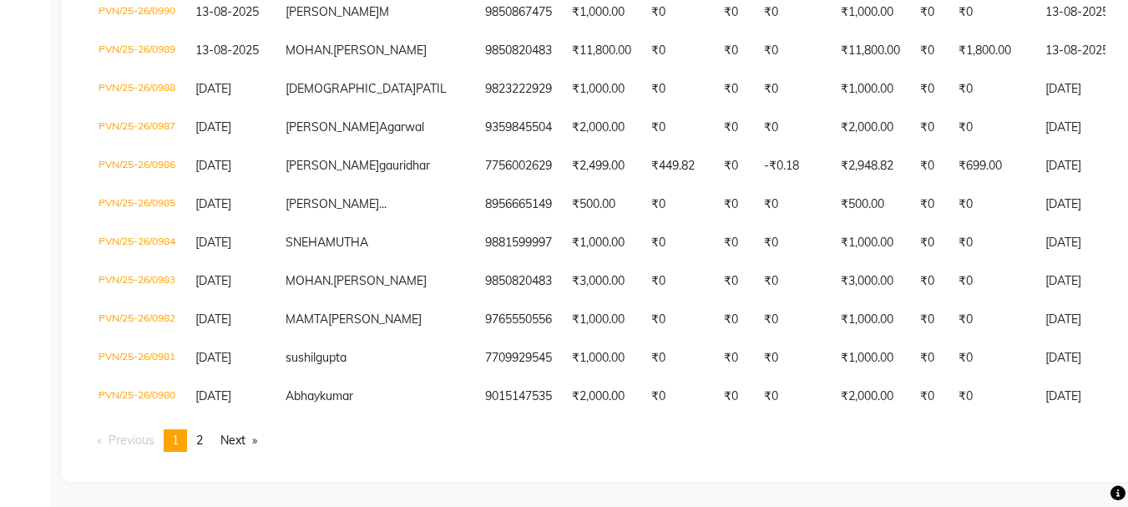
scroll to position [0, 398]
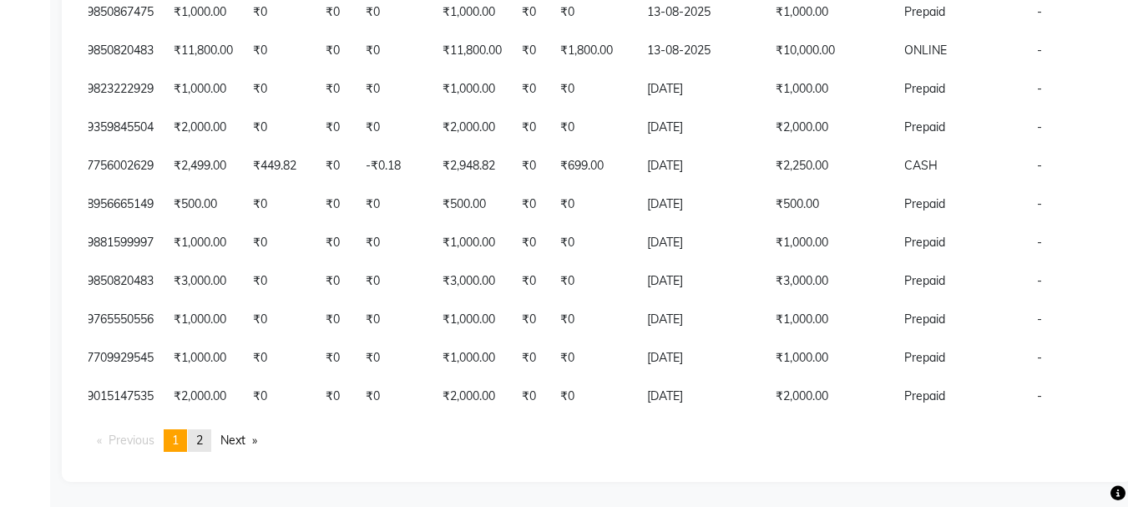
click at [203, 440] on span "2" at bounding box center [199, 439] width 7 height 15
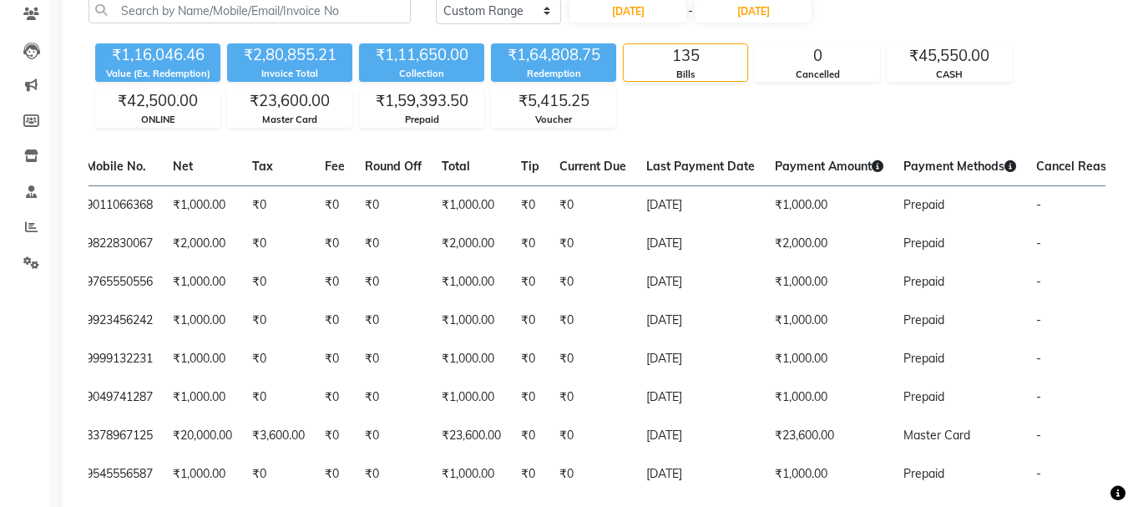
scroll to position [0, 0]
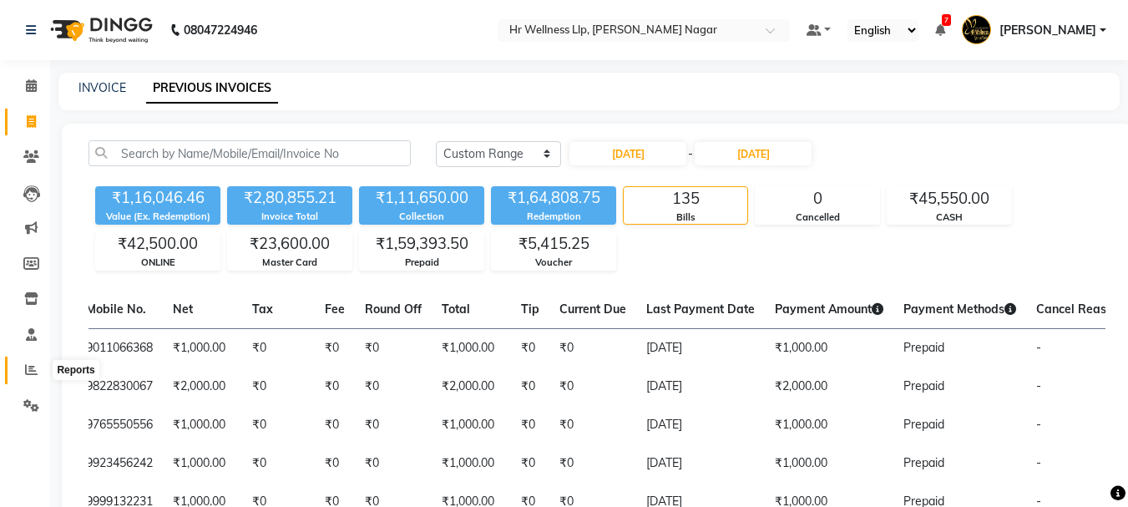
click at [27, 367] on icon at bounding box center [31, 369] width 13 height 13
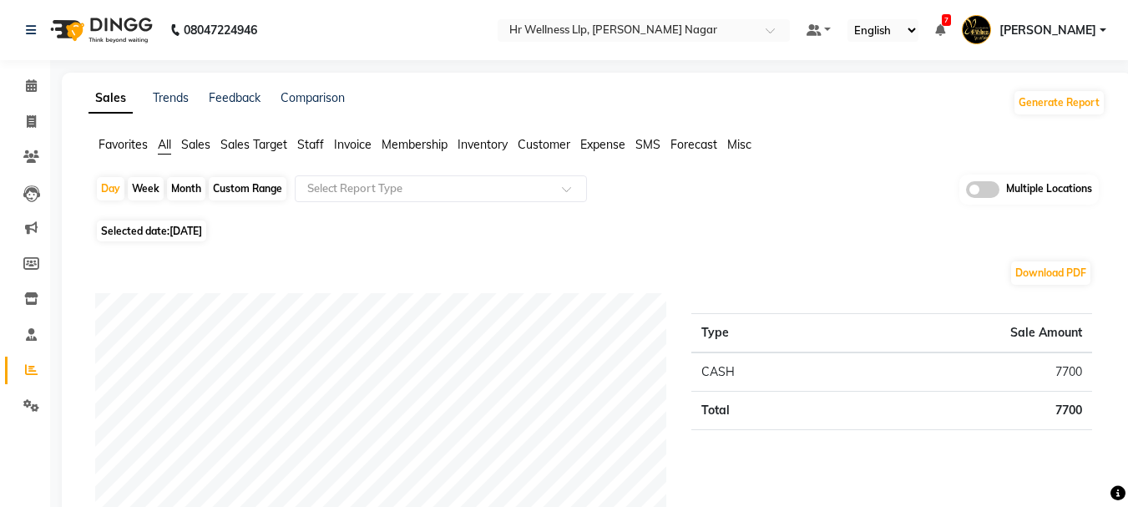
click at [356, 142] on span "Invoice" at bounding box center [353, 144] width 38 height 15
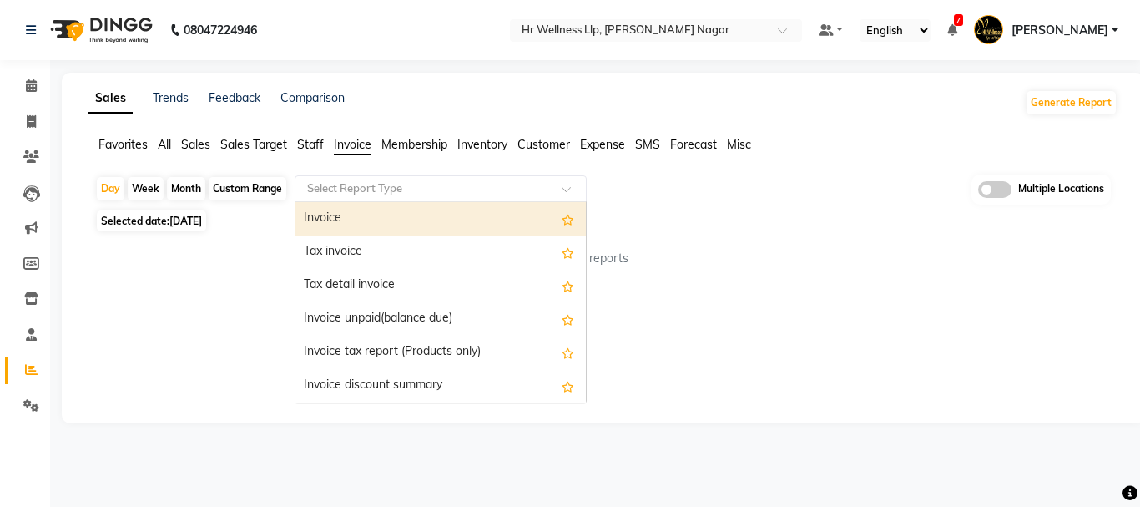
click at [561, 188] on div at bounding box center [441, 188] width 291 height 17
click at [356, 221] on div "Invoice" at bounding box center [441, 218] width 291 height 33
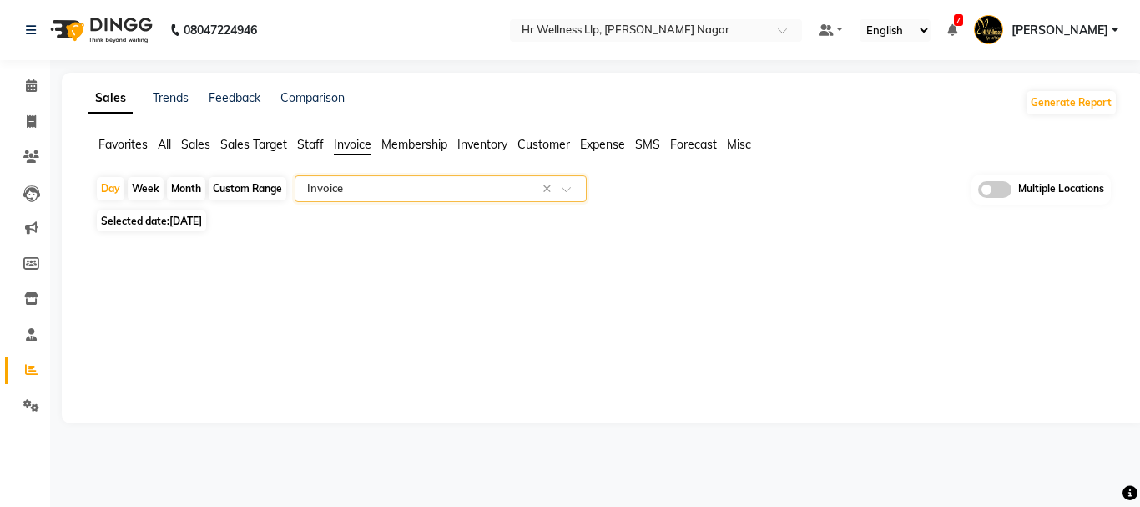
click at [237, 187] on div "Custom Range" at bounding box center [248, 188] width 78 height 23
select select "9"
select select "2025"
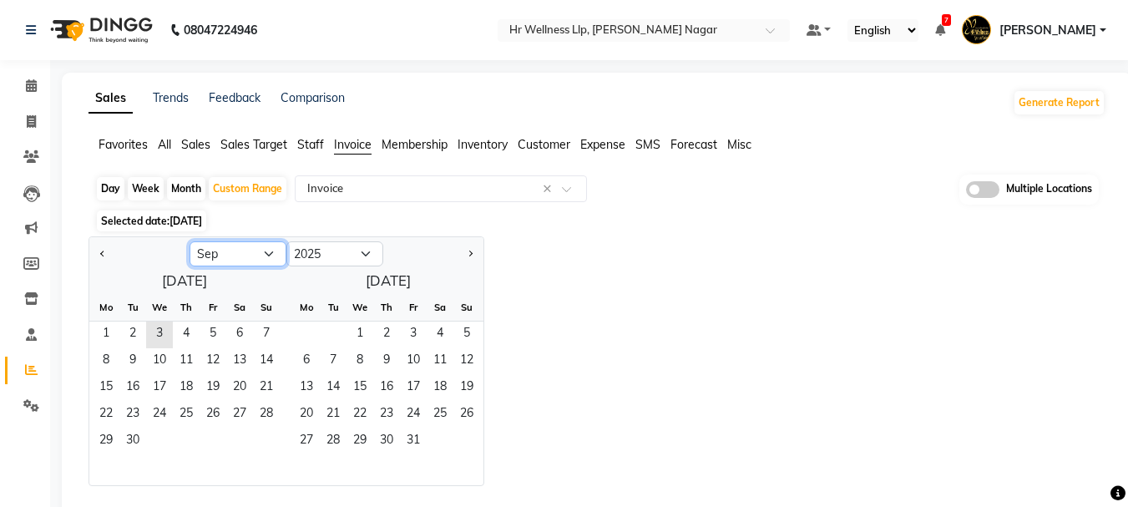
click at [267, 256] on select "Jan Feb Mar Apr May Jun Jul Aug Sep Oct Nov Dec" at bounding box center [237, 253] width 97 height 25
click at [189, 241] on select "Jan Feb Mar Apr May Jun Jul Aug Sep Oct Nov Dec" at bounding box center [237, 253] width 97 height 25
click at [159, 331] on span "1" at bounding box center [159, 334] width 27 height 27
click at [644, 235] on div "Day Week Month Custom Range Select Report Type × Invoice × Multiple Locations S…" at bounding box center [596, 343] width 1017 height 338
click at [160, 331] on span "1" at bounding box center [159, 334] width 27 height 27
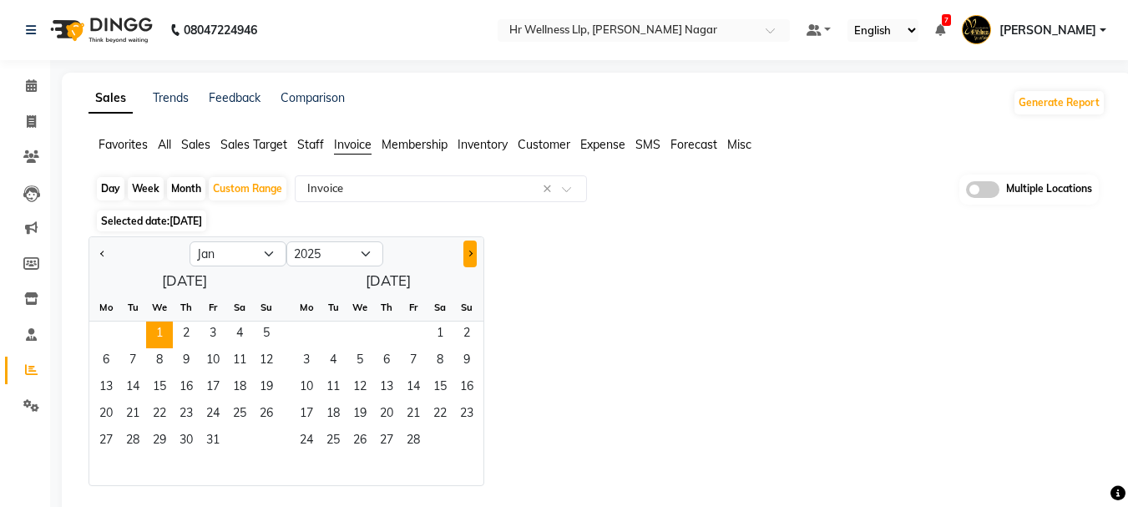
click at [469, 255] on span "Next month" at bounding box center [470, 253] width 6 height 6
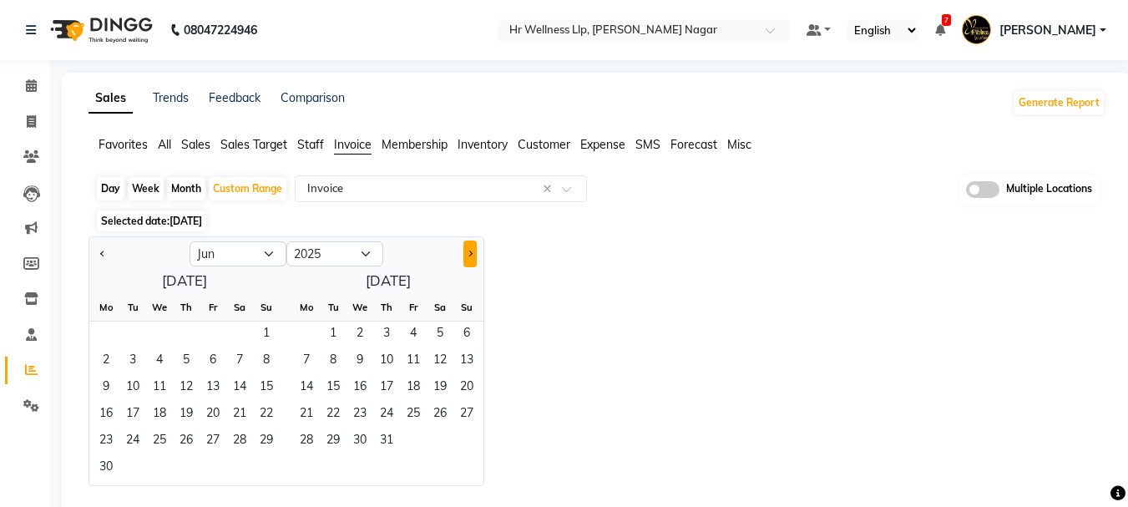
click at [469, 255] on span "Next month" at bounding box center [470, 253] width 6 height 6
select select "8"
click at [272, 441] on span "31" at bounding box center [266, 441] width 27 height 27
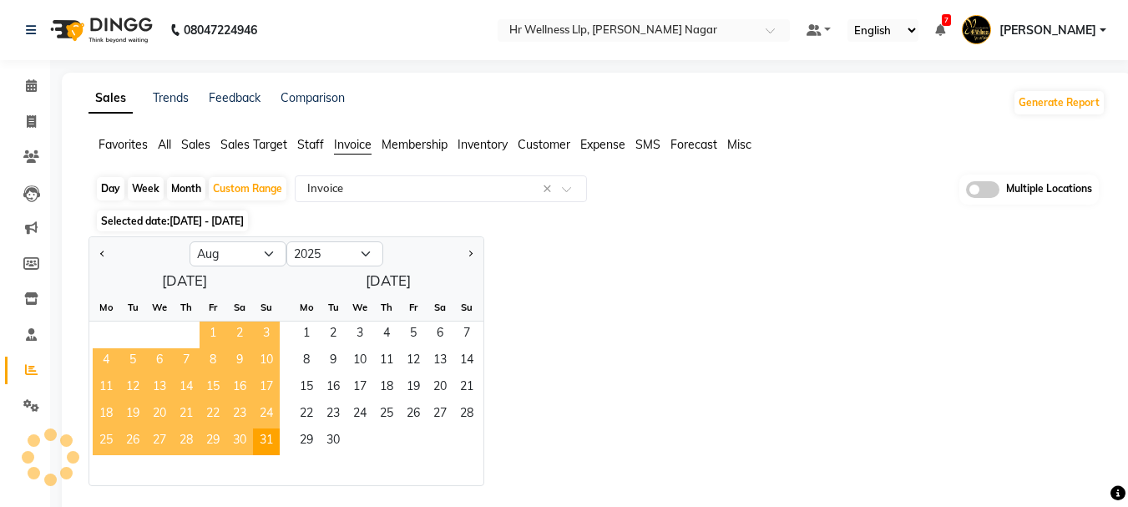
select select "full_report"
select select "csv"
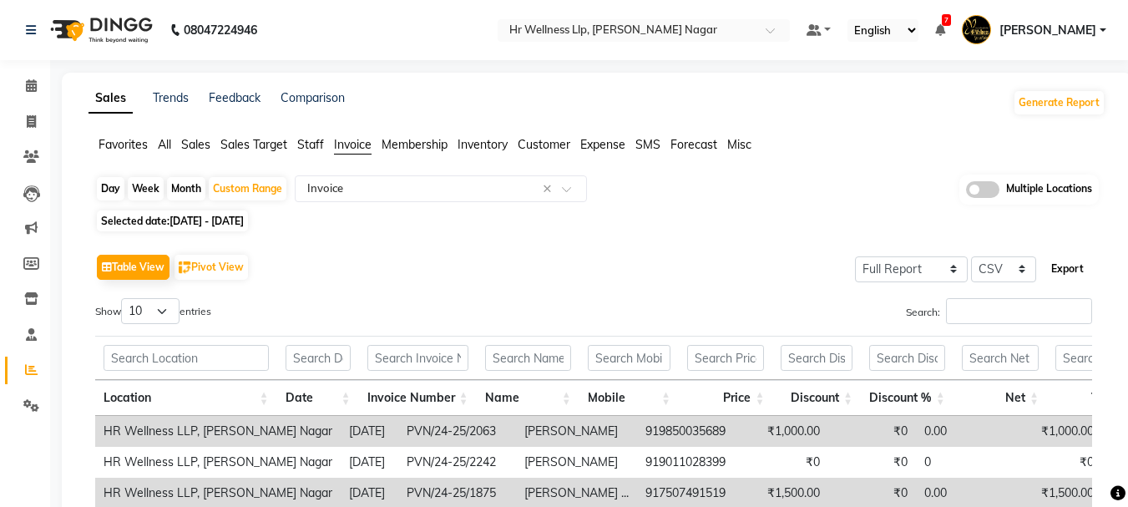
click at [1068, 263] on button "Export" at bounding box center [1067, 269] width 46 height 28
click at [567, 191] on span at bounding box center [572, 193] width 21 height 17
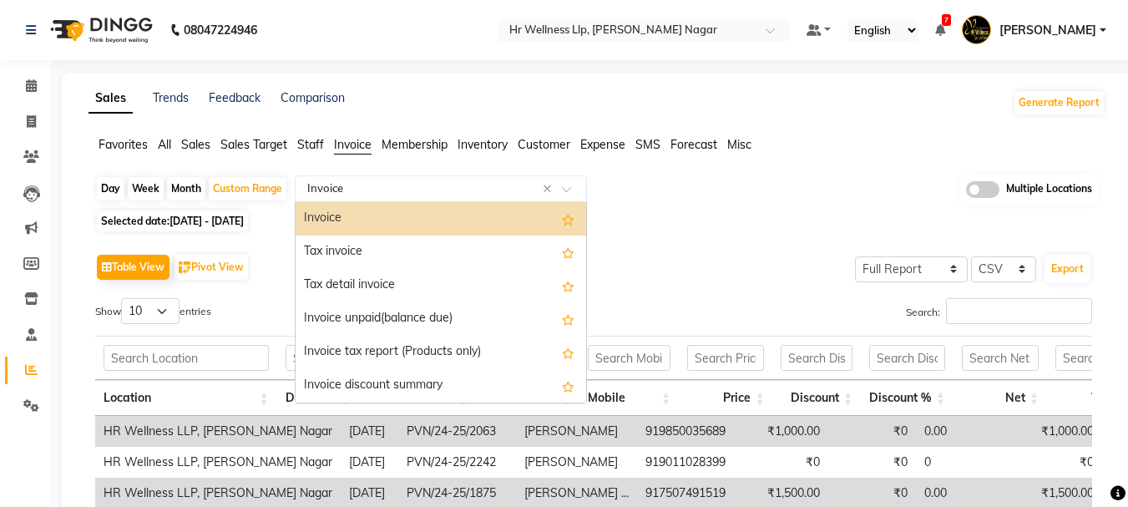
click at [359, 220] on div "Invoice" at bounding box center [441, 218] width 291 height 33
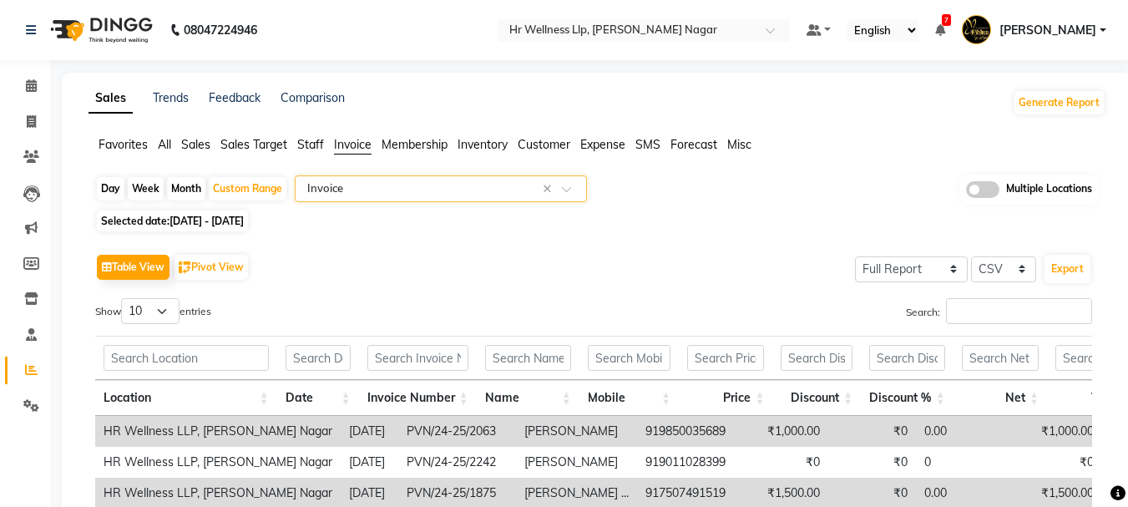
click at [566, 189] on span at bounding box center [572, 193] width 21 height 17
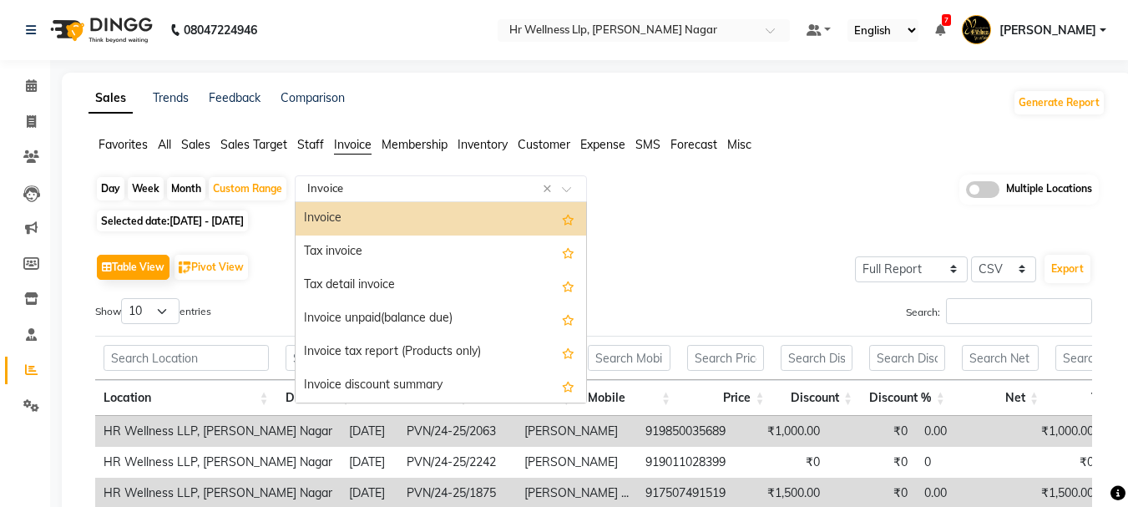
click at [355, 222] on div "Invoice" at bounding box center [441, 218] width 291 height 33
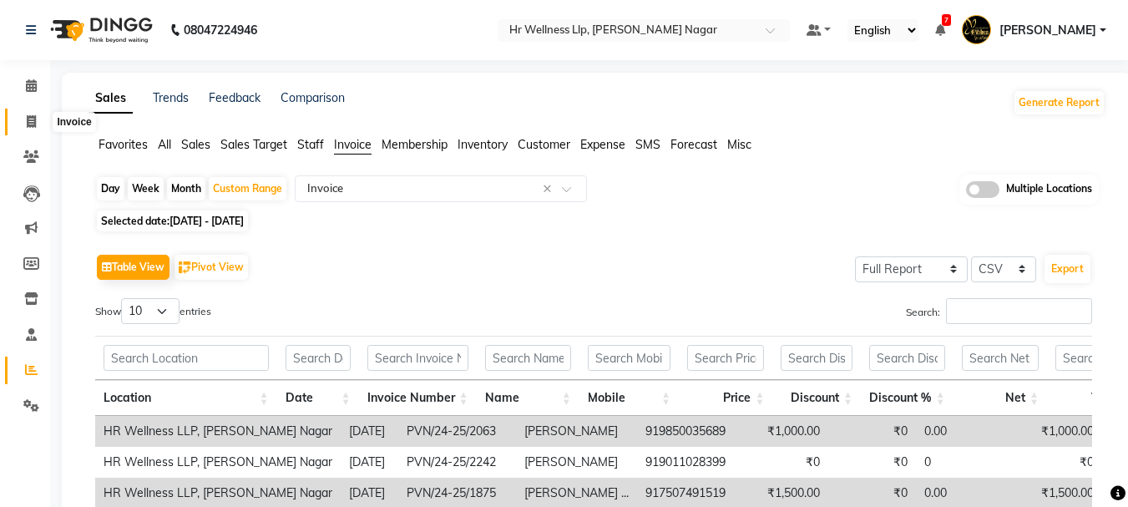
click at [33, 119] on icon at bounding box center [31, 121] width 9 height 13
select select "service"
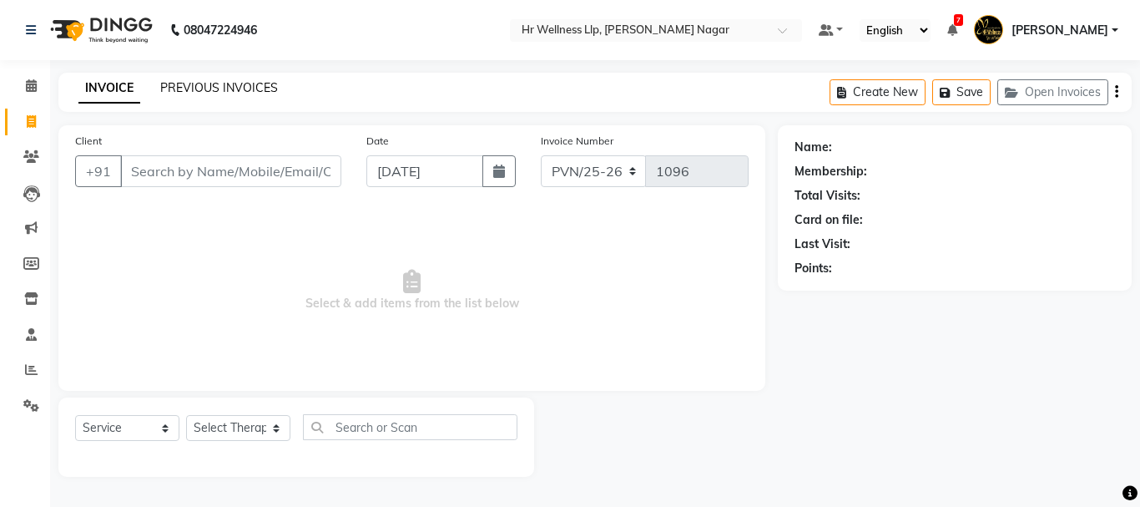
click at [221, 87] on link "PREVIOUS INVOICES" at bounding box center [219, 87] width 118 height 15
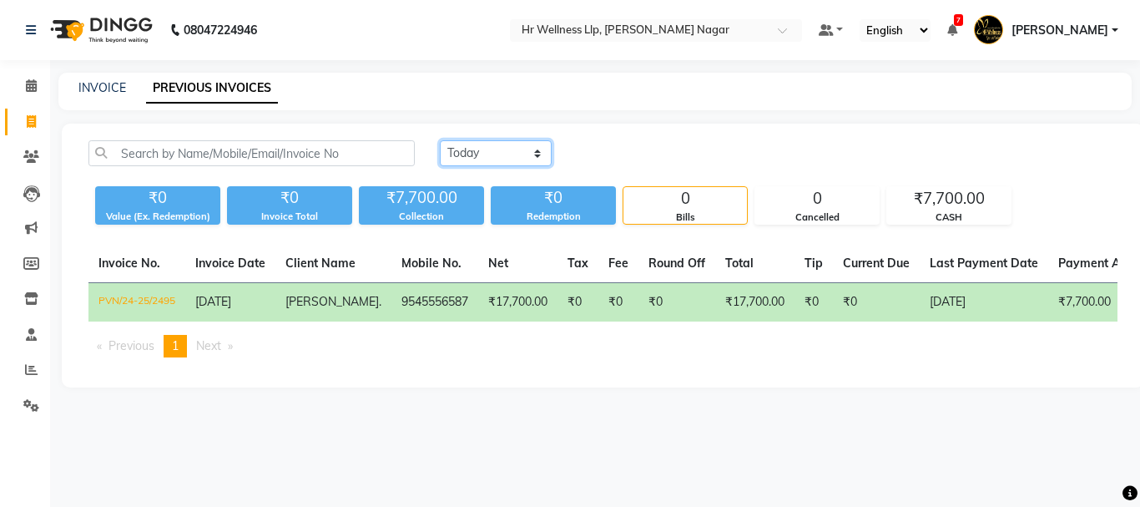
click at [509, 152] on select "Today Yesterday Custom Range" at bounding box center [496, 153] width 112 height 26
select select "range"
click at [440, 140] on select "Today Yesterday Custom Range" at bounding box center [496, 153] width 112 height 26
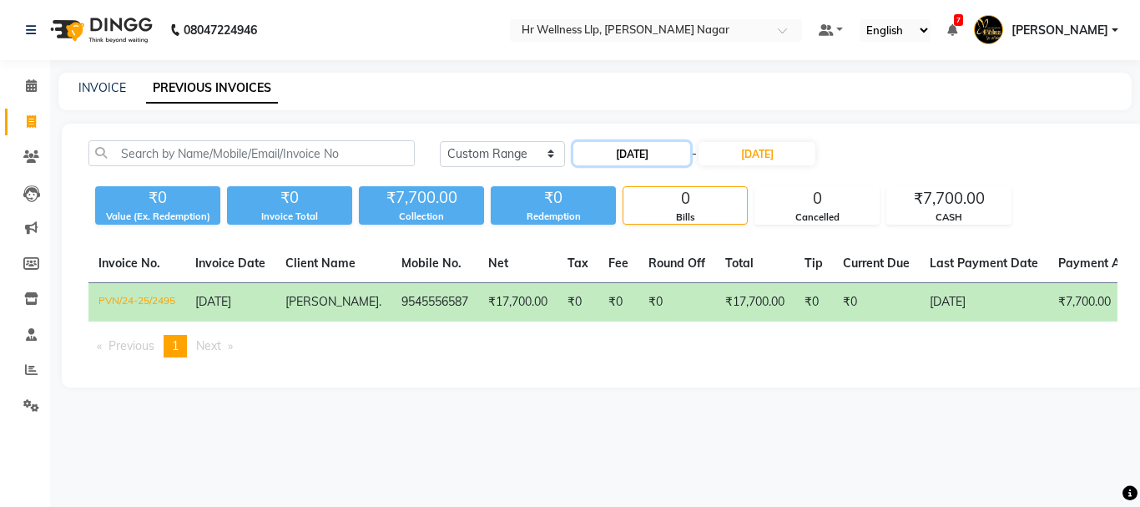
click at [633, 153] on input "[DATE]" at bounding box center [631, 153] width 117 height 23
select select "9"
select select "2025"
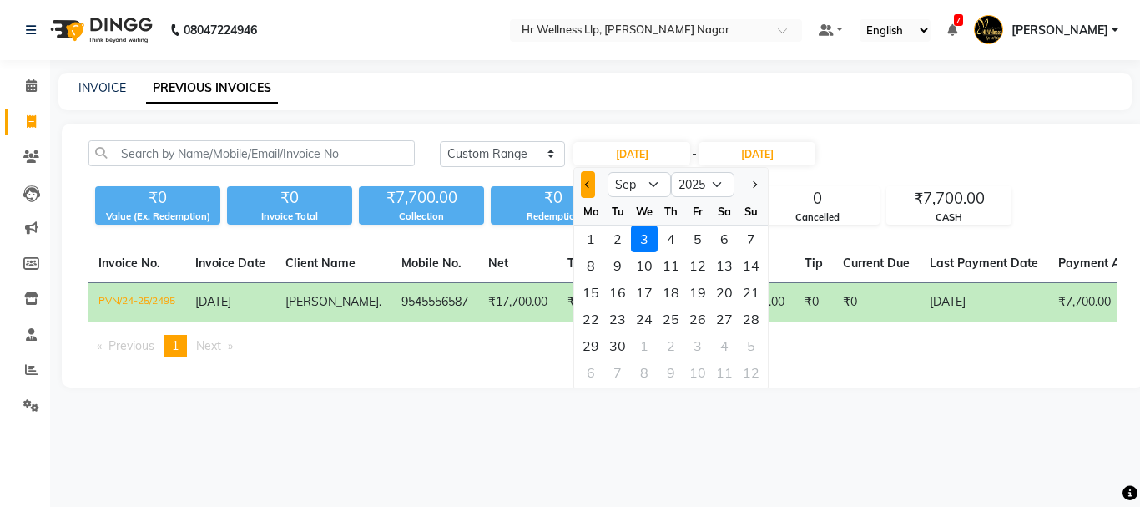
click at [589, 183] on span "Previous month" at bounding box center [588, 184] width 7 height 7
select select "8"
click at [694, 235] on div "1" at bounding box center [698, 238] width 27 height 27
type input "01-08-2025"
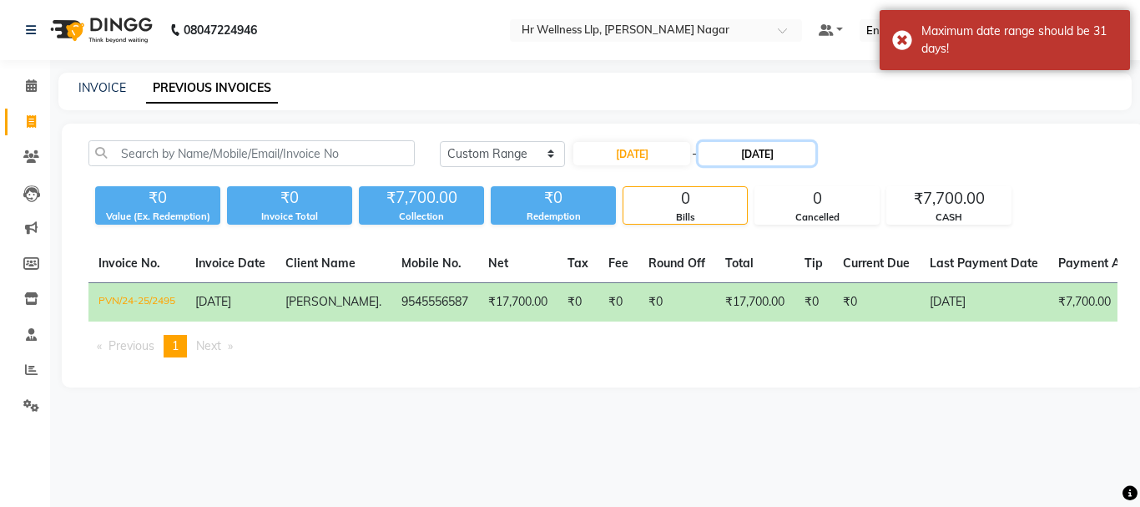
click at [760, 155] on input "[DATE]" at bounding box center [757, 153] width 117 height 23
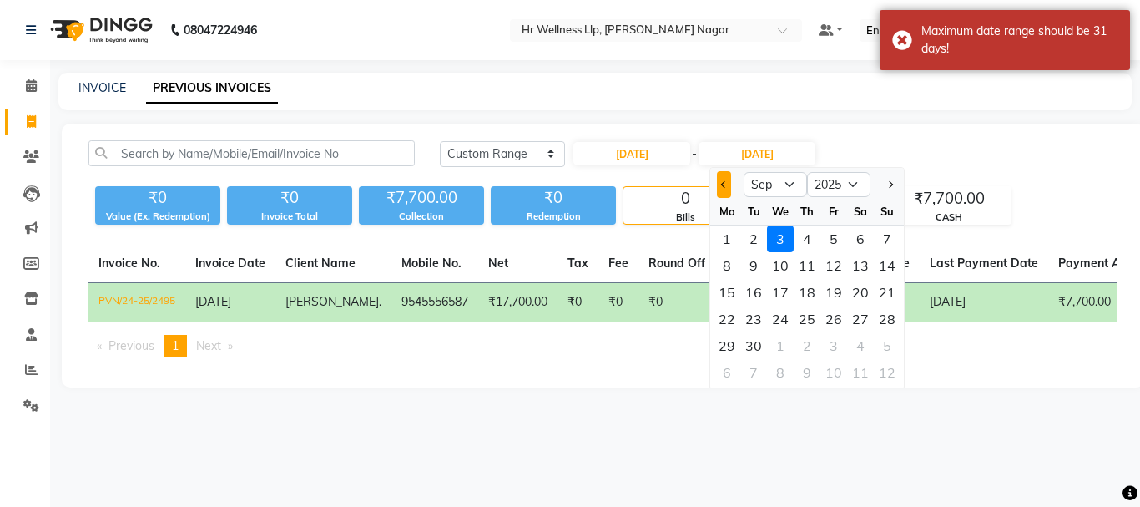
click at [726, 186] on span "Previous month" at bounding box center [724, 184] width 7 height 7
select select "8"
click at [879, 344] on div "31" at bounding box center [887, 345] width 27 height 27
type input "31-08-2025"
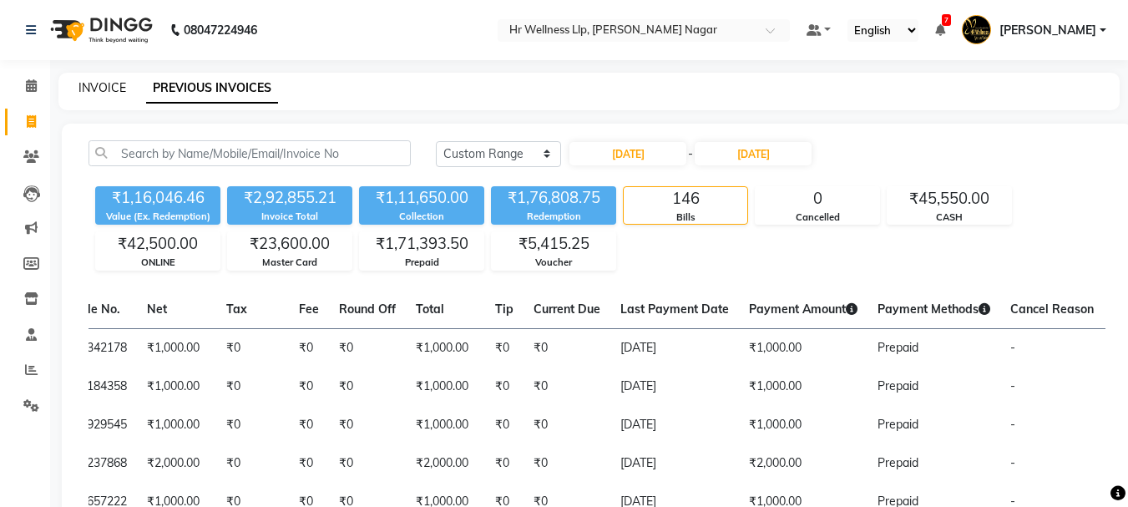
click at [103, 88] on link "INVOICE" at bounding box center [102, 87] width 48 height 15
select select "service"
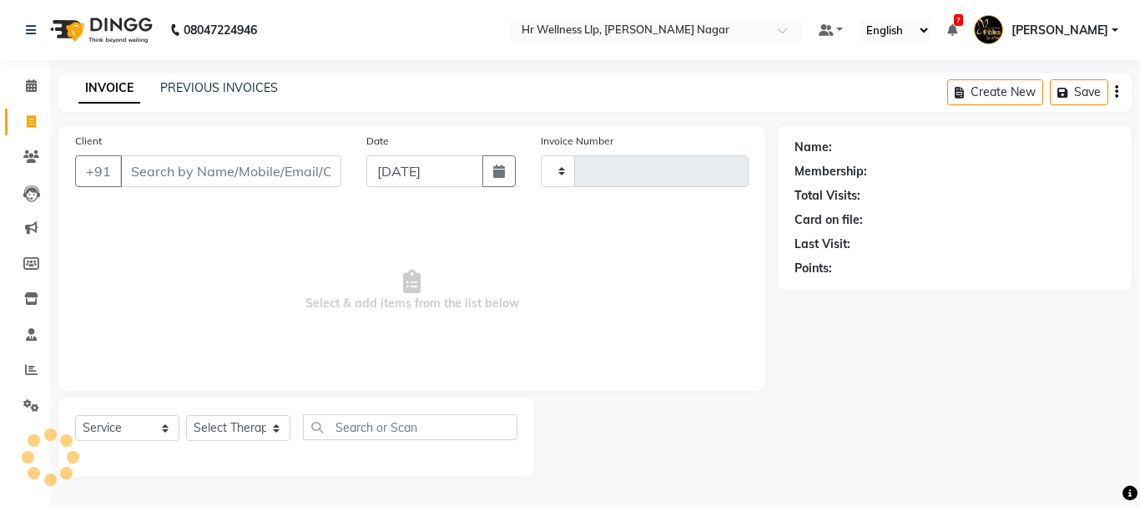
type input "1098"
select select "4289"
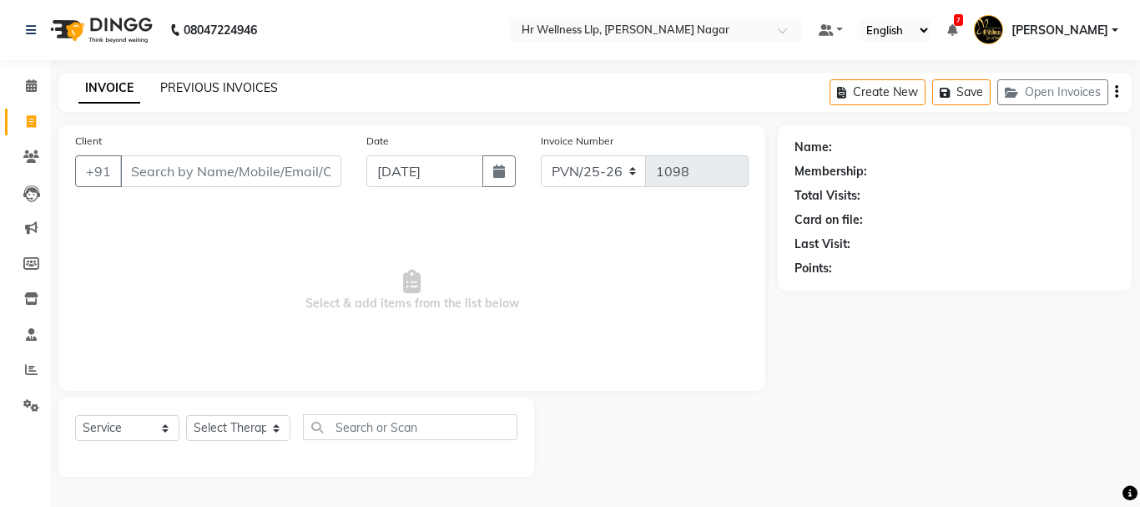
click at [230, 93] on link "PREVIOUS INVOICES" at bounding box center [219, 87] width 118 height 15
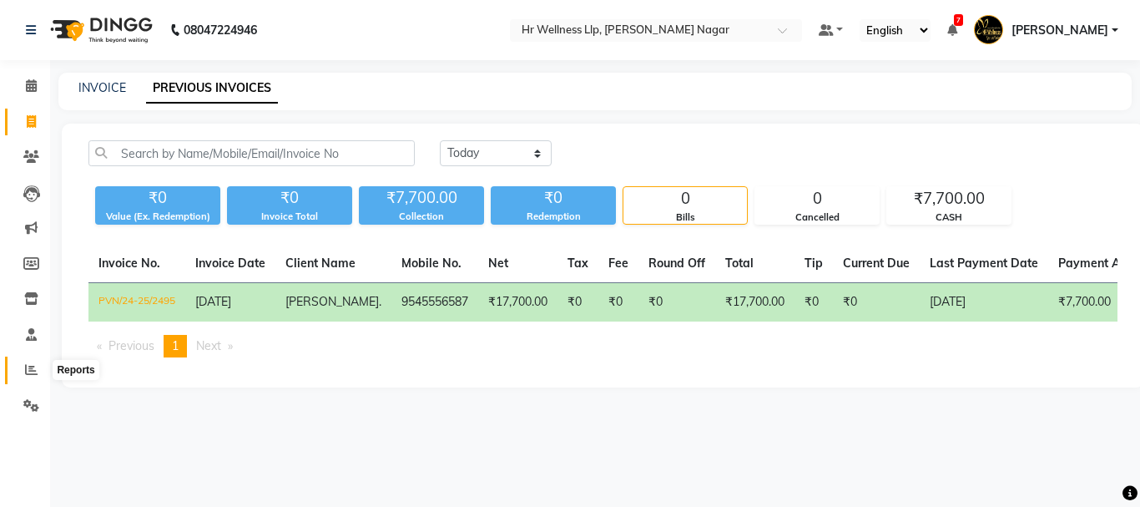
click at [30, 367] on icon at bounding box center [31, 369] width 13 height 13
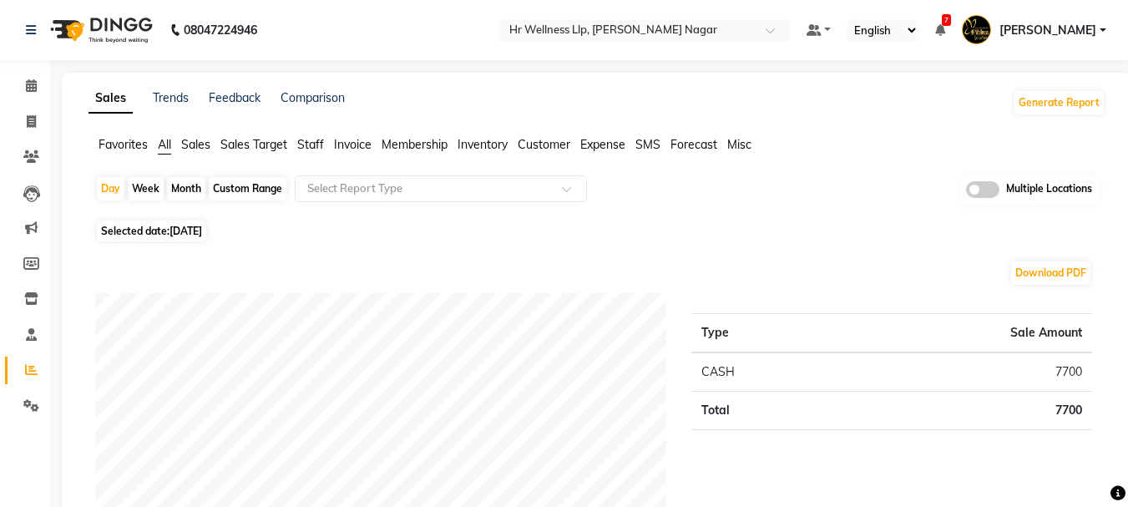
click at [547, 145] on span "Customer" at bounding box center [544, 144] width 53 height 15
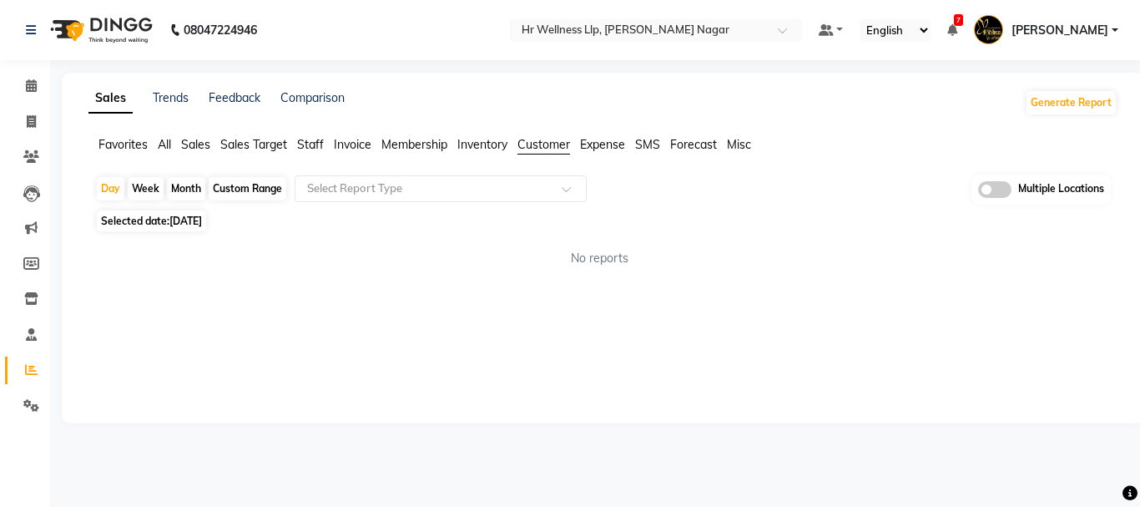
click at [353, 139] on span "Invoice" at bounding box center [353, 144] width 38 height 15
click at [357, 147] on span "Invoice" at bounding box center [353, 144] width 38 height 15
click at [245, 191] on div "Custom Range" at bounding box center [248, 188] width 78 height 23
select select "9"
select select "2025"
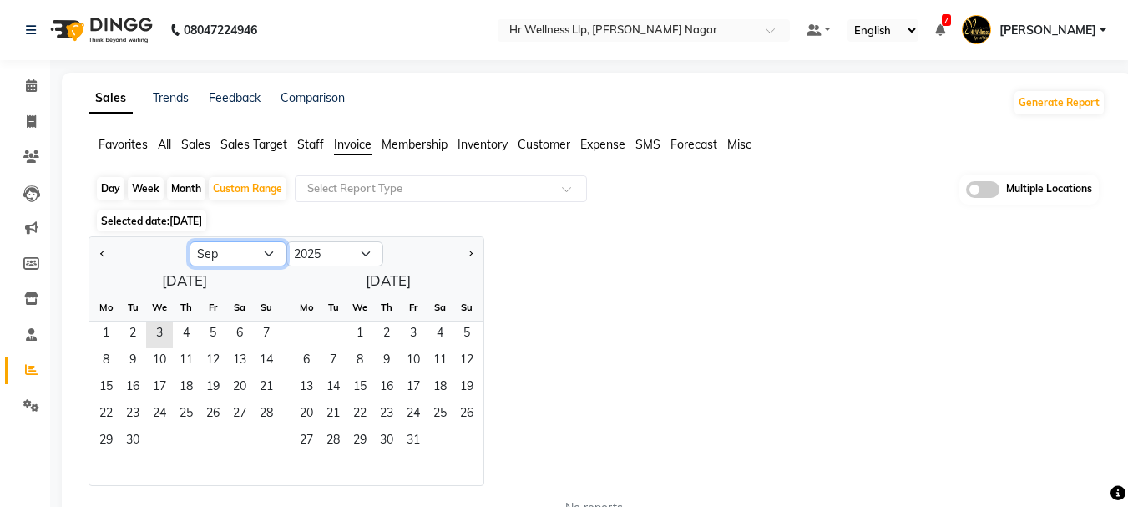
click at [270, 255] on select "Jan Feb Mar Apr May Jun Jul Aug Sep Oct Nov Dec" at bounding box center [237, 253] width 97 height 25
select select "8"
click at [189, 241] on select "Jan Feb Mar Apr May Jun Jul Aug Sep Oct Nov Dec" at bounding box center [237, 253] width 97 height 25
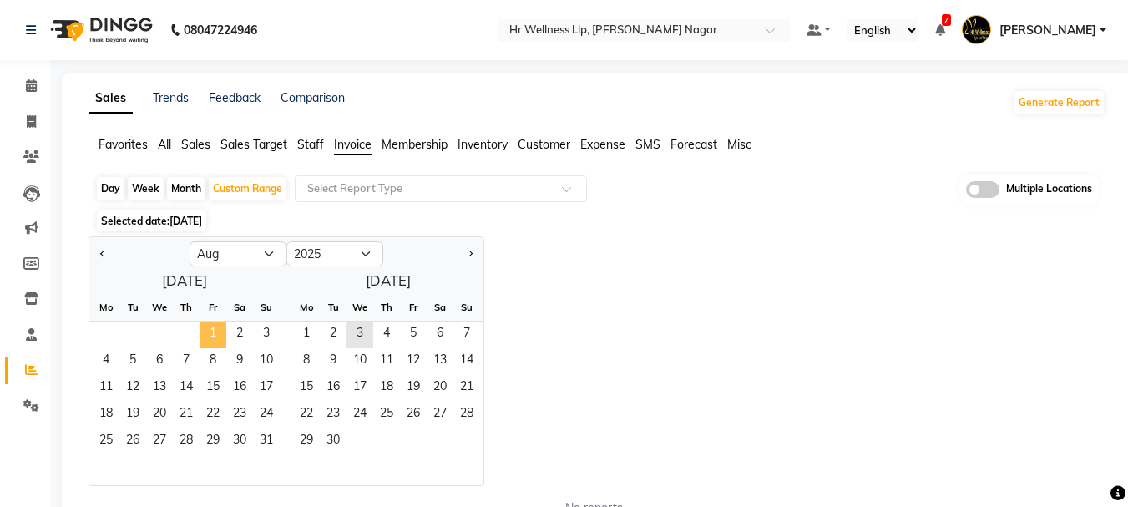
click at [209, 331] on span "1" at bounding box center [213, 334] width 27 height 27
click at [262, 438] on span "31" at bounding box center [266, 441] width 27 height 27
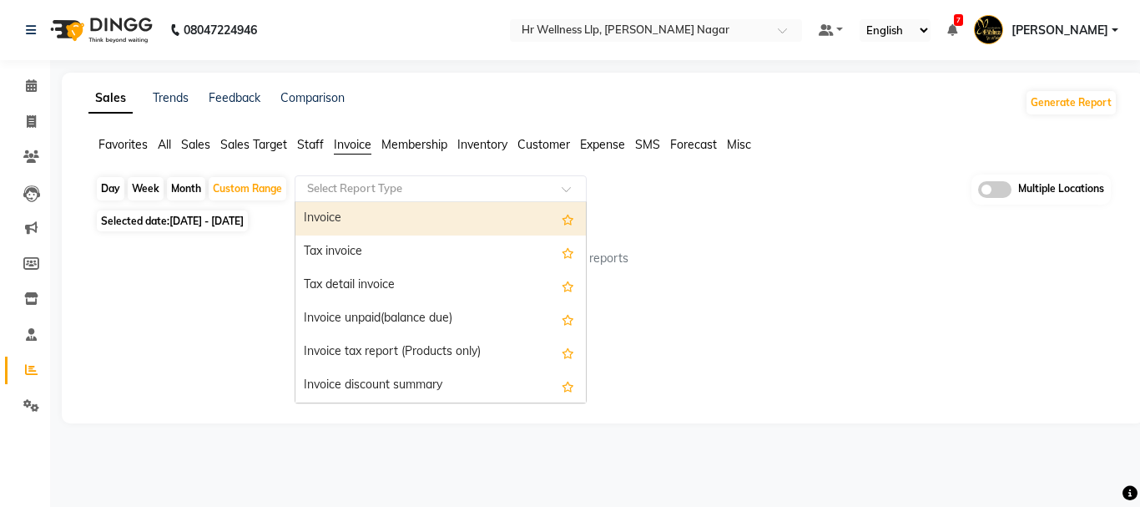
click at [557, 188] on div at bounding box center [441, 188] width 291 height 17
click at [375, 224] on div "Invoice" at bounding box center [441, 218] width 291 height 33
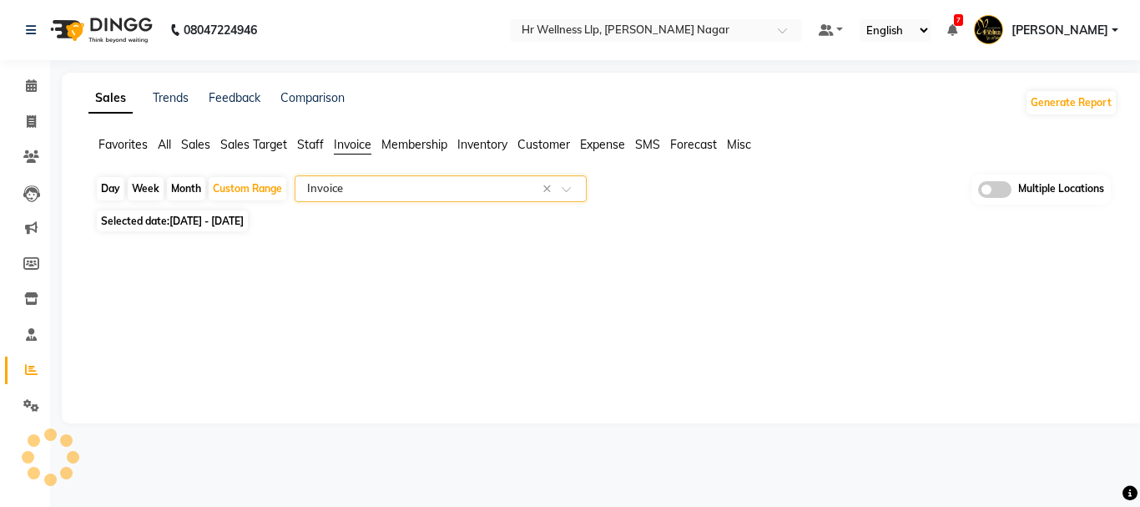
select select "full_report"
select select "csv"
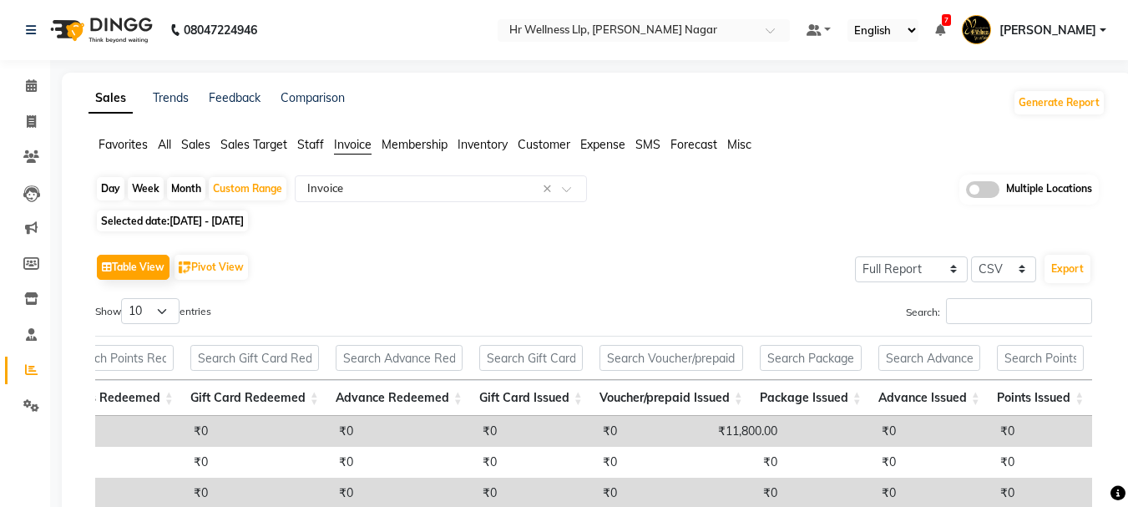
click at [195, 223] on span "01-08-2025 - 31-08-2025" at bounding box center [206, 221] width 74 height 13
select select "8"
select select "2025"
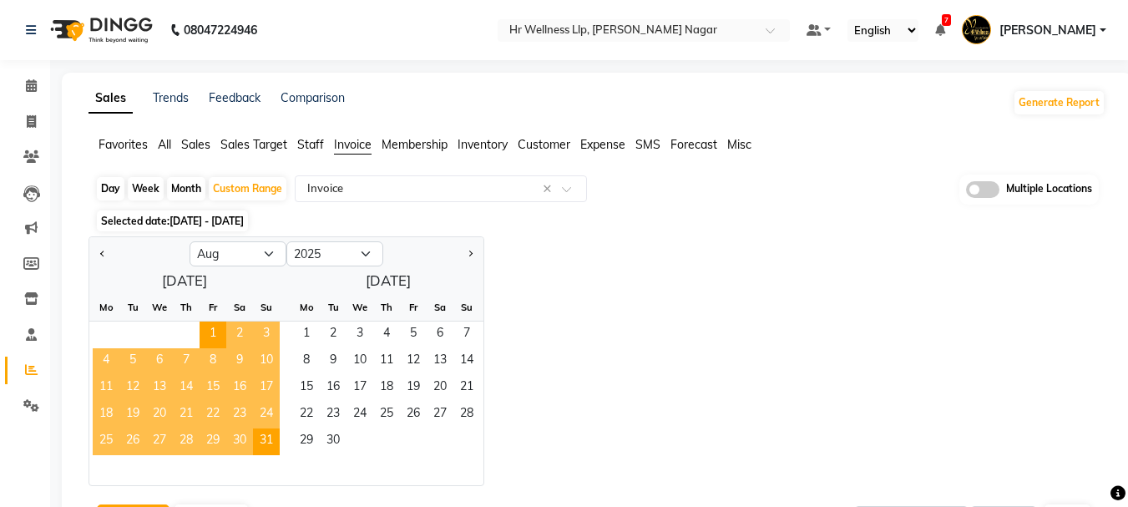
click at [185, 437] on span "28" at bounding box center [186, 441] width 27 height 27
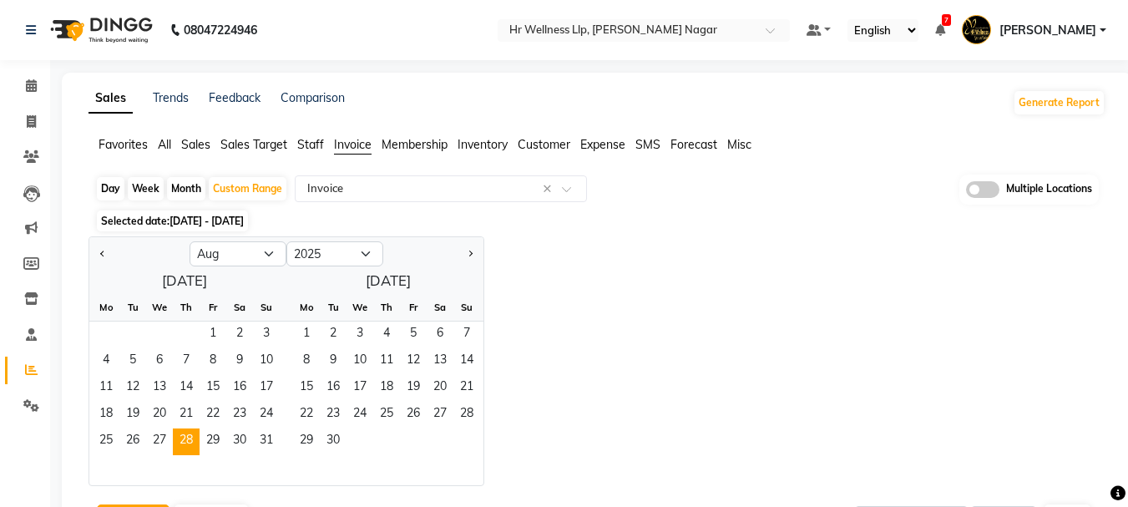
click at [212, 217] on span "01-08-2025 - 31-08-2025" at bounding box center [206, 221] width 74 height 13
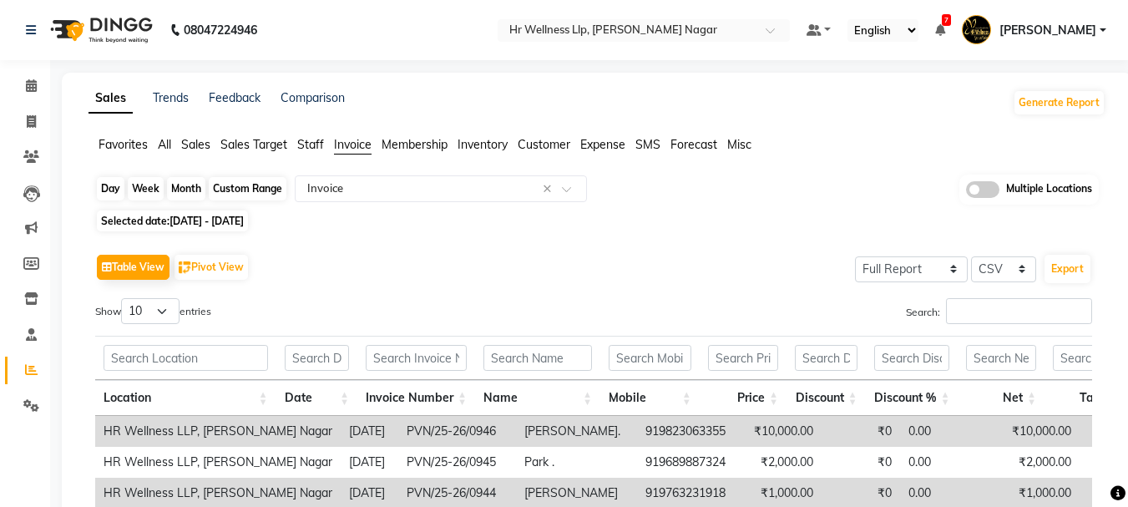
click at [250, 191] on div "Custom Range" at bounding box center [248, 188] width 78 height 23
select select "8"
select select "2025"
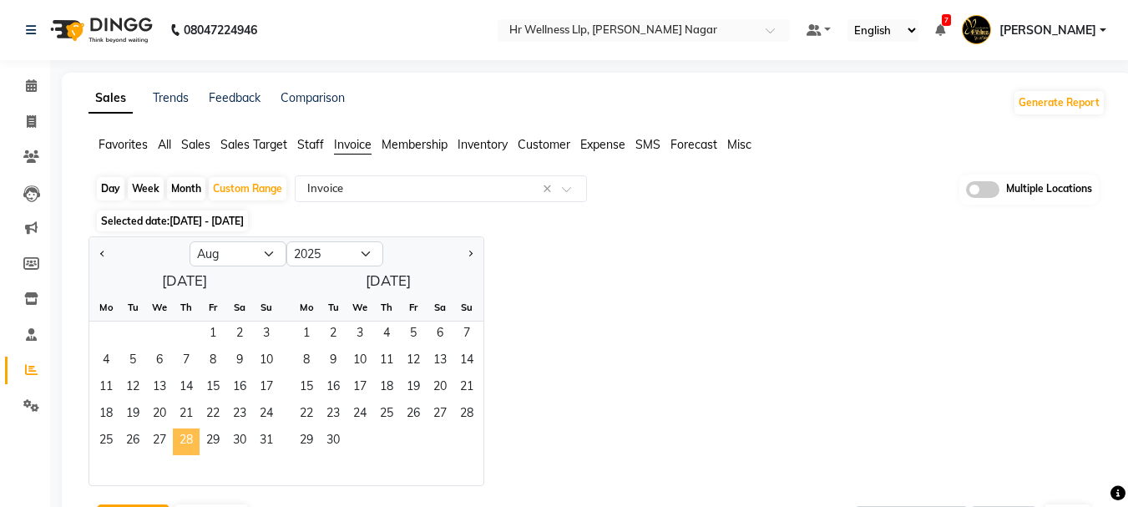
click at [189, 440] on span "28" at bounding box center [186, 441] width 27 height 27
click at [211, 437] on span "29" at bounding box center [213, 441] width 27 height 27
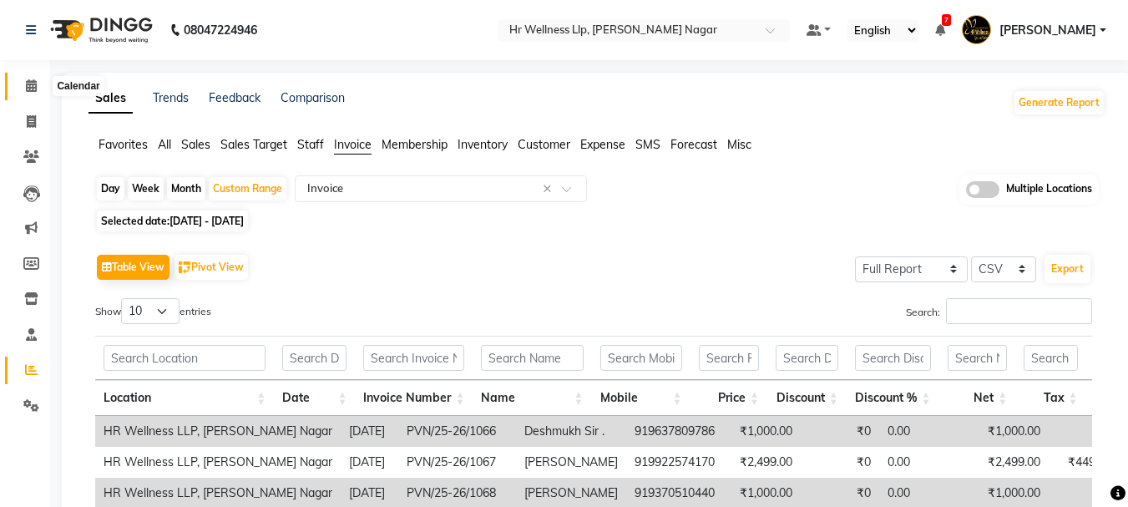
click at [28, 88] on icon at bounding box center [31, 85] width 11 height 13
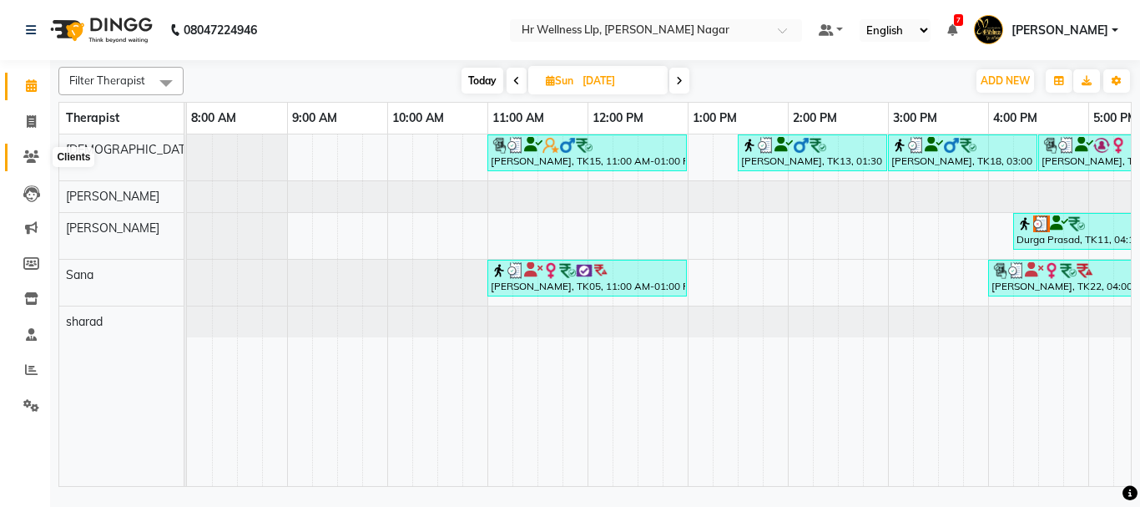
click at [33, 155] on icon at bounding box center [31, 156] width 16 height 13
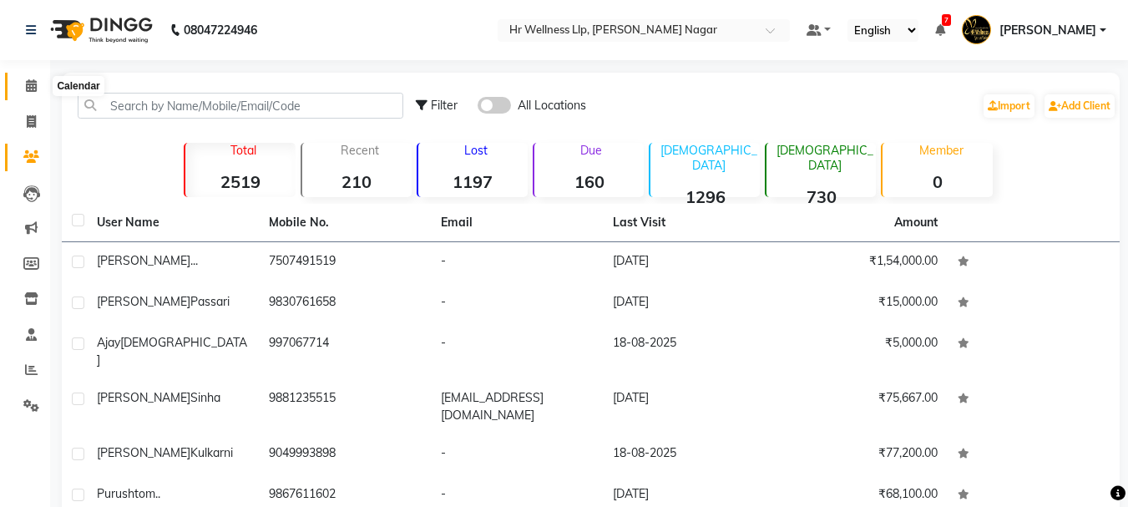
click at [31, 78] on span at bounding box center [31, 86] width 29 height 19
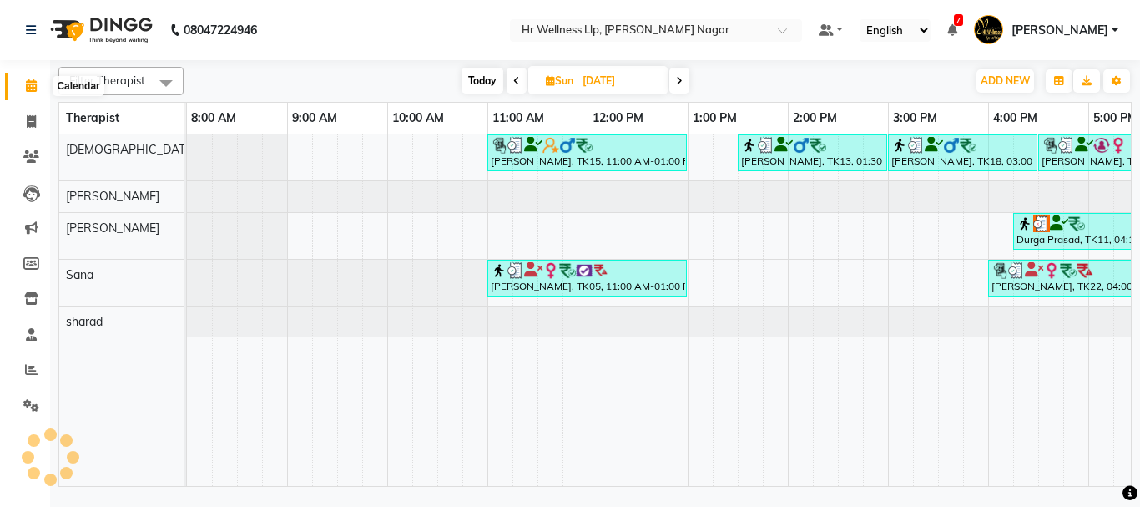
click at [29, 83] on icon at bounding box center [31, 85] width 11 height 13
click at [27, 156] on icon at bounding box center [31, 156] width 16 height 13
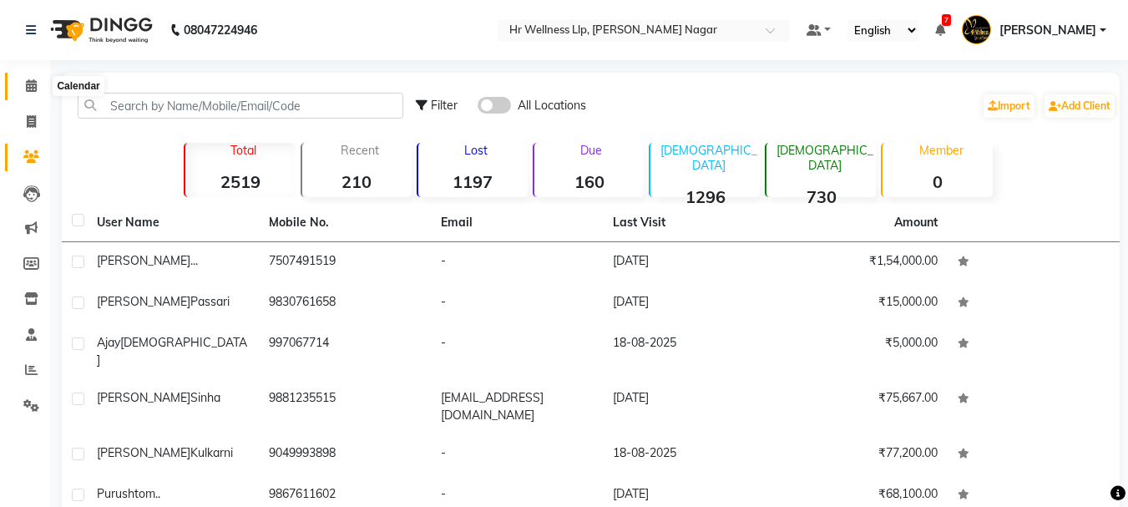
click at [30, 84] on icon at bounding box center [31, 85] width 11 height 13
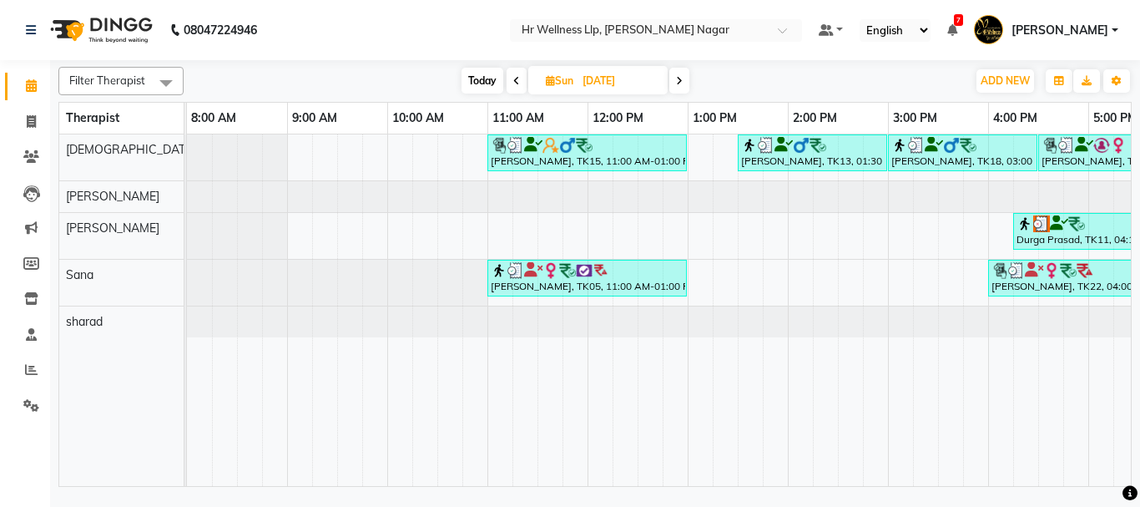
click at [487, 77] on span "Today" at bounding box center [483, 81] width 42 height 26
type input "[DATE]"
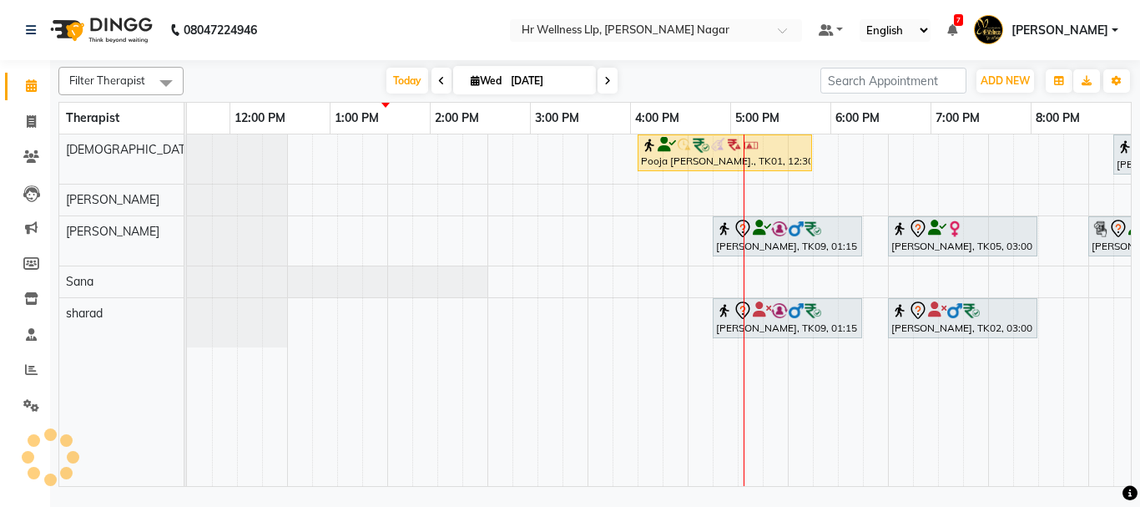
scroll to position [0, 358]
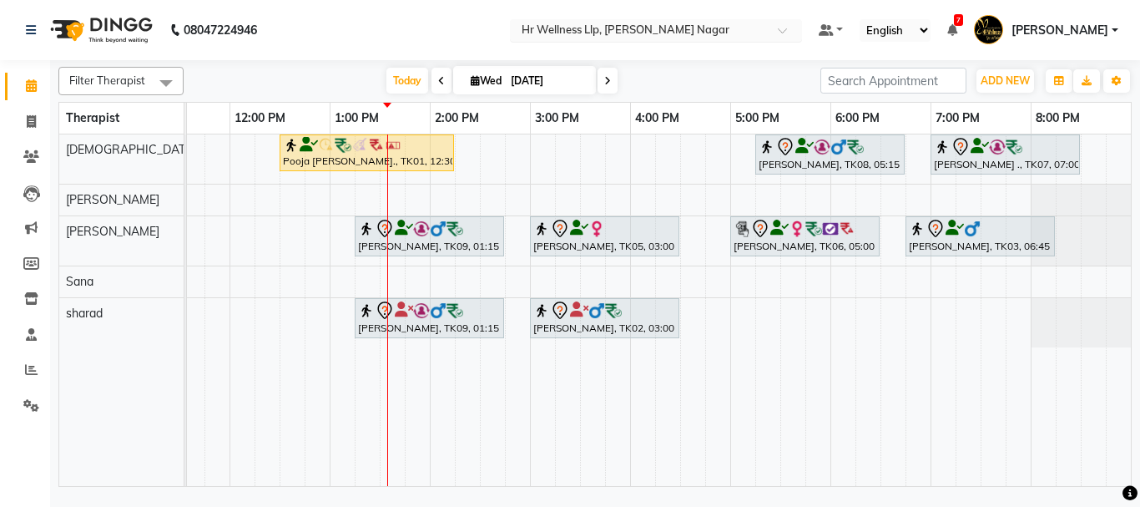
click at [786, 30] on span at bounding box center [788, 35] width 21 height 17
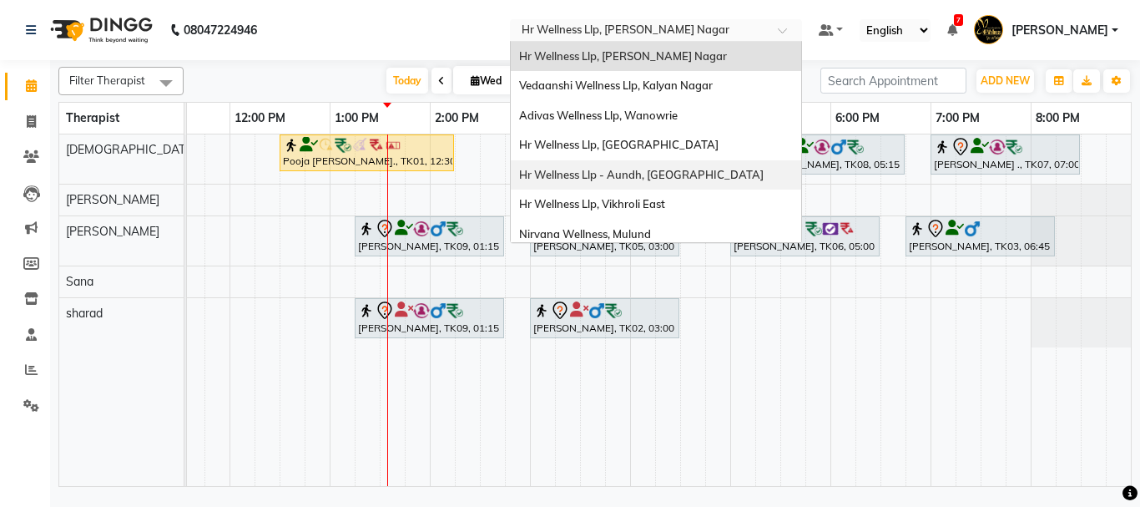
click at [645, 179] on span "Hr Wellness Llp - Aundh, [GEOGRAPHIC_DATA]" at bounding box center [641, 174] width 245 height 13
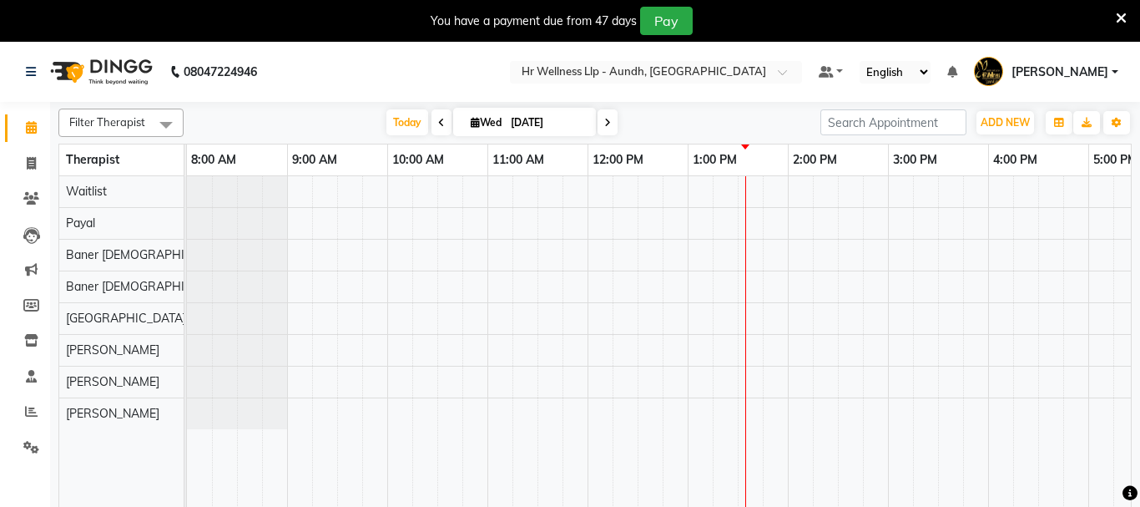
click at [1116, 17] on icon at bounding box center [1121, 18] width 11 height 15
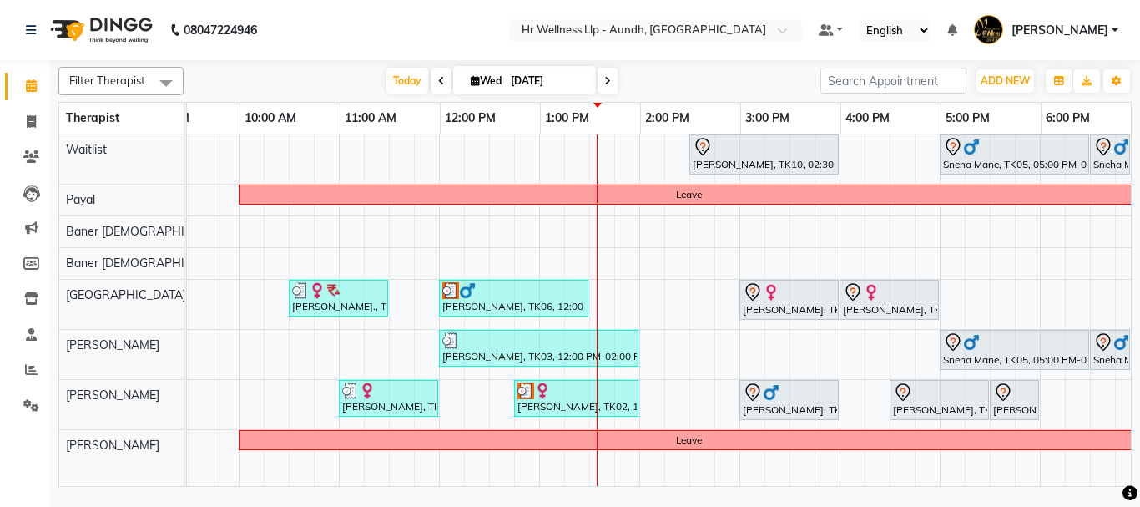
scroll to position [0, 149]
